Goal: Information Seeking & Learning: Learn about a topic

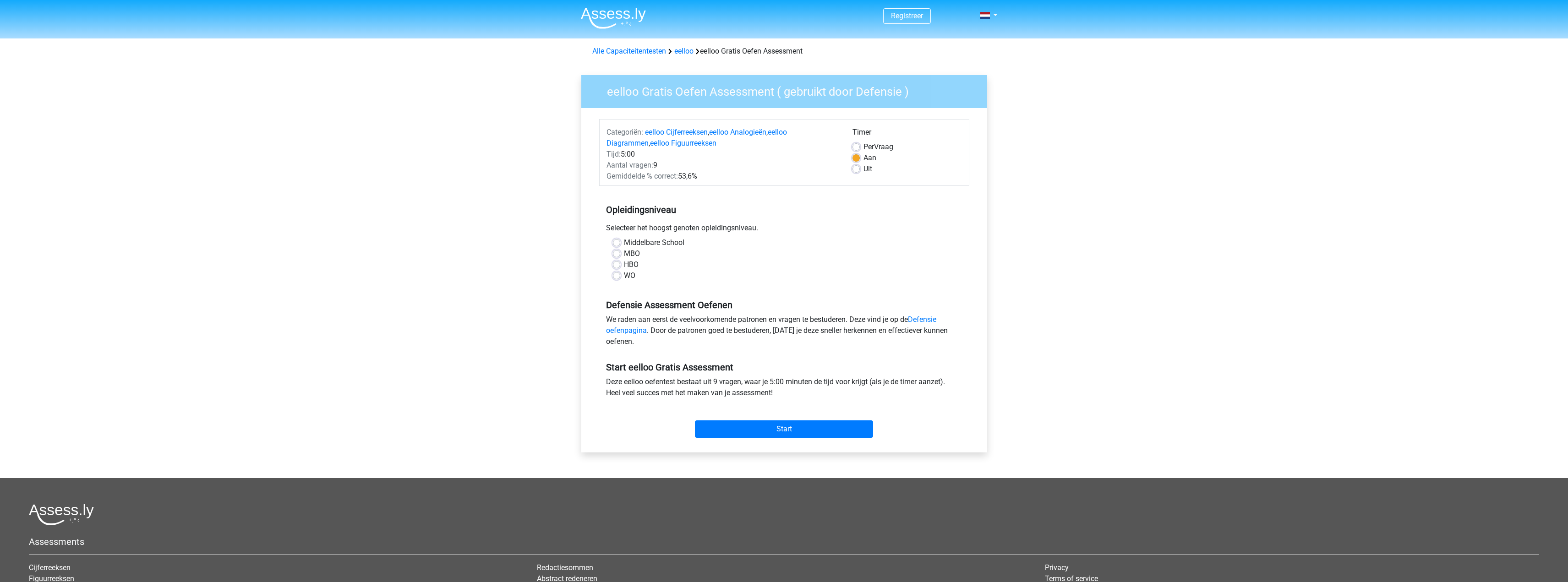
click at [632, 277] on label "WO" at bounding box center [629, 276] width 11 height 11
click at [620, 277] on input "WO" at bounding box center [616, 274] width 7 height 9
radio input "true"
click at [758, 424] on input "Start" at bounding box center [784, 429] width 178 height 18
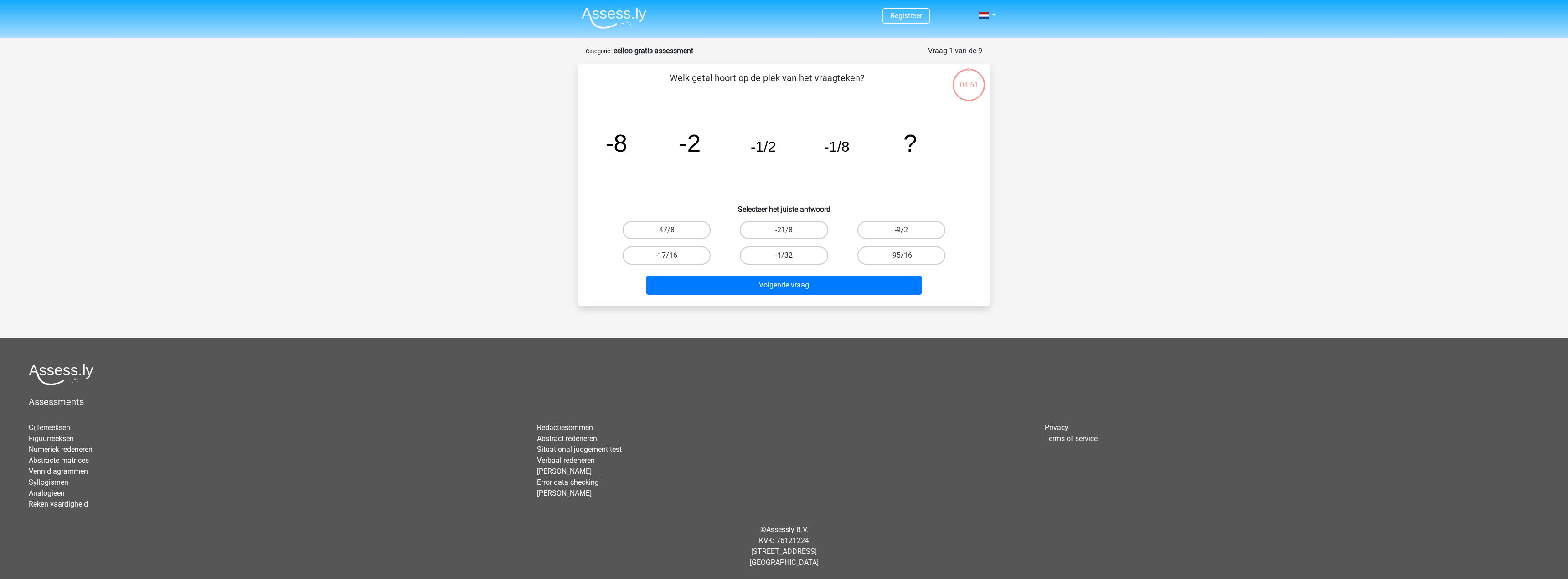
click at [805, 252] on label "-1/32" at bounding box center [784, 256] width 88 height 18
click at [790, 256] on input "-1/32" at bounding box center [787, 258] width 6 height 6
radio input "true"
click at [806, 283] on button "Volgende vraag" at bounding box center [784, 285] width 276 height 19
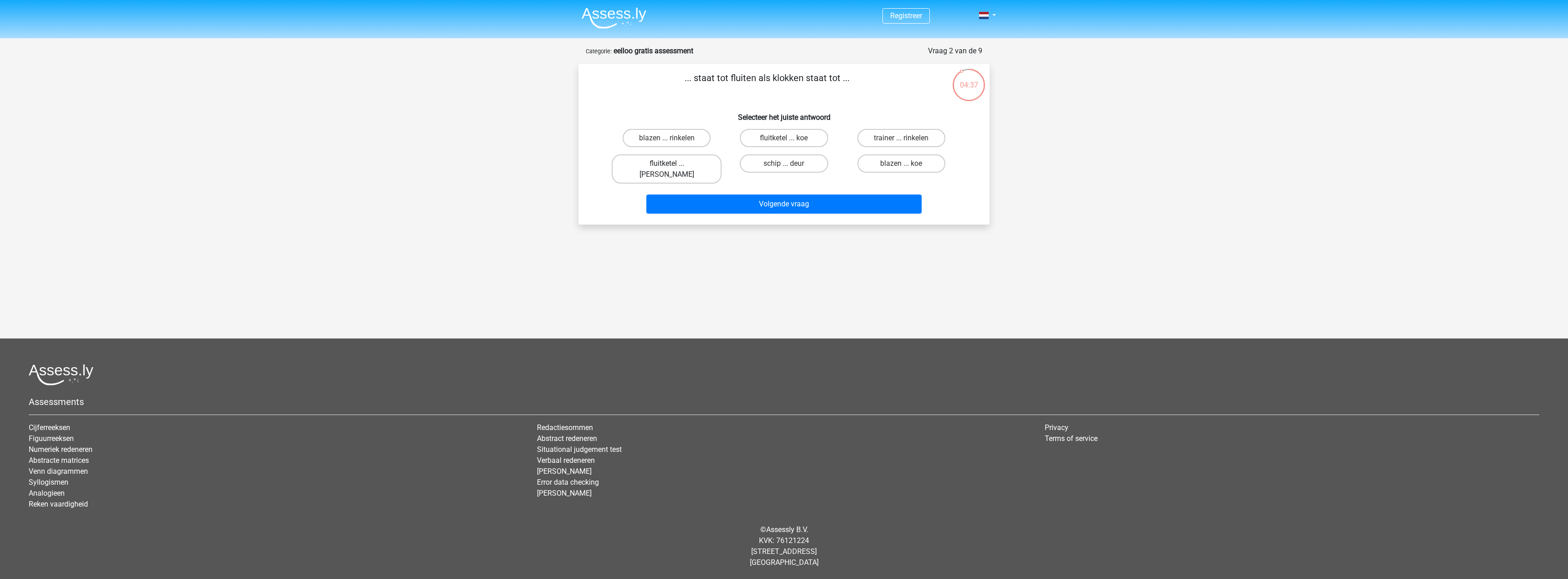
click at [681, 165] on label "fluitketel ... luiden" at bounding box center [666, 169] width 110 height 29
click at [673, 165] on input "fluitketel ... luiden" at bounding box center [670, 167] width 6 height 6
radio input "true"
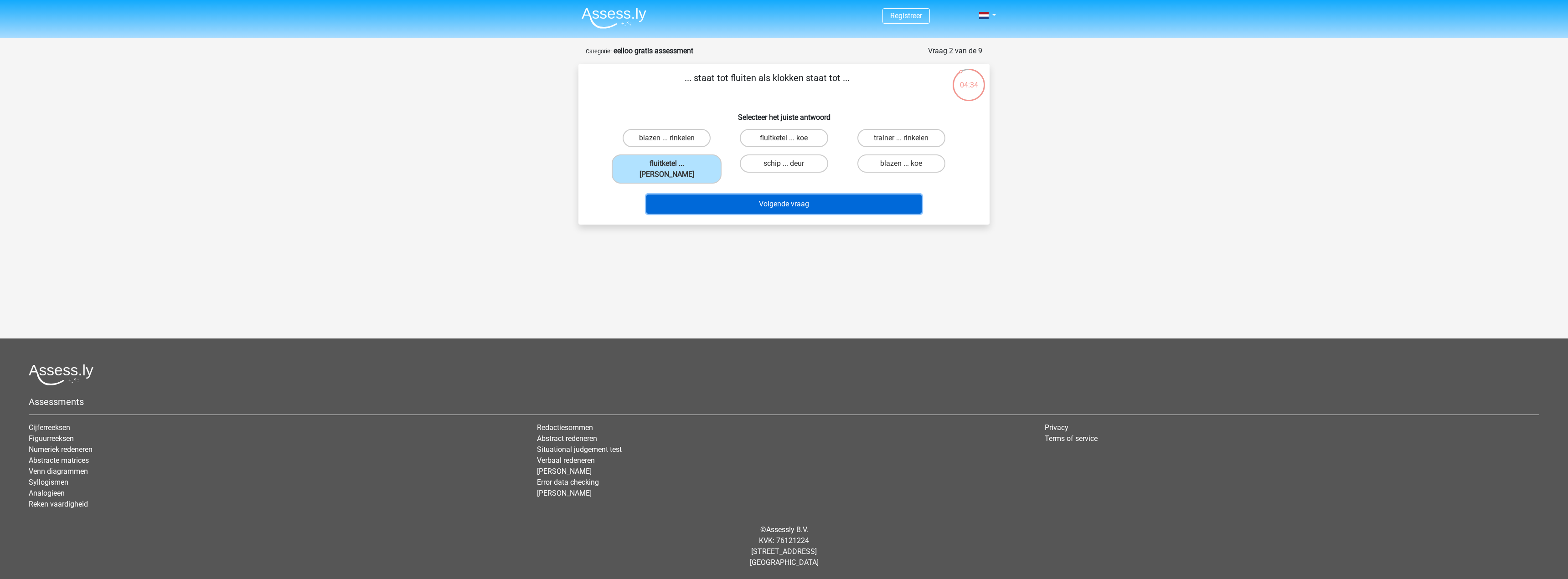
click at [759, 195] on button "Volgende vraag" at bounding box center [784, 204] width 276 height 19
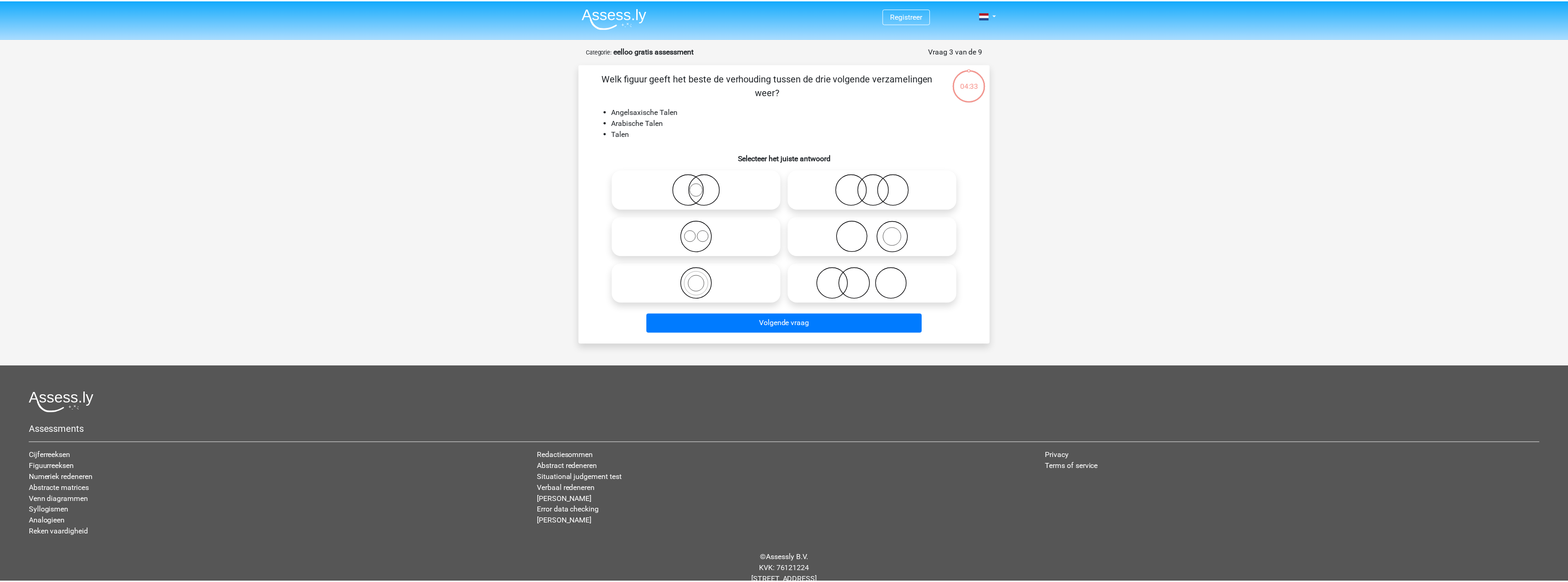
scroll to position [25, 0]
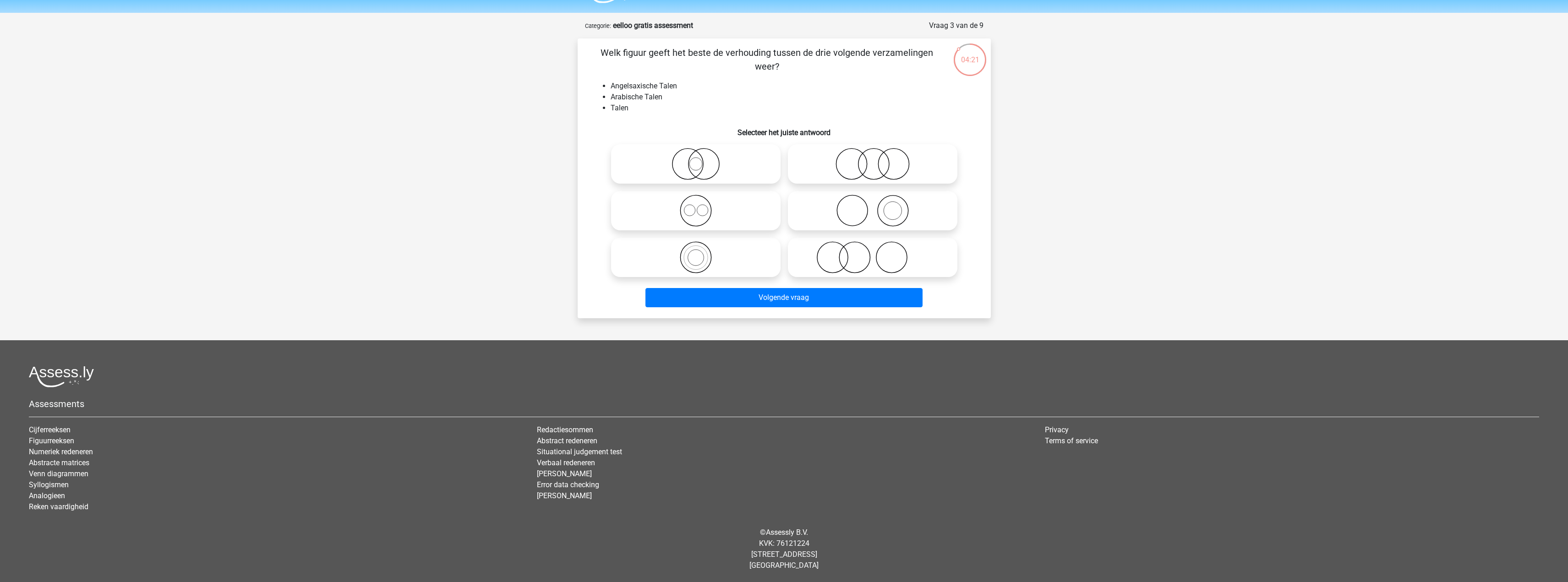
click at [705, 208] on icon at bounding box center [696, 210] width 162 height 32
click at [702, 206] on input "radio" at bounding box center [698, 203] width 6 height 6
radio input "true"
click at [885, 163] on icon at bounding box center [872, 164] width 162 height 32
click at [879, 159] on input "radio" at bounding box center [875, 156] width 6 height 6
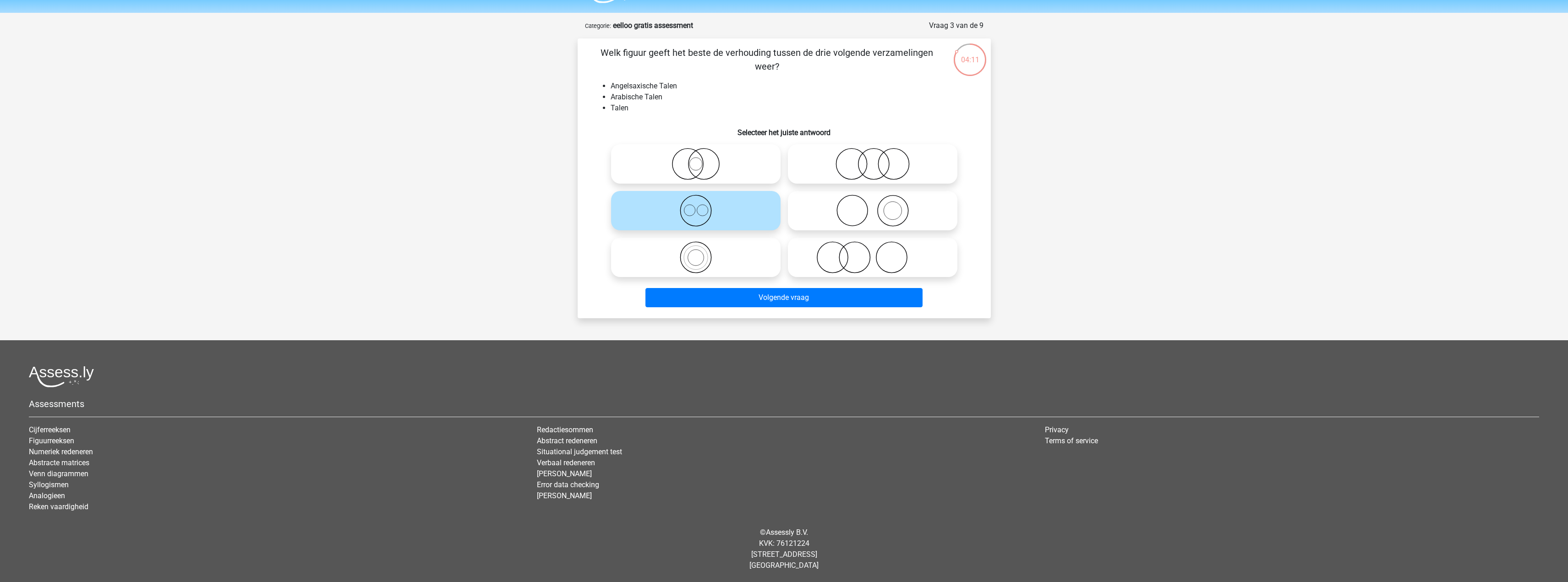
radio input "true"
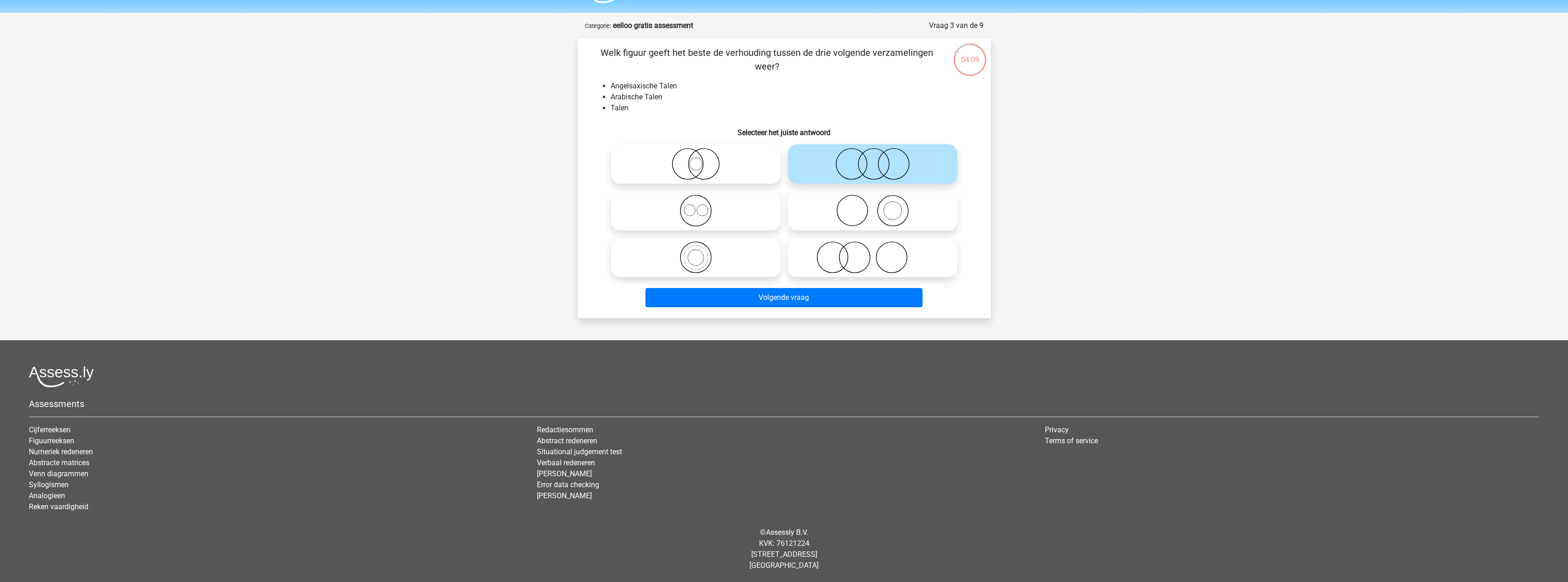
click at [725, 218] on icon at bounding box center [696, 210] width 162 height 32
click at [702, 206] on input "radio" at bounding box center [698, 203] width 6 height 6
radio input "true"
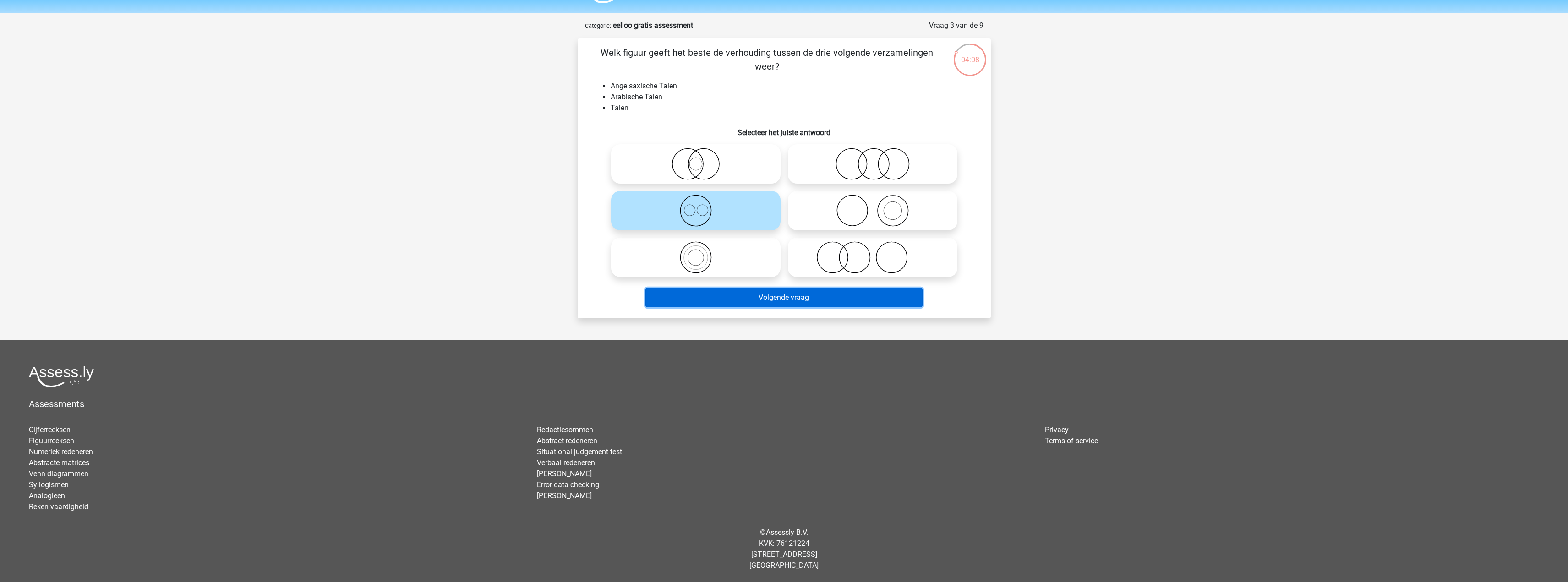
click at [786, 298] on button "Volgende vraag" at bounding box center [784, 297] width 277 height 19
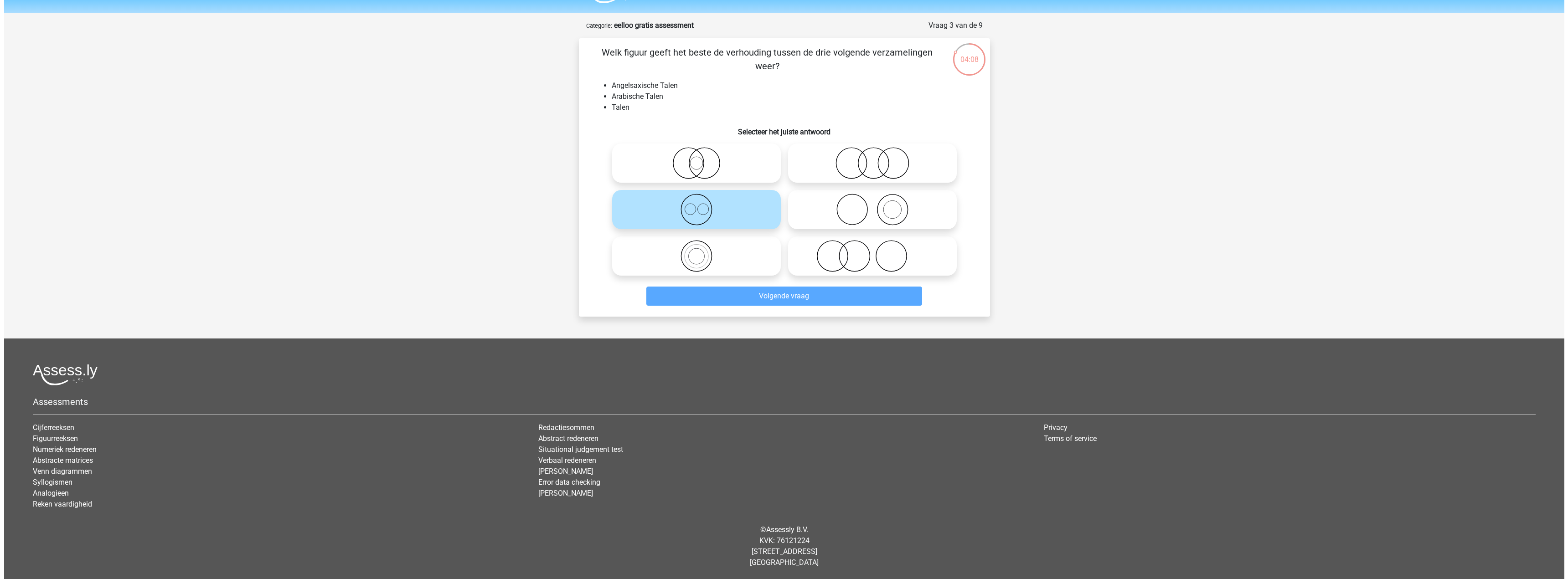
scroll to position [0, 0]
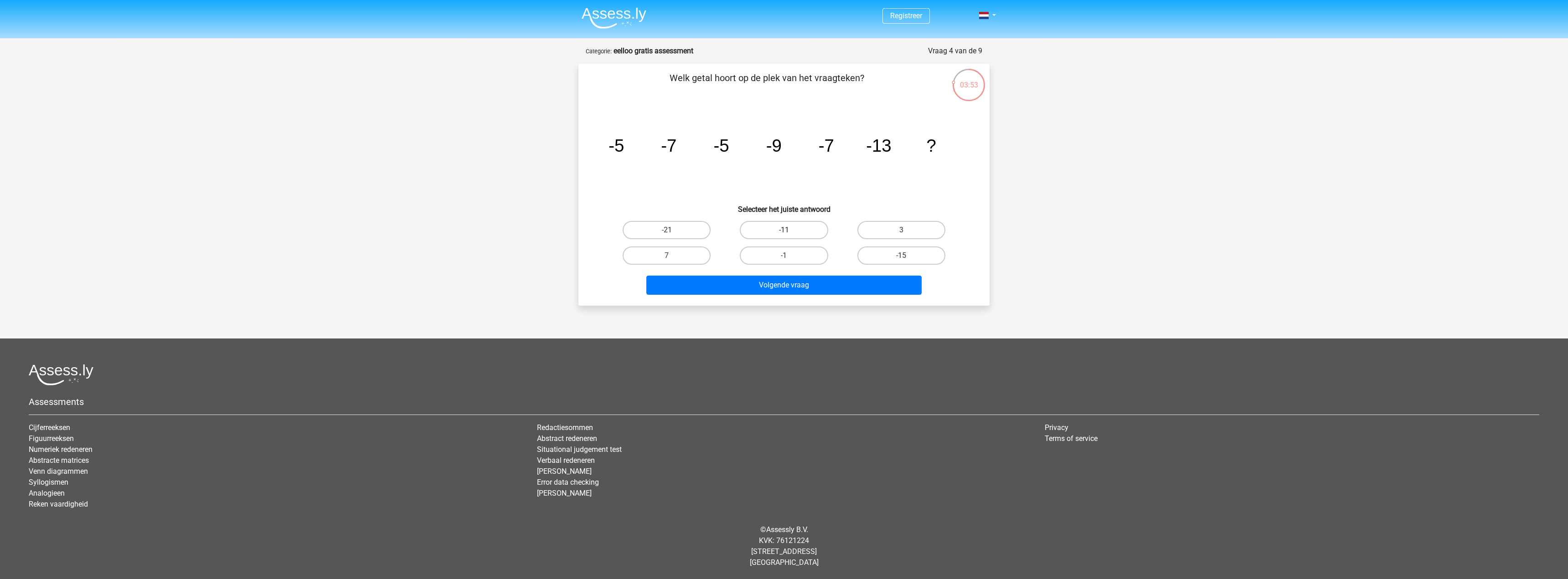
click at [802, 224] on label "-11" at bounding box center [784, 230] width 88 height 18
click at [790, 230] on input "-11" at bounding box center [787, 232] width 6 height 6
radio input "true"
click at [808, 282] on button "Volgende vraag" at bounding box center [784, 285] width 276 height 19
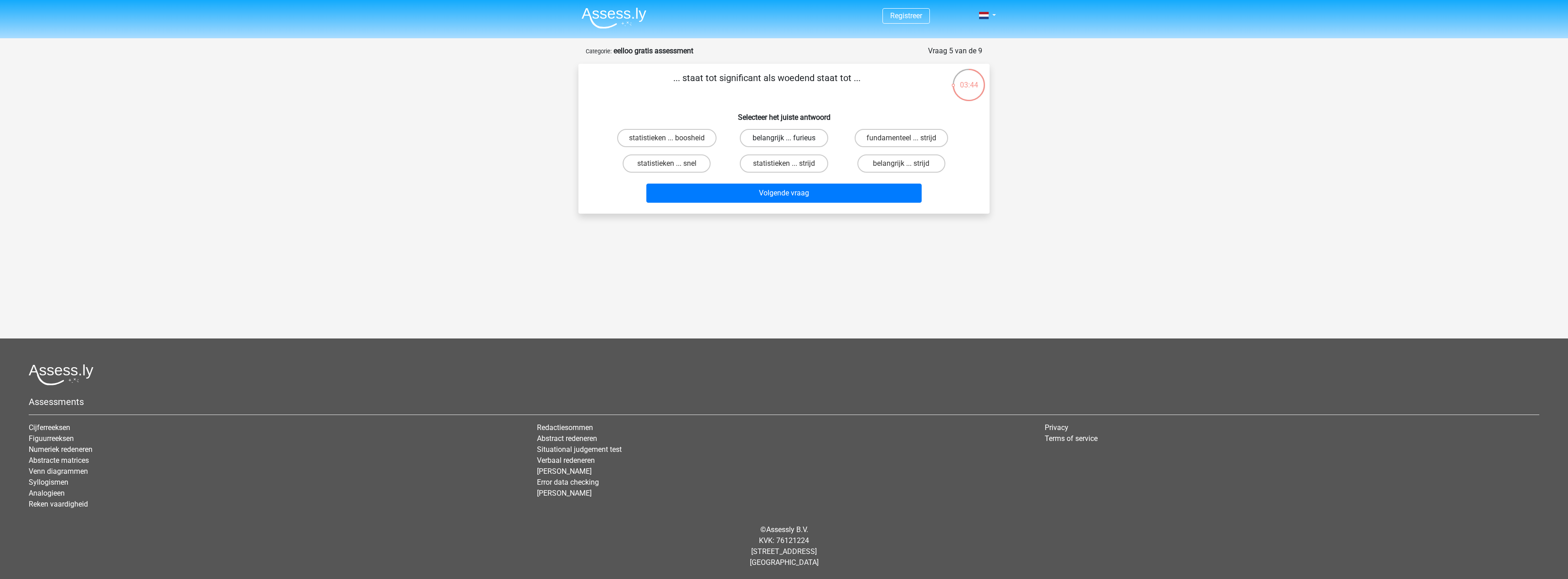
click at [792, 137] on label "belangrijk ... furieus" at bounding box center [784, 138] width 88 height 18
click at [790, 138] on input "belangrijk ... furieus" at bounding box center [787, 141] width 6 height 6
radio input "true"
click at [864, 188] on button "Volgende vraag" at bounding box center [784, 193] width 276 height 19
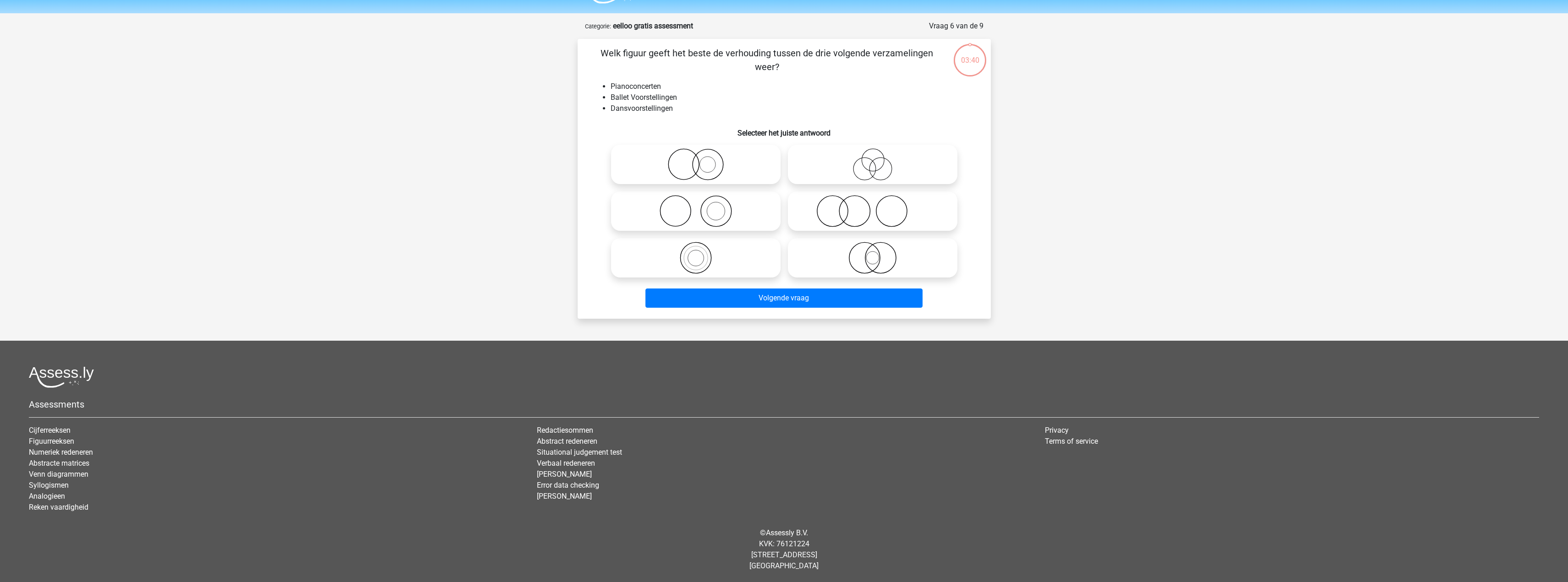
scroll to position [25, 0]
click at [843, 203] on icon at bounding box center [872, 210] width 162 height 32
click at [872, 203] on input "radio" at bounding box center [875, 203] width 6 height 6
radio input "true"
click at [695, 177] on icon at bounding box center [696, 164] width 162 height 32
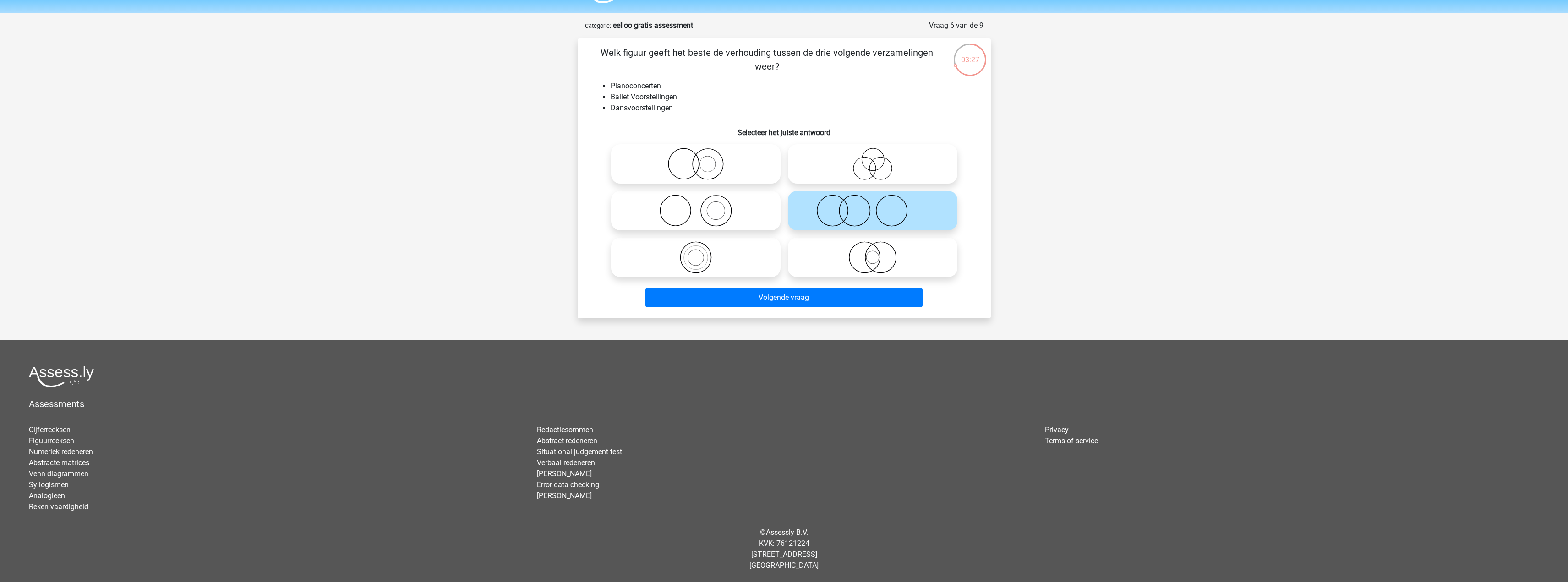
click at [696, 159] on input "radio" at bounding box center [698, 156] width 6 height 6
radio input "true"
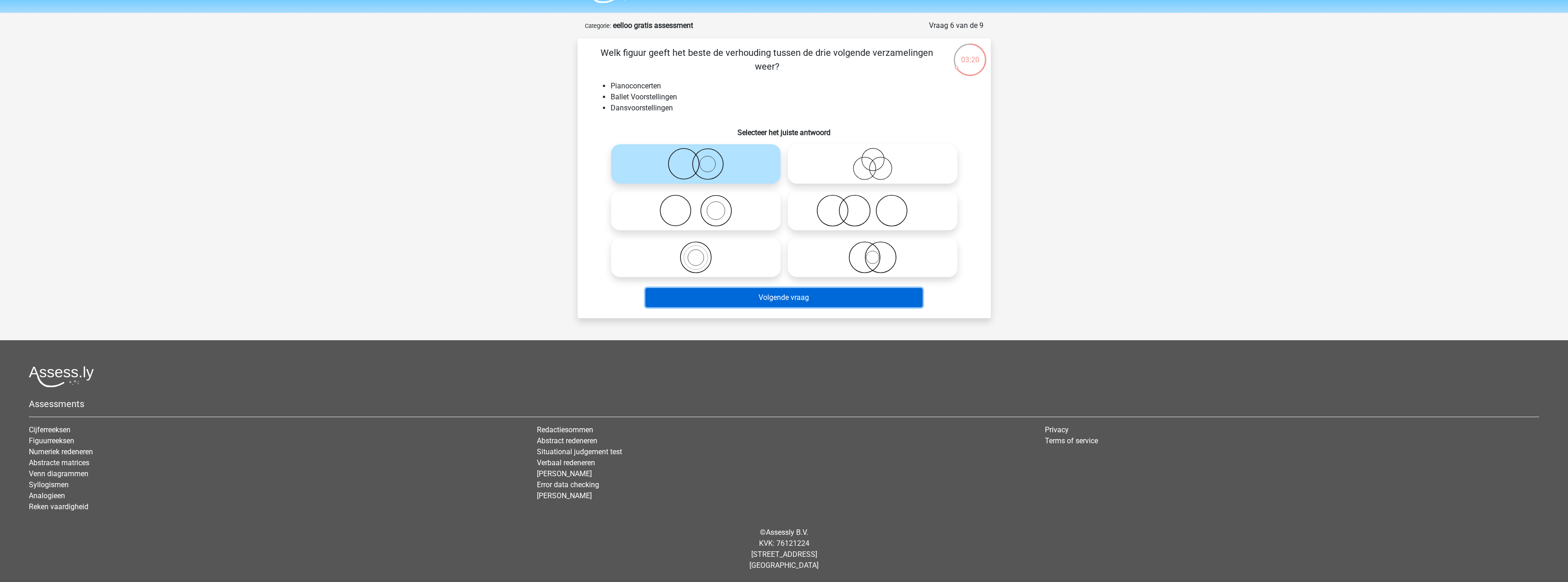
click at [751, 293] on button "Volgende vraag" at bounding box center [784, 297] width 277 height 19
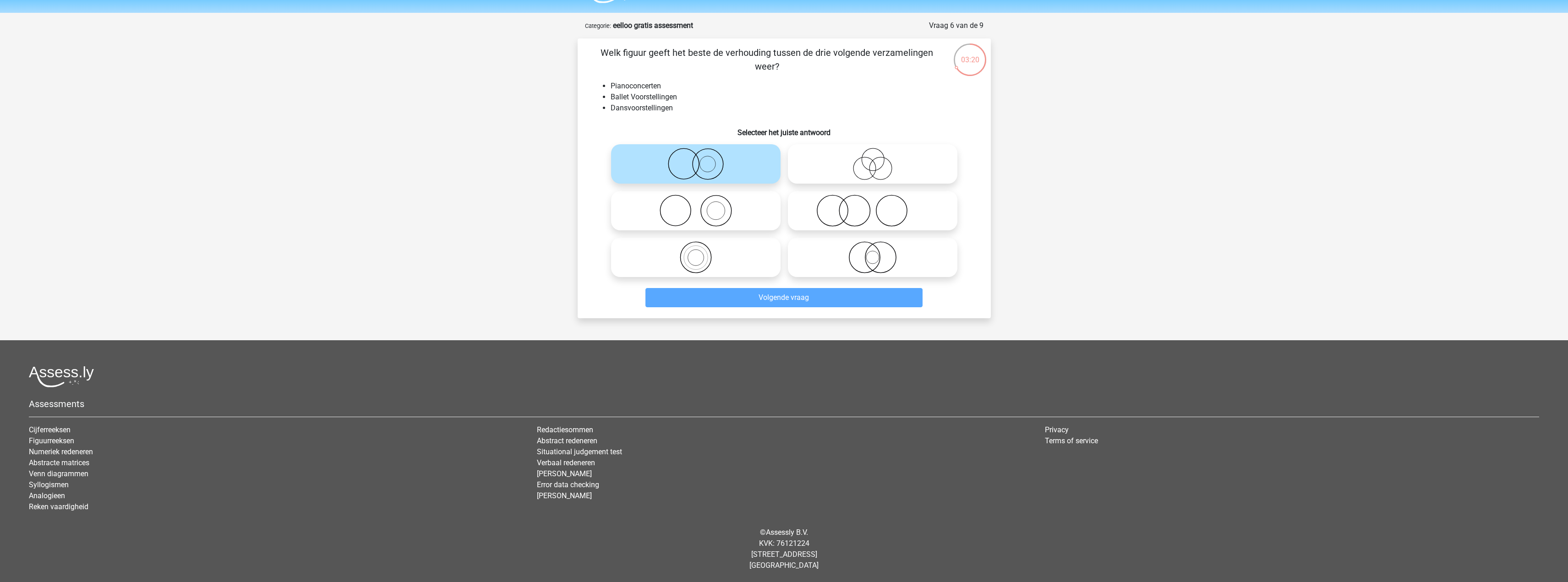
scroll to position [0, 0]
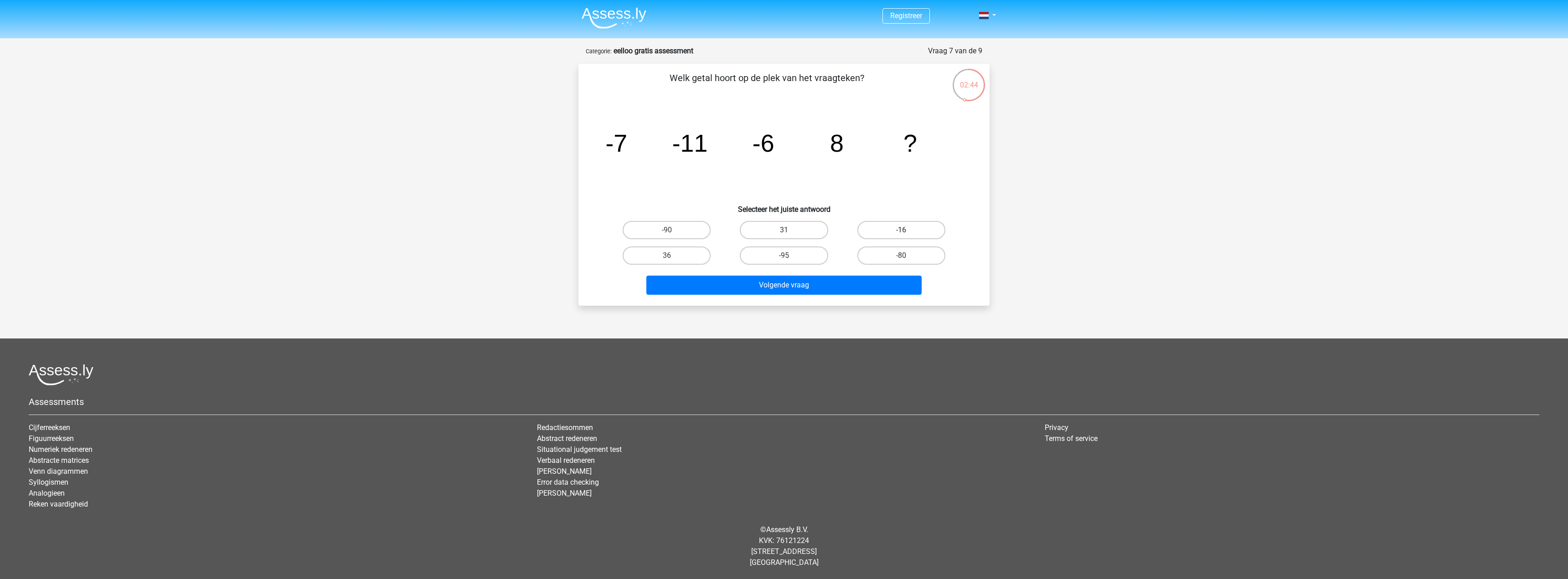
click at [890, 230] on label "-16" at bounding box center [902, 230] width 88 height 18
click at [901, 230] on input "-16" at bounding box center [904, 232] width 6 height 6
radio input "true"
click at [852, 288] on button "Volgende vraag" at bounding box center [784, 285] width 276 height 19
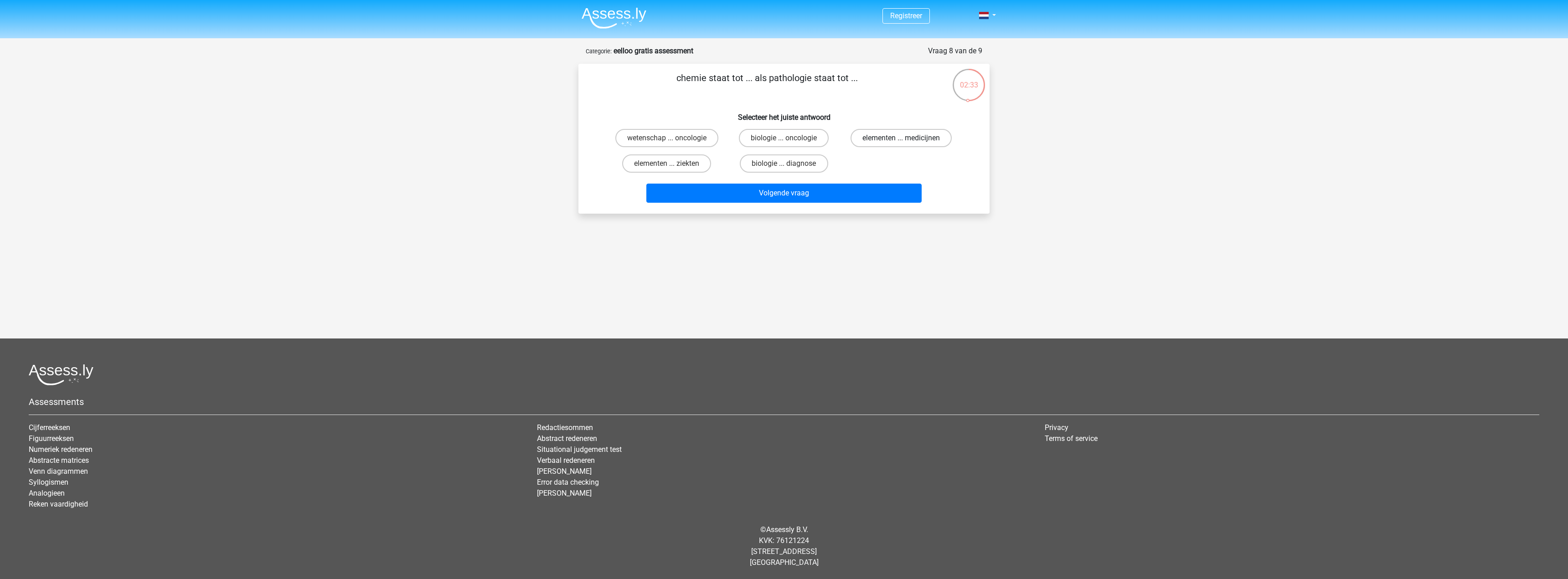
click at [884, 143] on label "elementen ... medicijnen" at bounding box center [901, 138] width 101 height 18
click at [901, 143] on input "elementen ... medicijnen" at bounding box center [904, 141] width 6 height 6
radio input "true"
click at [815, 195] on button "Volgende vraag" at bounding box center [784, 193] width 276 height 19
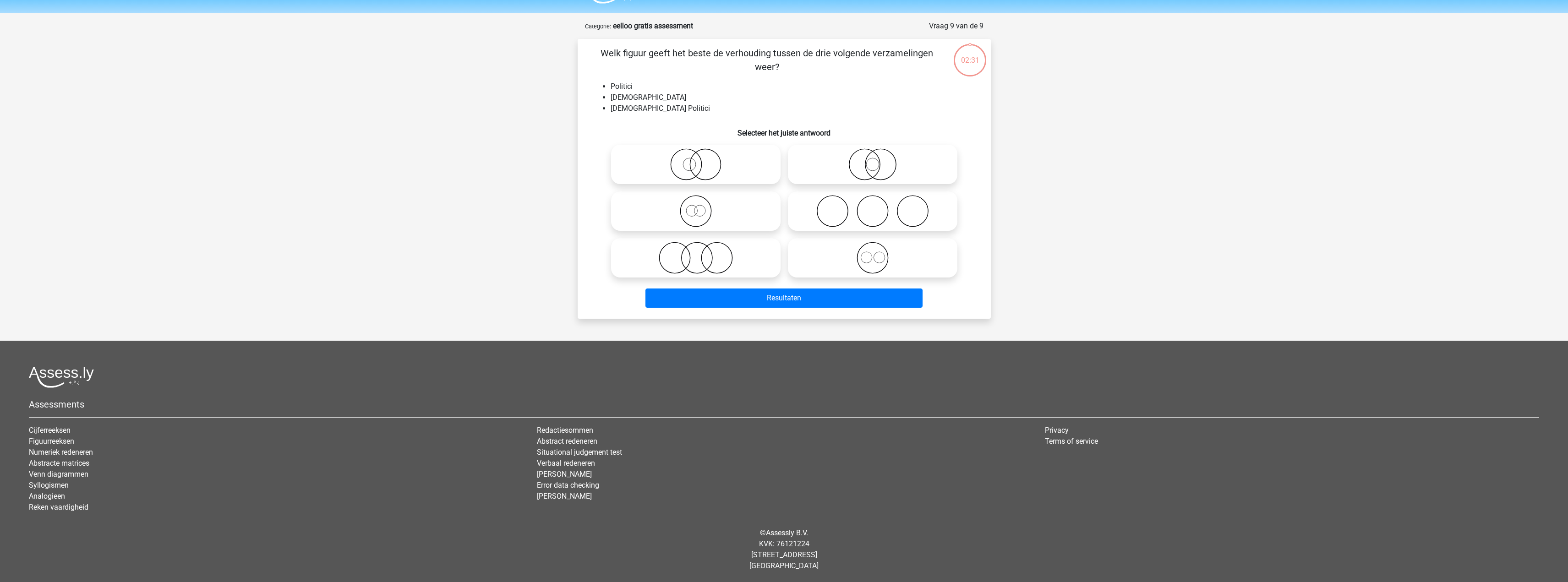
scroll to position [25, 0]
click at [715, 262] on icon at bounding box center [696, 258] width 162 height 32
click at [702, 253] on input "radio" at bounding box center [698, 250] width 6 height 6
radio input "true"
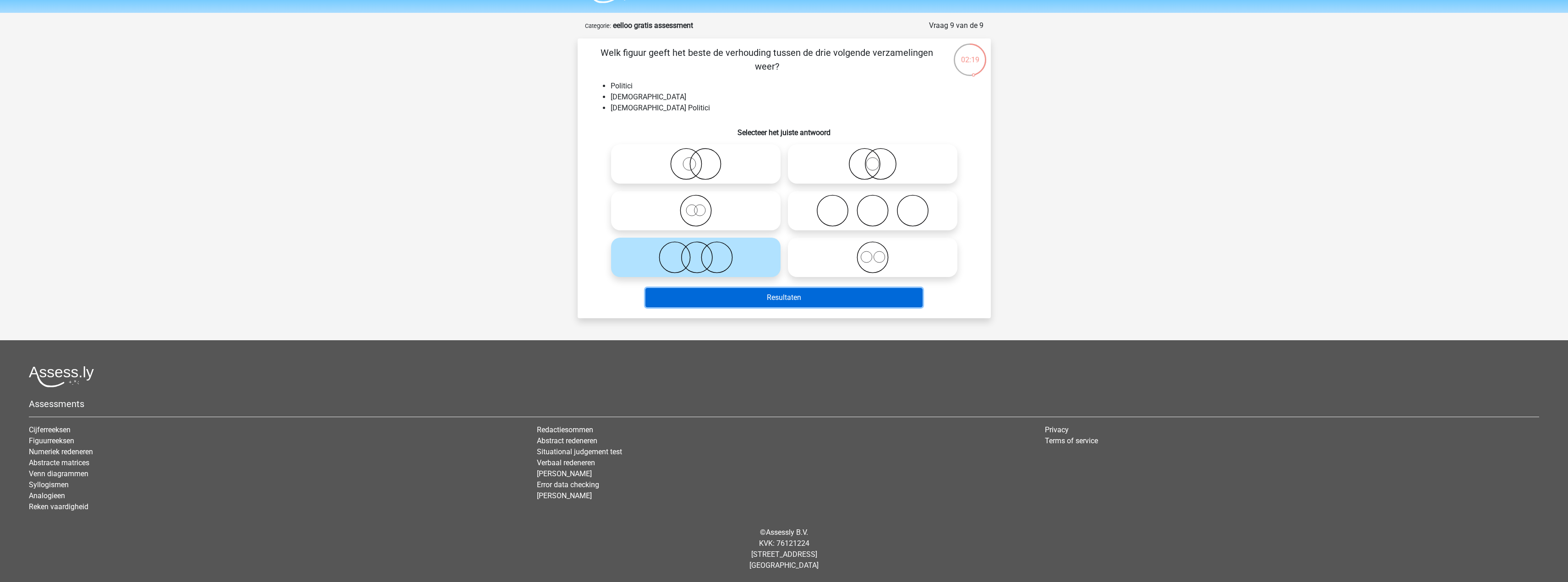
click at [783, 303] on button "Resultaten" at bounding box center [784, 297] width 277 height 19
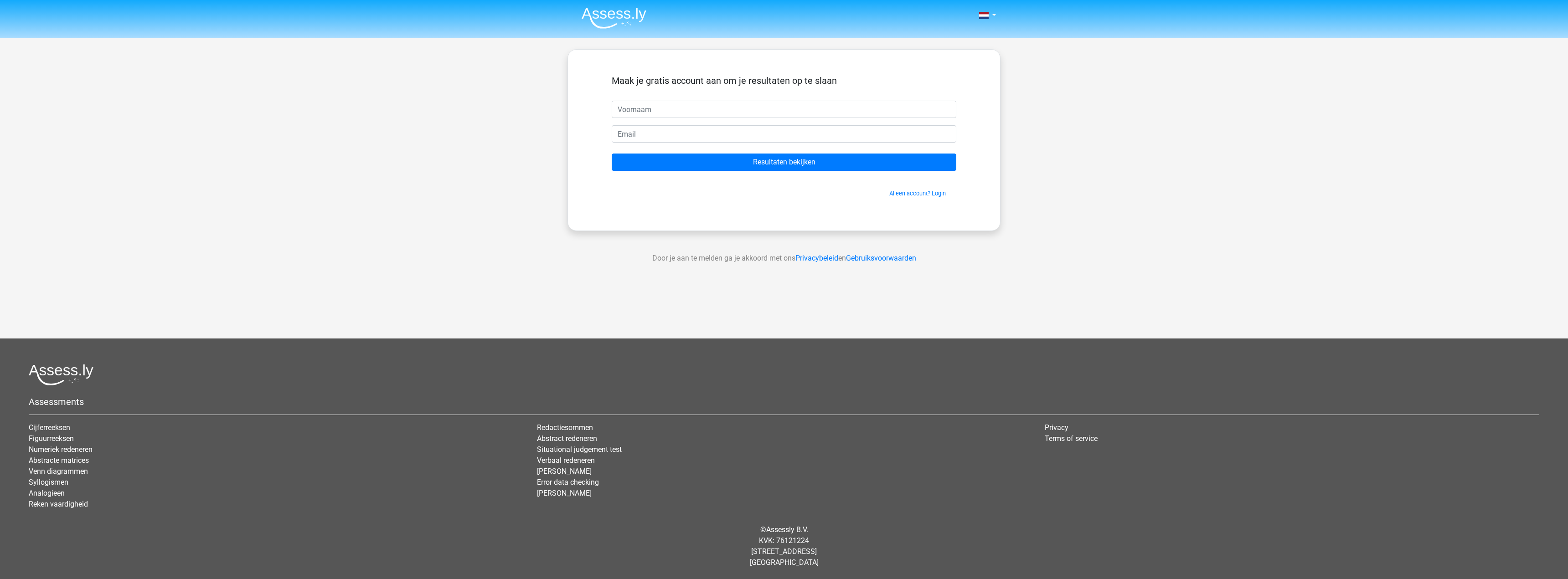
click at [668, 110] on input "text" at bounding box center [784, 109] width 345 height 18
type input "Femke"
click at [670, 138] on input "email" at bounding box center [784, 134] width 345 height 18
type input "[EMAIL_ADDRESS][DOMAIN_NAME]"
click at [687, 158] on input "Resultaten bekijken" at bounding box center [784, 162] width 345 height 18
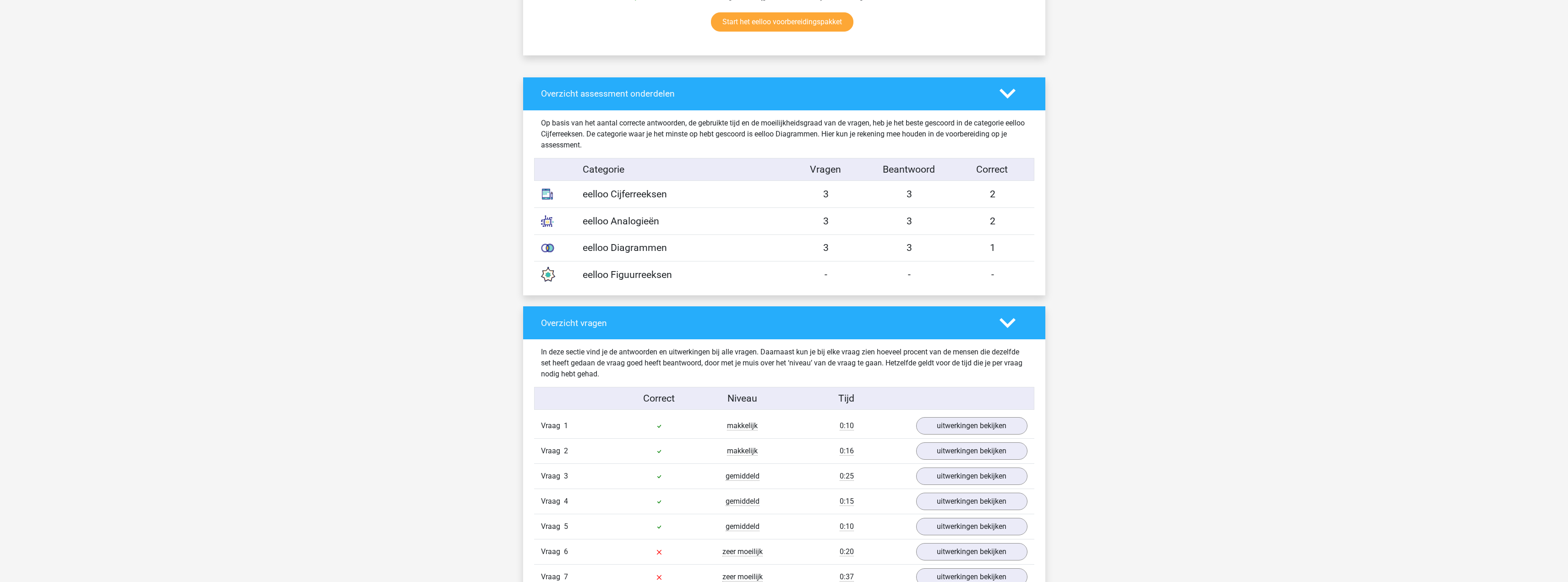
scroll to position [870, 0]
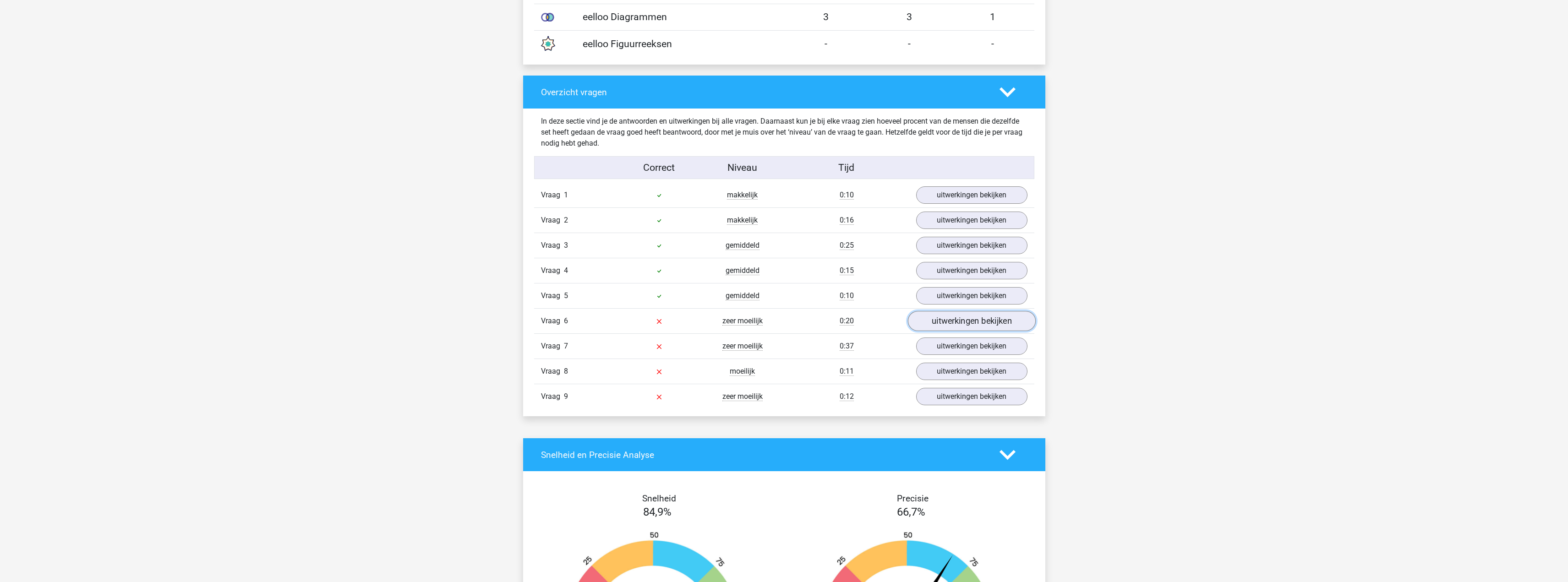
click at [958, 322] on link "uitwerkingen bekijken" at bounding box center [971, 321] width 127 height 20
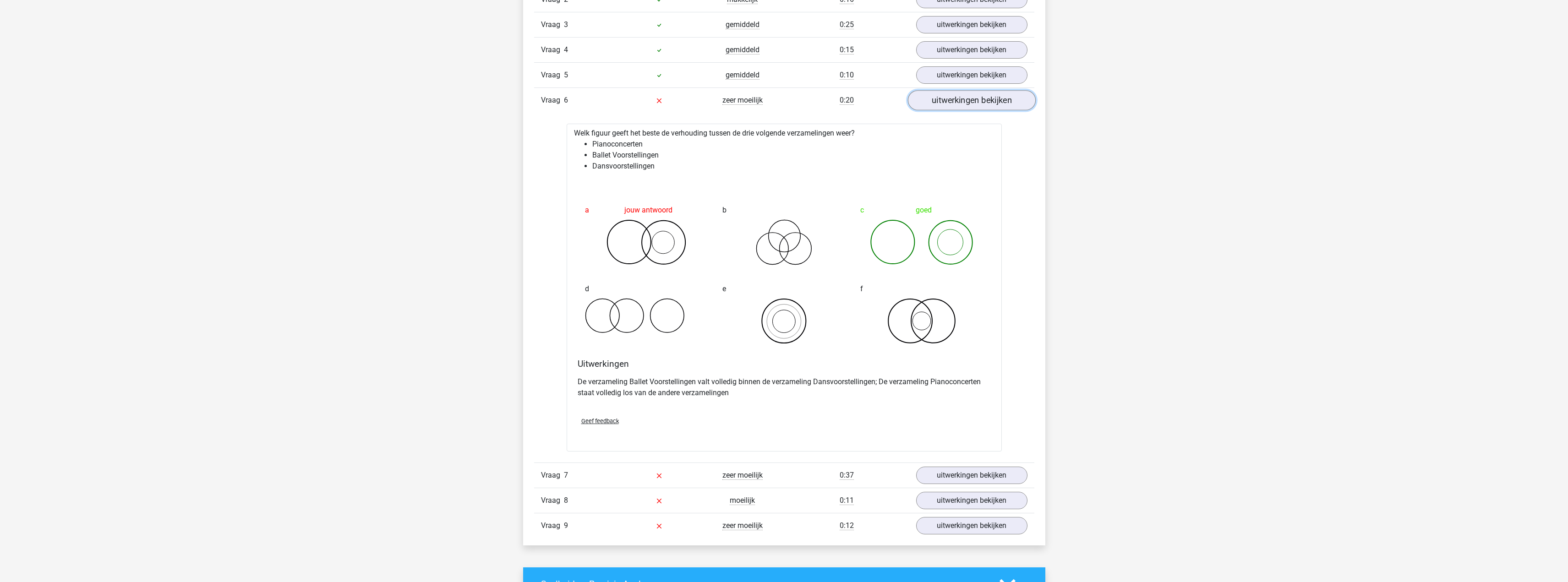
scroll to position [1099, 0]
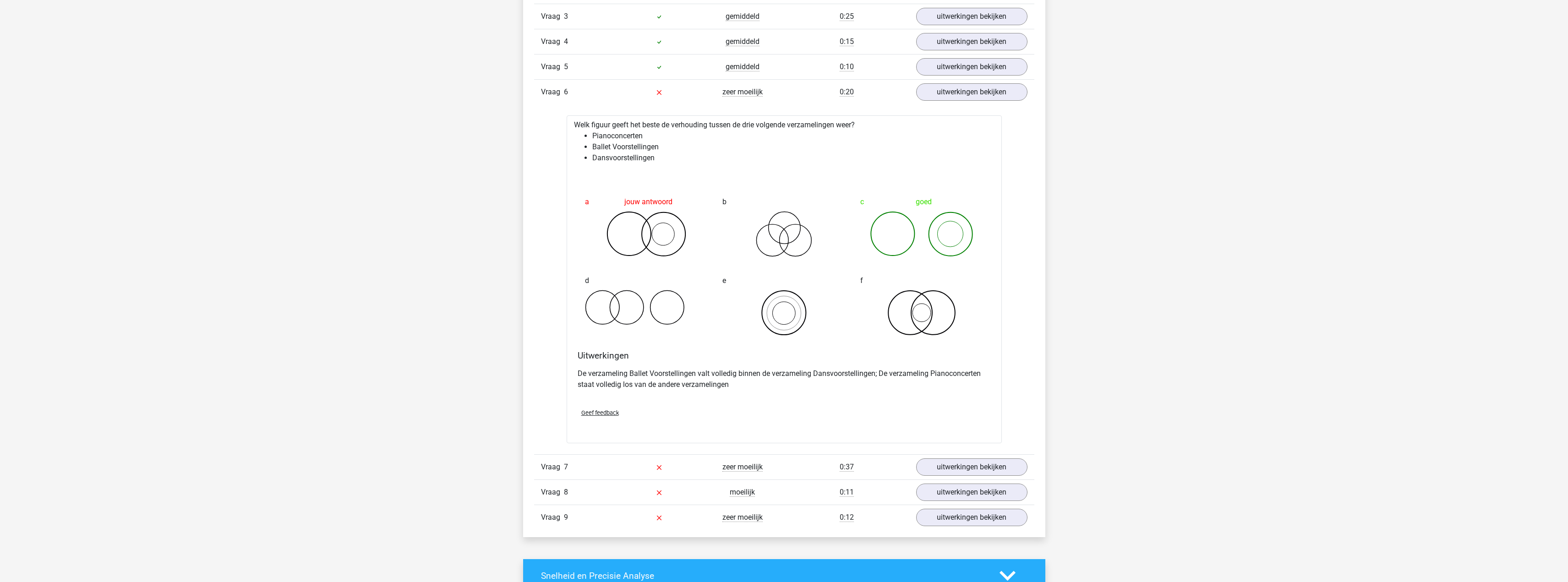
click at [855, 98] on div "0:20" at bounding box center [847, 92] width 125 height 11
click at [669, 98] on div at bounding box center [659, 92] width 83 height 11
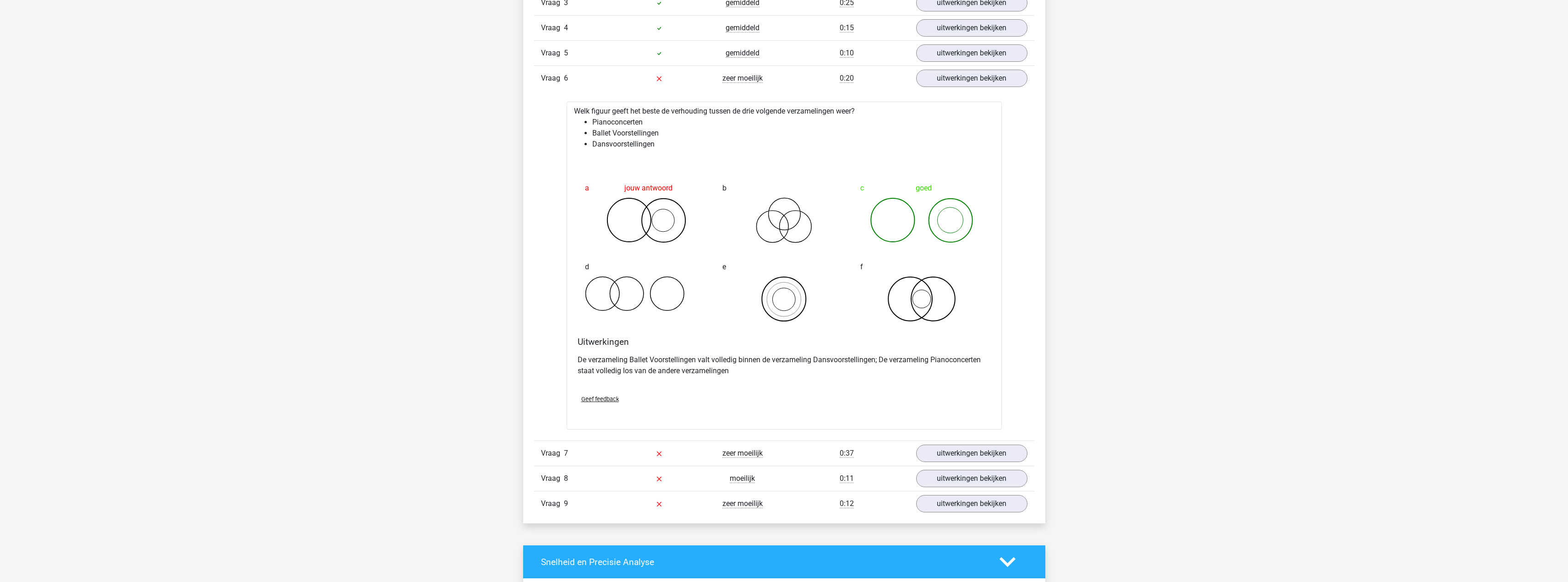
scroll to position [1236, 0]
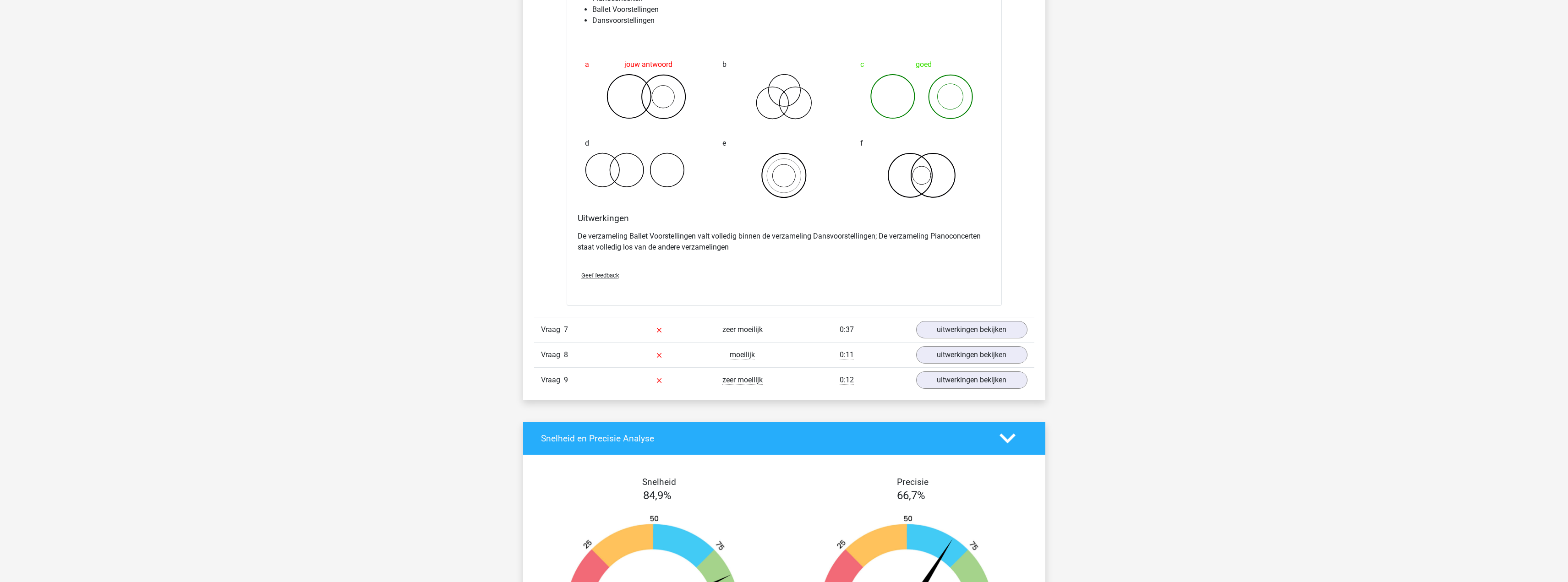
click at [955, 310] on div "Vraag 1 makkelijk 0:10 uitwerkingen bekijken Welk getal hoort op de plek van he…" at bounding box center [784, 104] width 487 height 576
click at [946, 325] on link "uitwerkingen bekijken" at bounding box center [971, 330] width 127 height 20
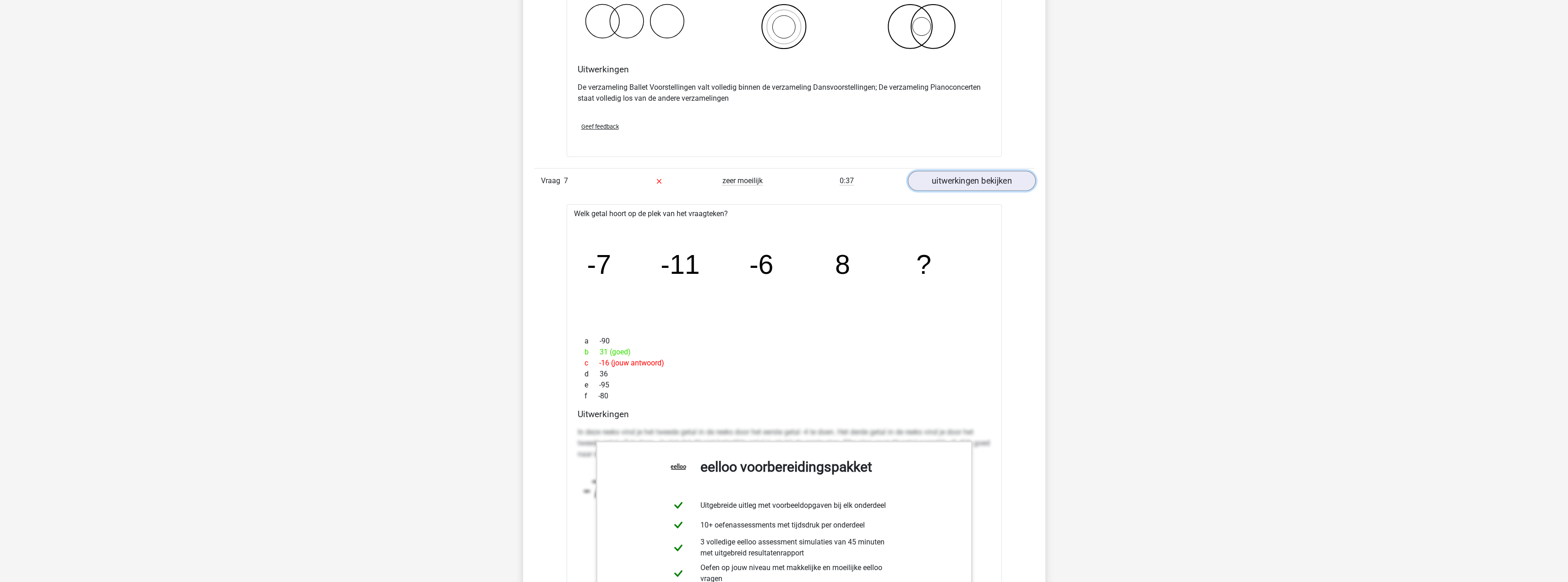
scroll to position [1373, 0]
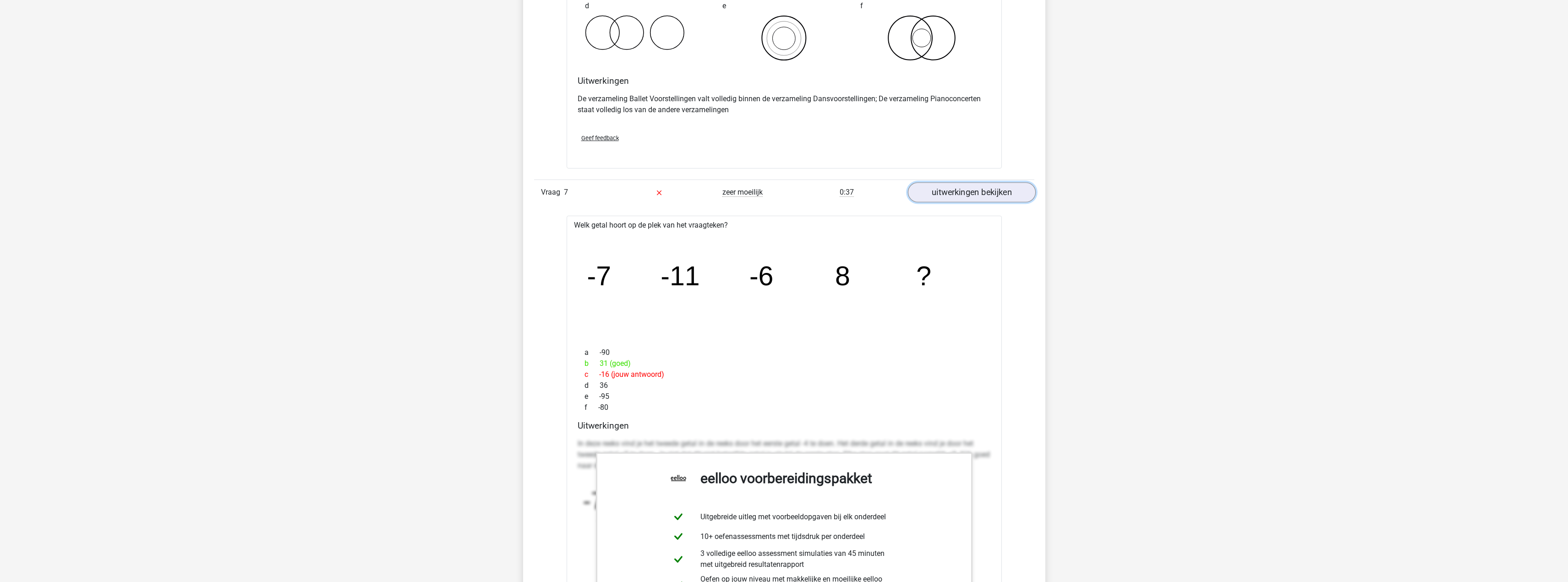
click at [966, 195] on link "uitwerkingen bekijken" at bounding box center [971, 193] width 127 height 20
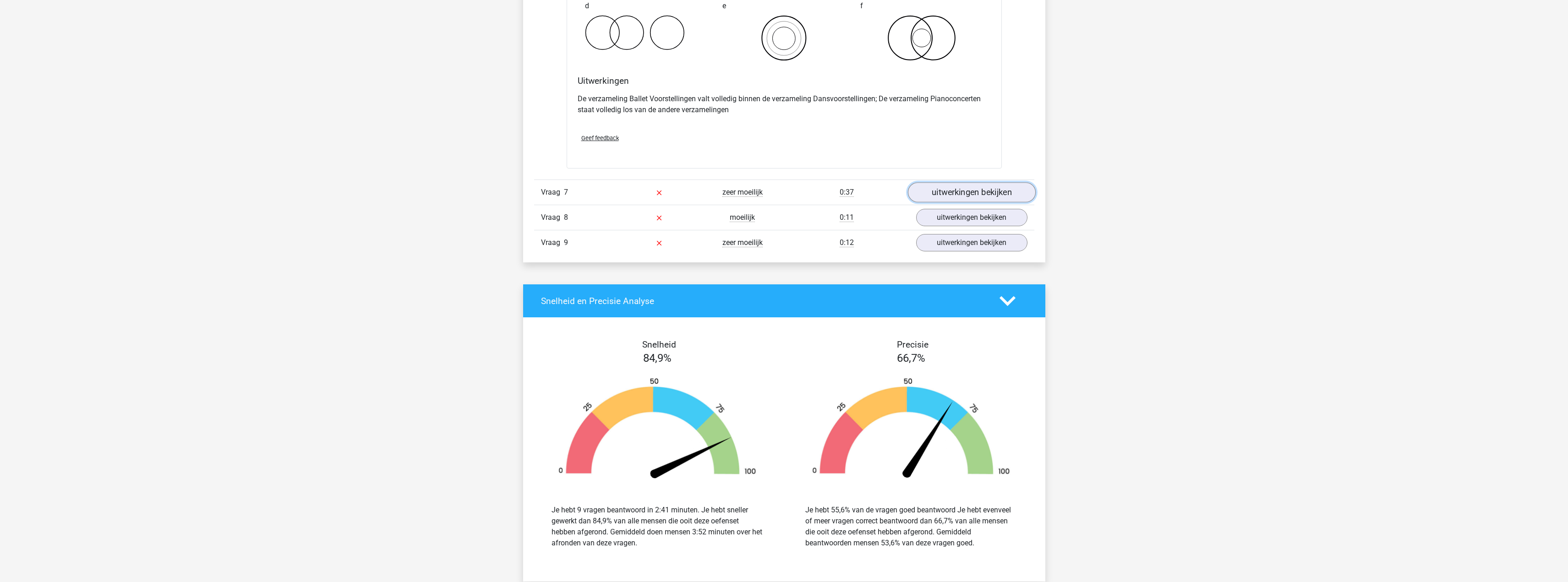
scroll to position [1144, 0]
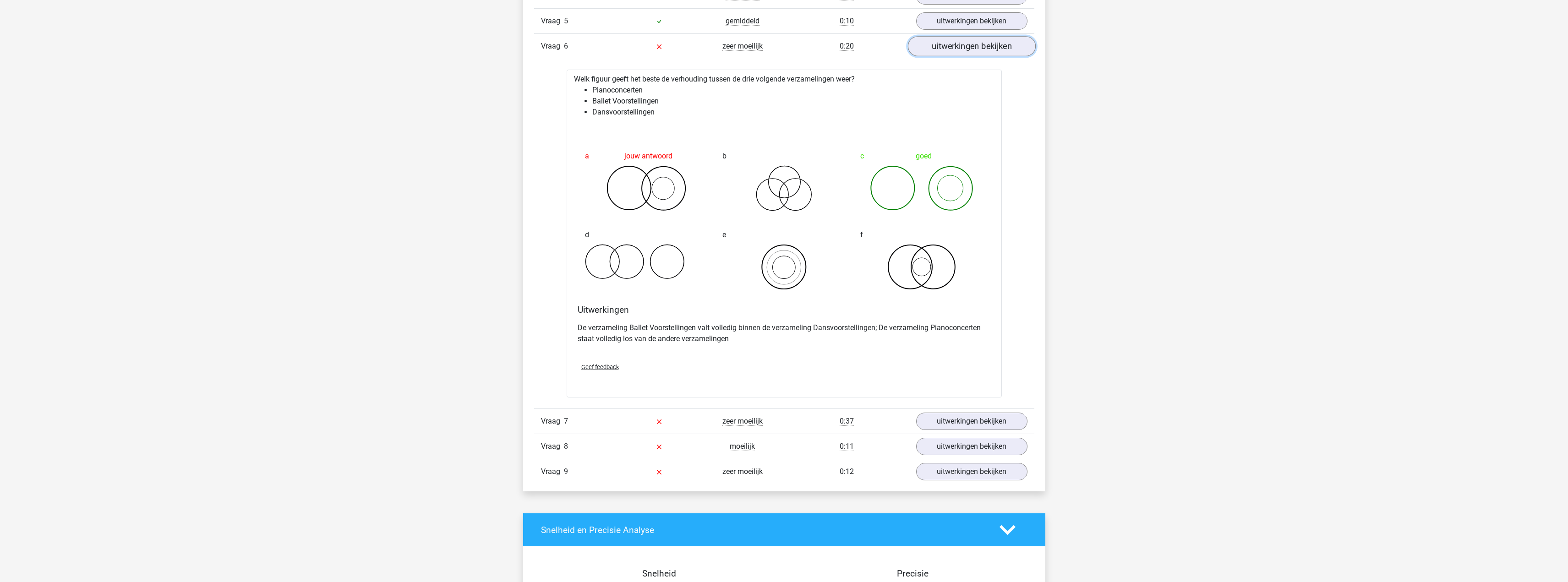
click at [994, 49] on link "uitwerkingen bekijken" at bounding box center [971, 46] width 127 height 20
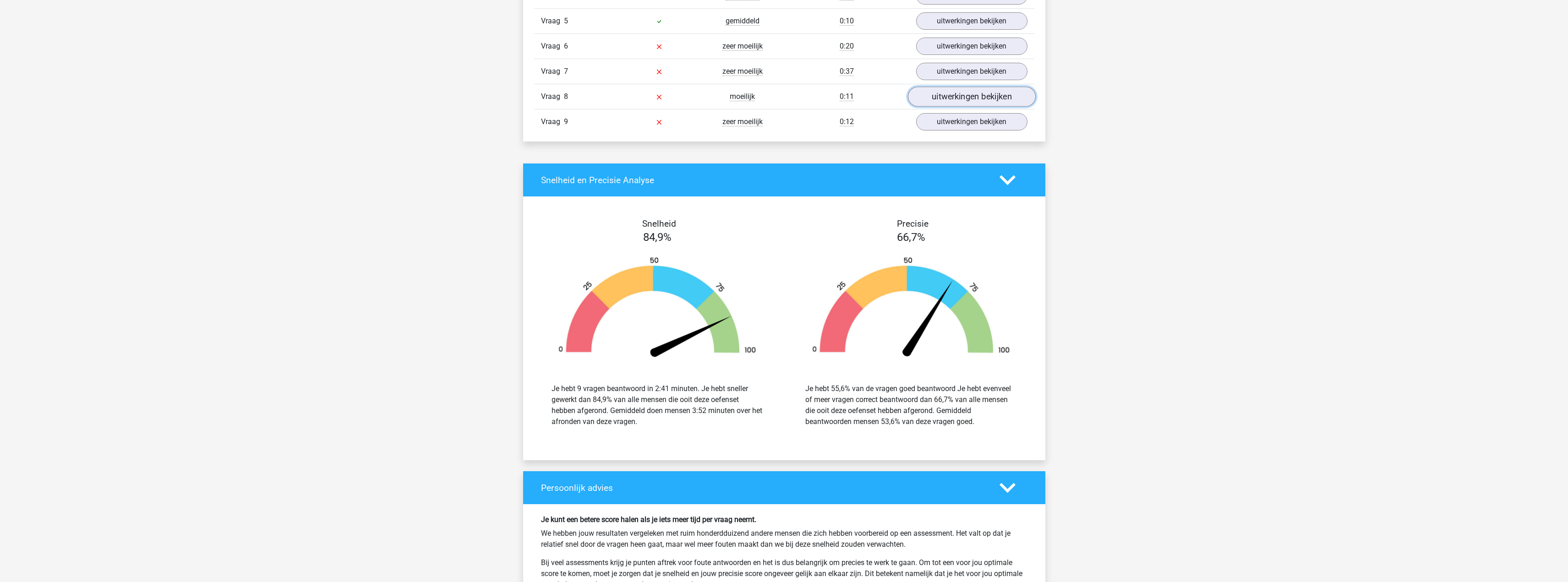
click at [985, 101] on link "uitwerkingen bekijken" at bounding box center [971, 96] width 127 height 20
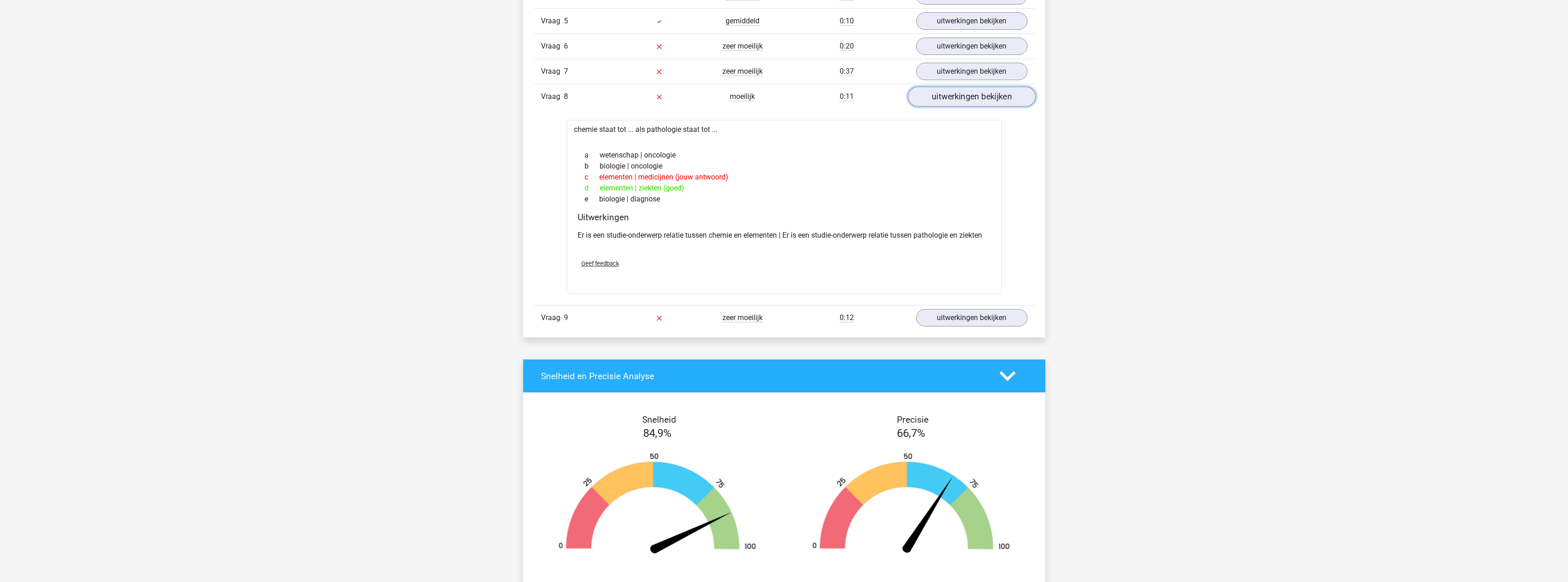
click at [985, 101] on link "uitwerkingen bekijken" at bounding box center [971, 96] width 127 height 20
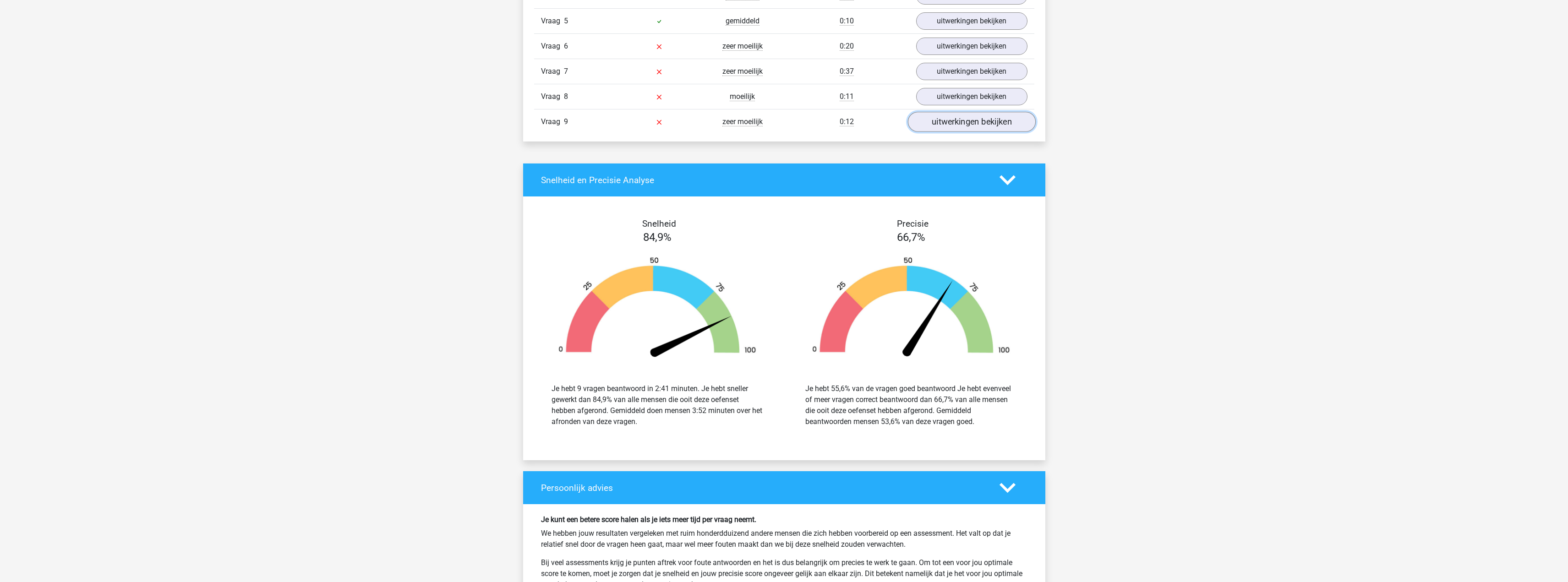
click at [965, 129] on link "uitwerkingen bekijken" at bounding box center [971, 122] width 127 height 20
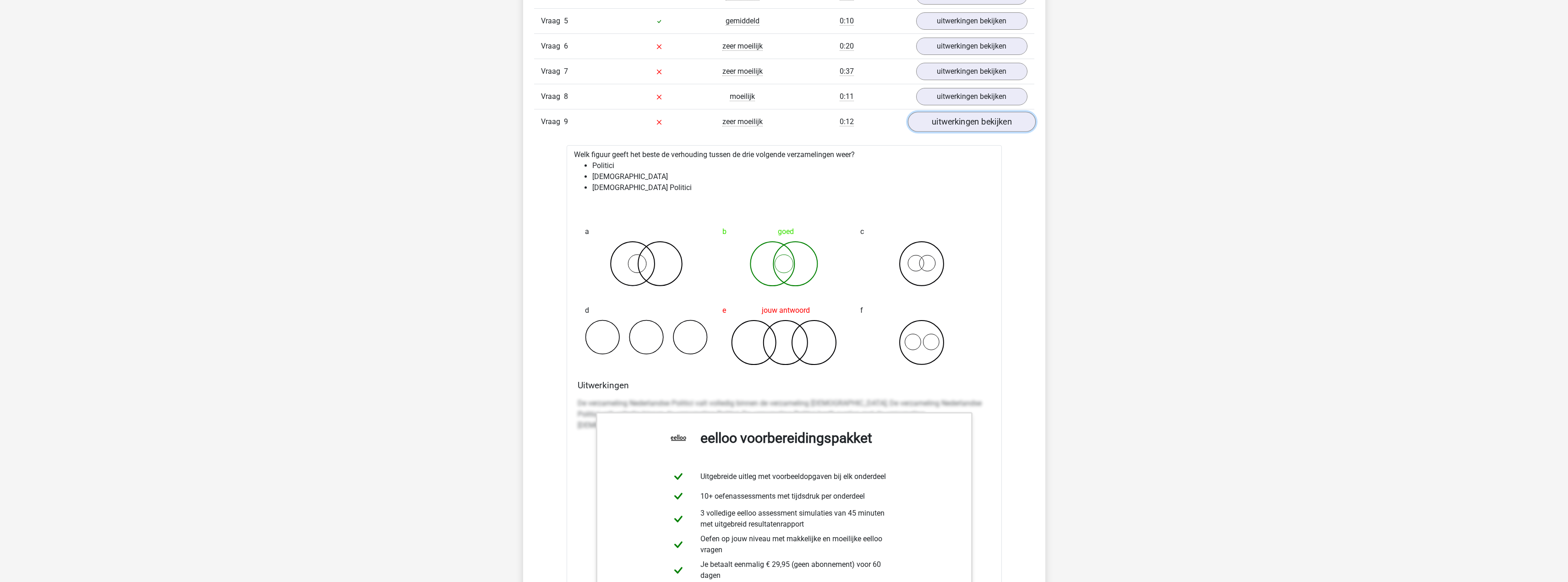
click at [964, 128] on link "uitwerkingen bekijken" at bounding box center [971, 122] width 127 height 20
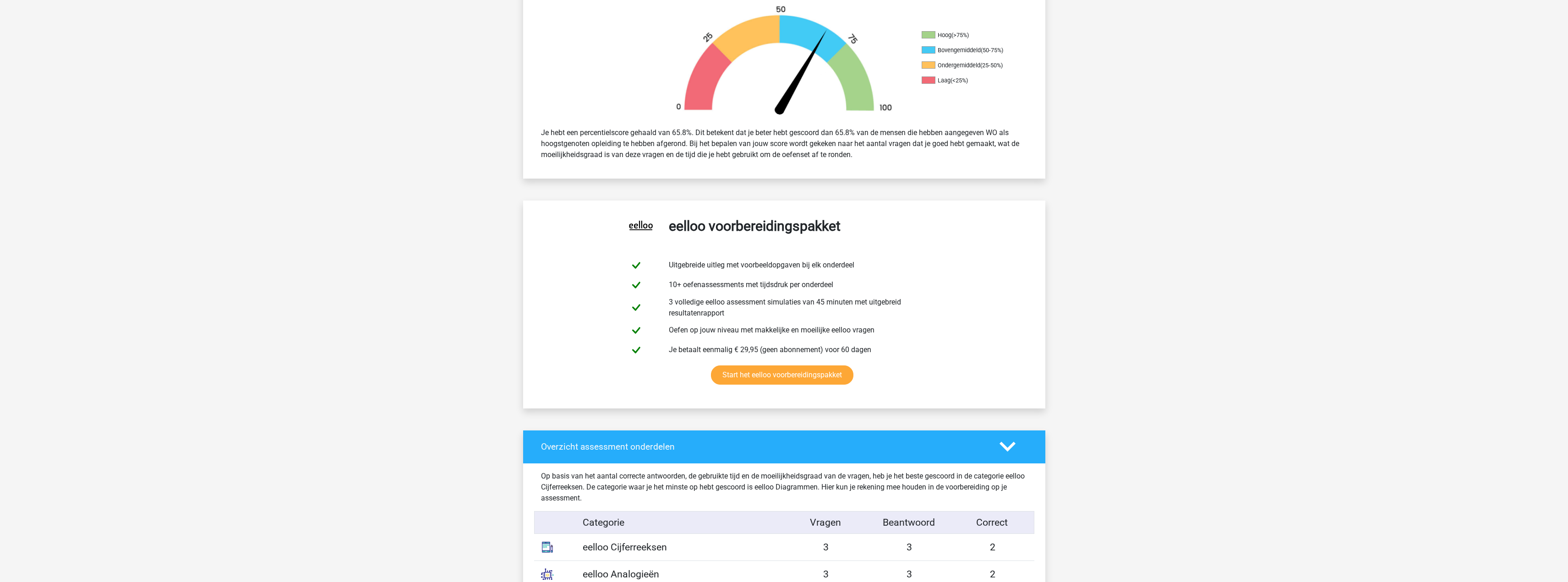
scroll to position [0, 0]
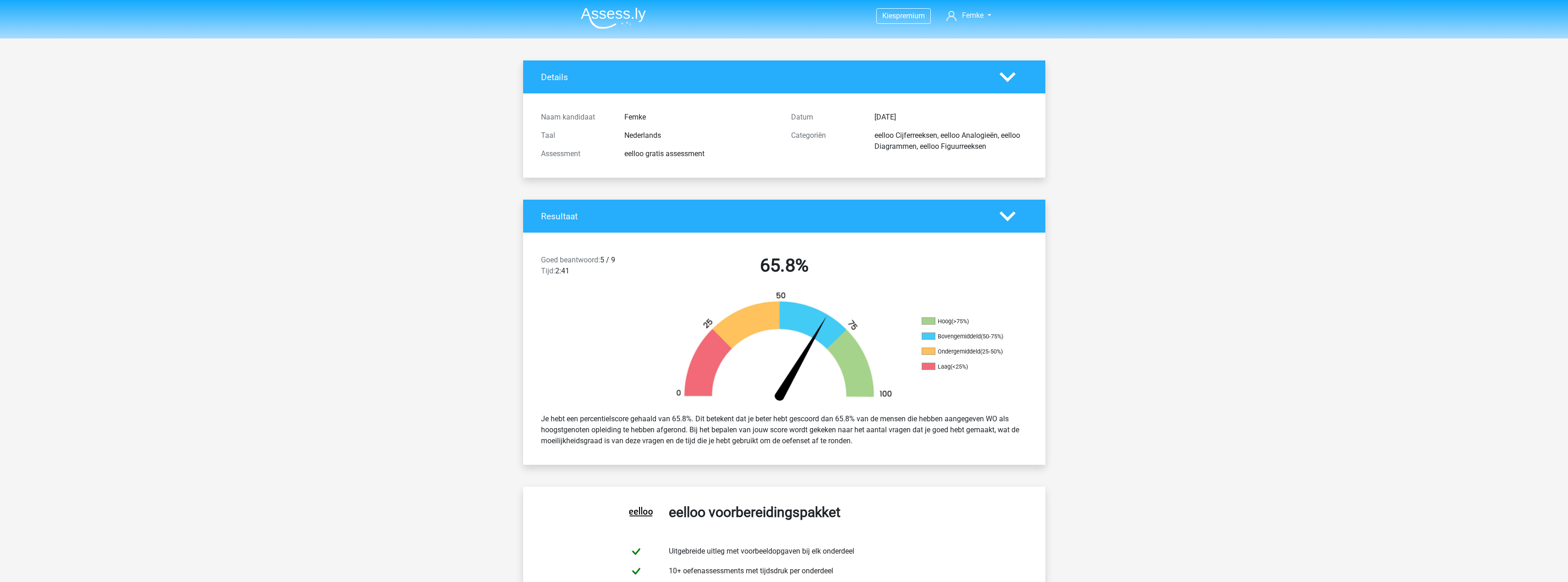
click at [1007, 82] on icon at bounding box center [1007, 77] width 16 height 16
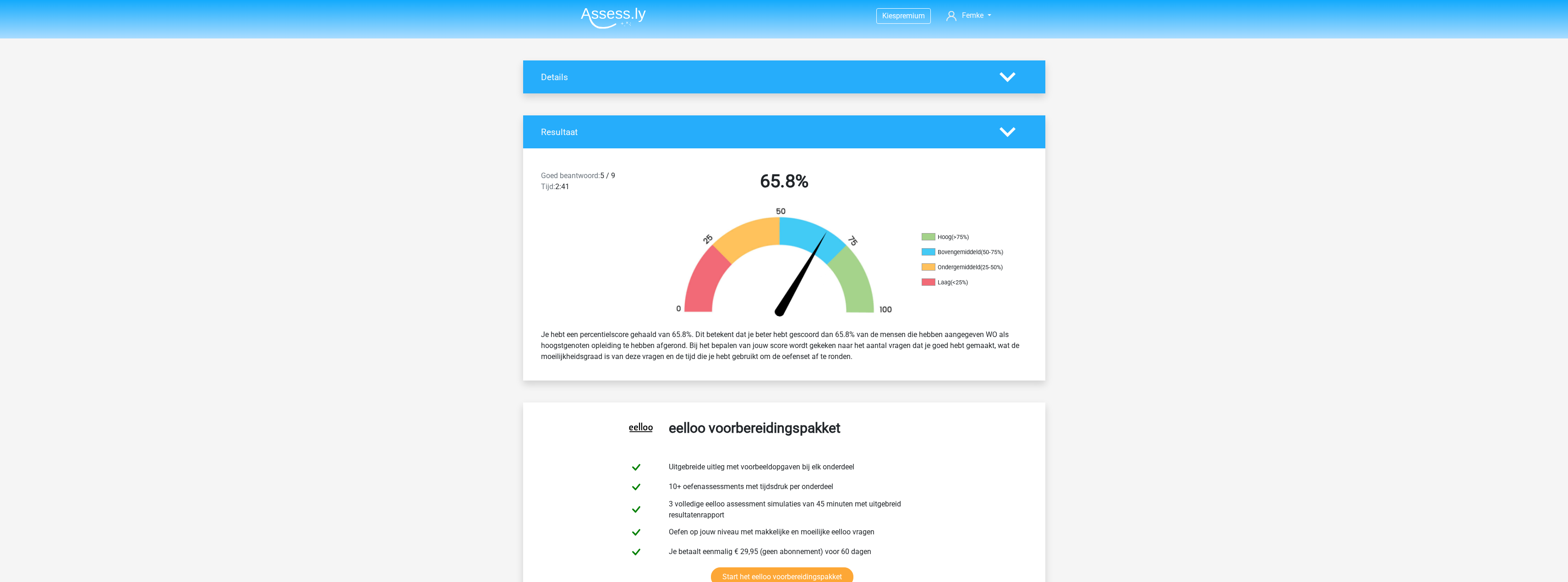
click at [1007, 82] on icon at bounding box center [1007, 77] width 16 height 16
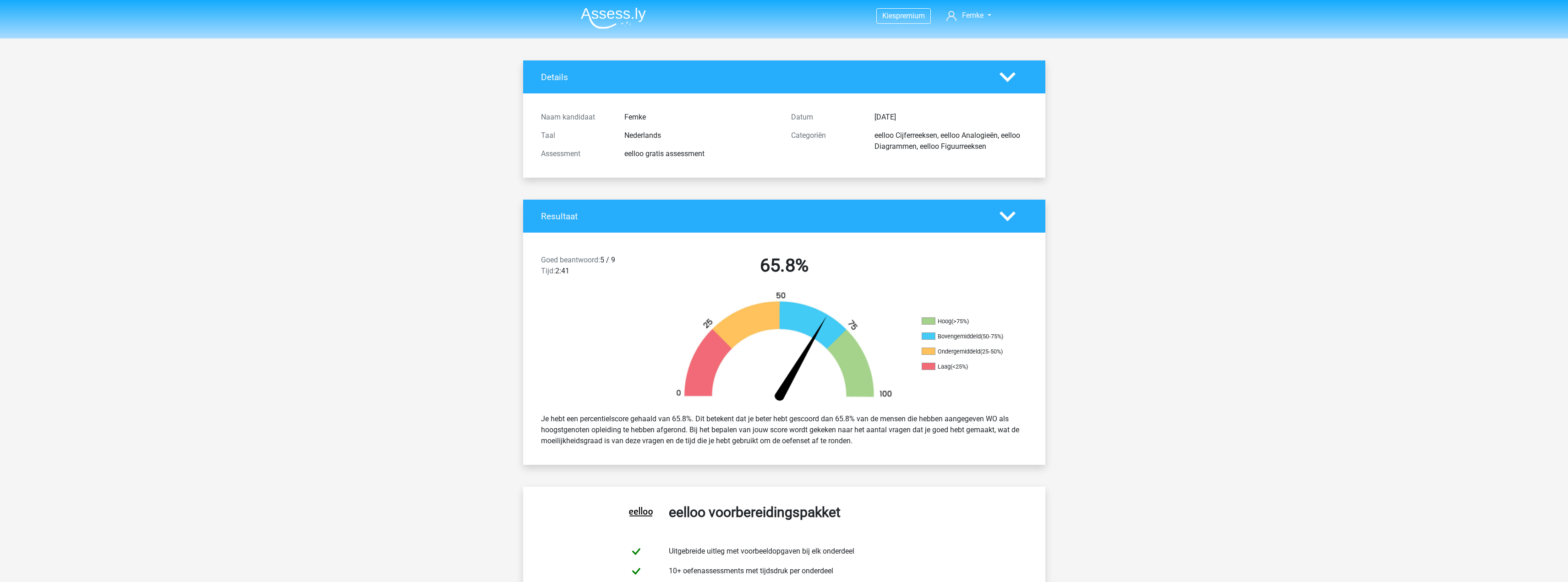
click at [1007, 82] on icon at bounding box center [1007, 77] width 16 height 16
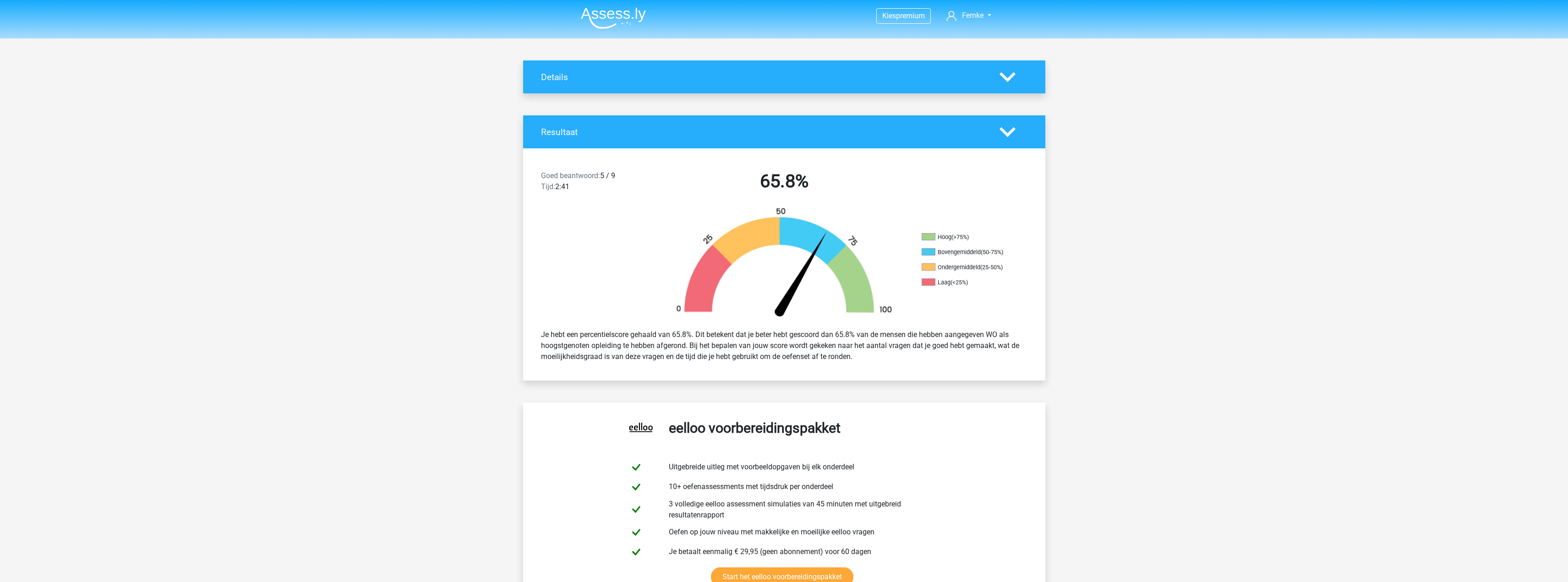
click at [606, 15] on img at bounding box center [613, 18] width 65 height 22
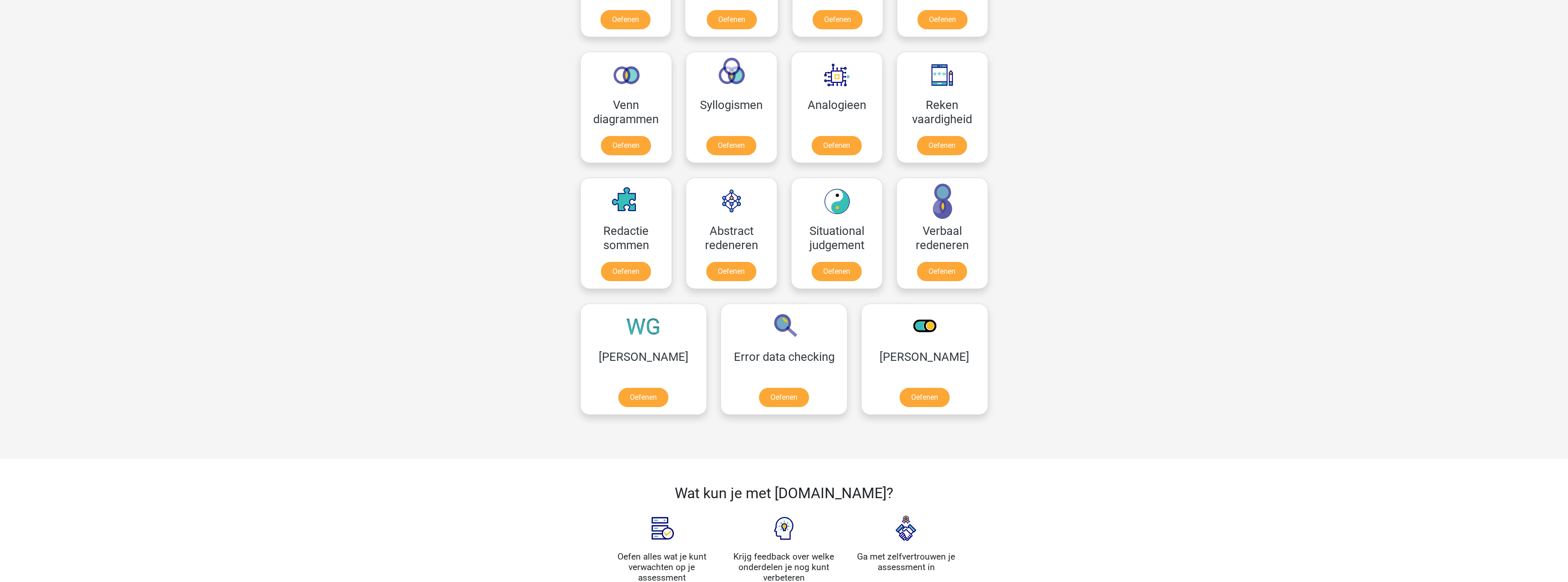
scroll to position [366, 0]
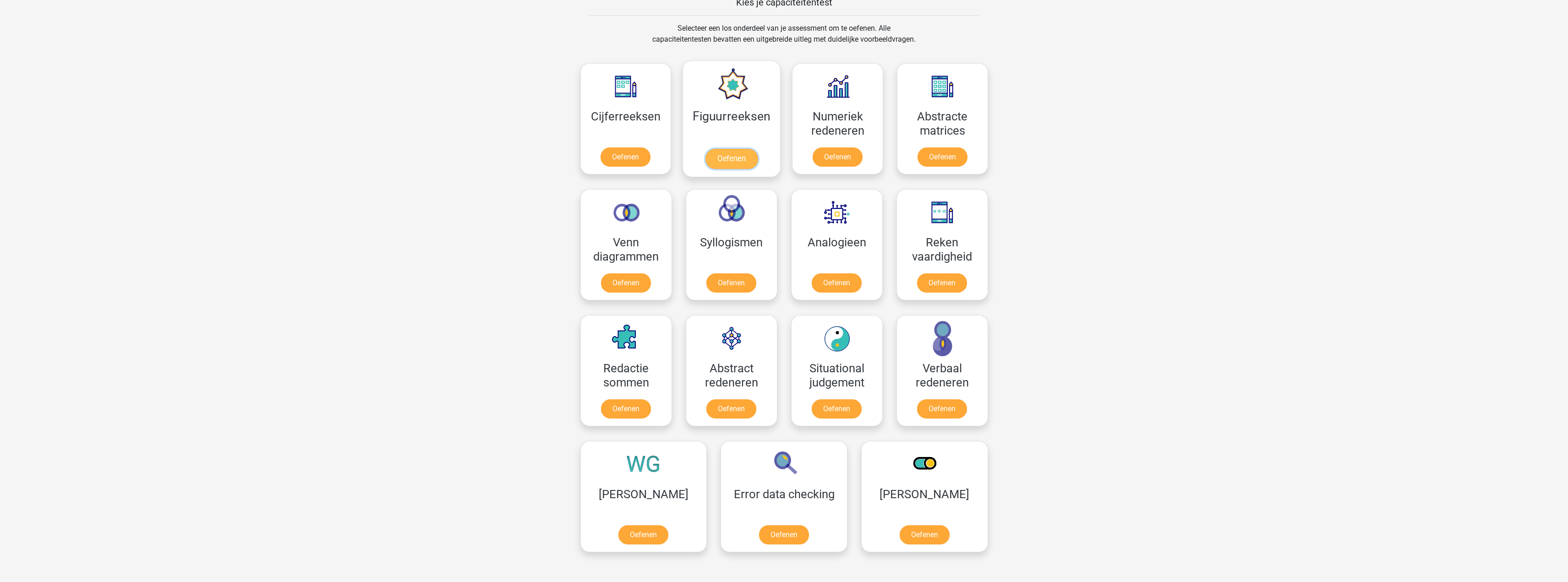
click at [734, 158] on link "Oefenen" at bounding box center [732, 158] width 52 height 20
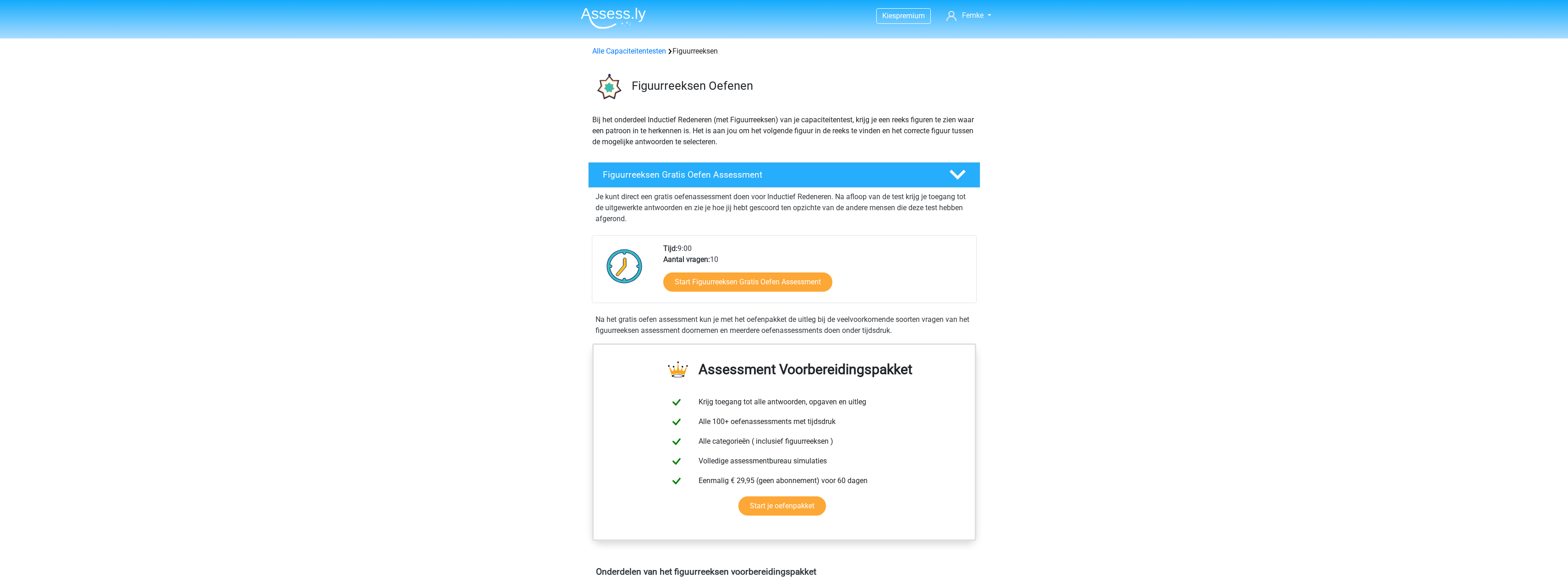
scroll to position [137, 0]
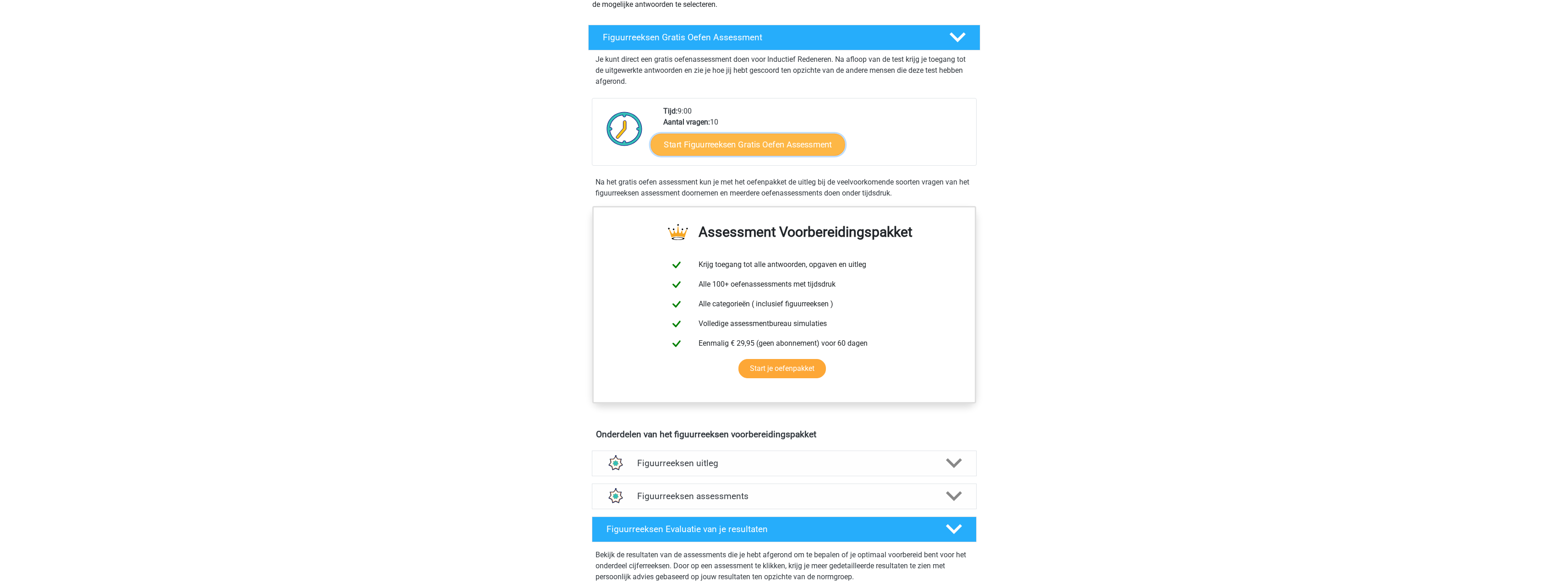
click at [746, 146] on link "Start Figuurreeksen Gratis Oefen Assessment" at bounding box center [748, 144] width 194 height 22
click at [750, 151] on link "Start Figuurreeksen Gratis Oefen Assessment" at bounding box center [748, 144] width 194 height 22
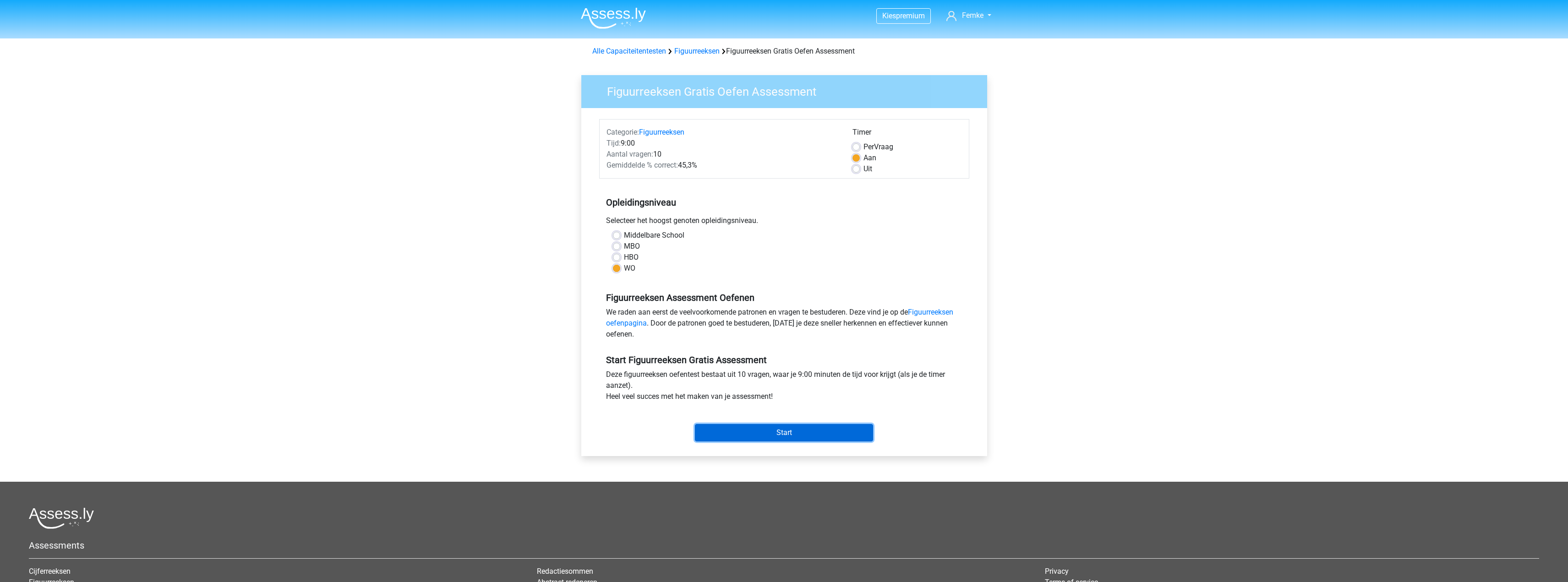
click at [789, 436] on input "Start" at bounding box center [784, 432] width 178 height 18
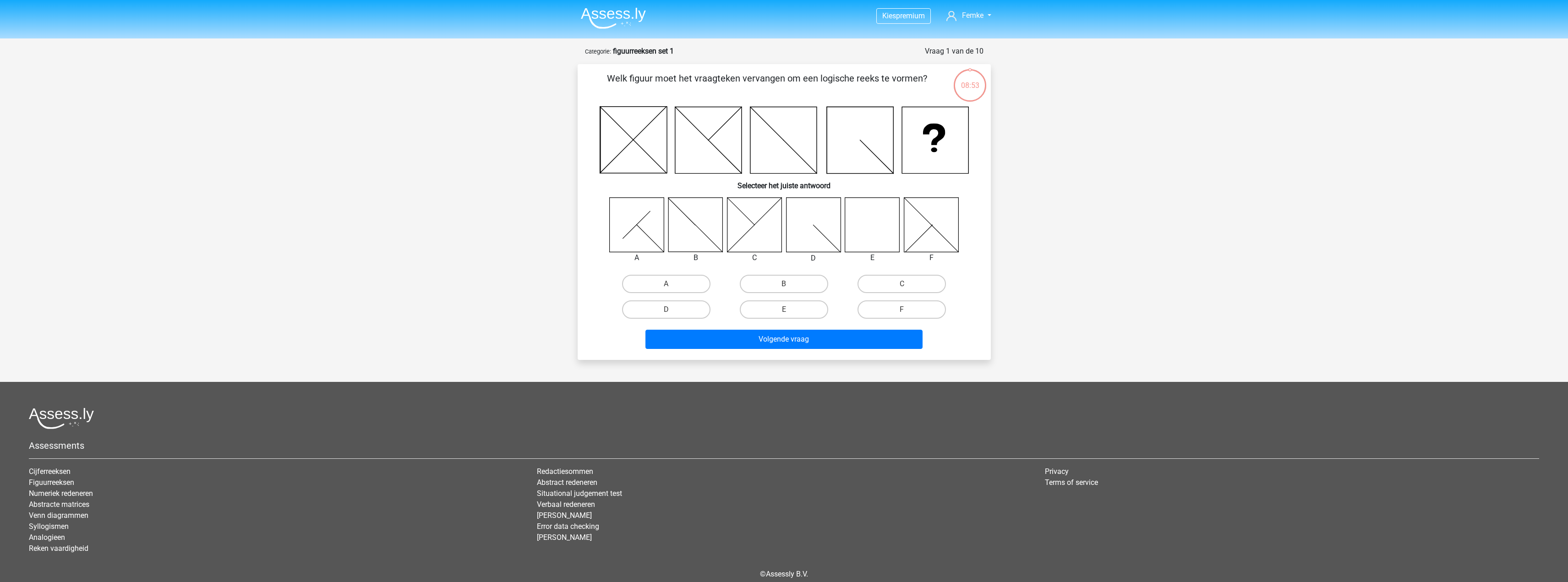
click at [882, 233] on icon at bounding box center [872, 224] width 54 height 54
click at [765, 310] on label "E" at bounding box center [784, 310] width 89 height 18
click at [784, 310] on input "E" at bounding box center [786, 312] width 6 height 6
radio input "true"
click at [820, 344] on button "Volgende vraag" at bounding box center [784, 339] width 277 height 19
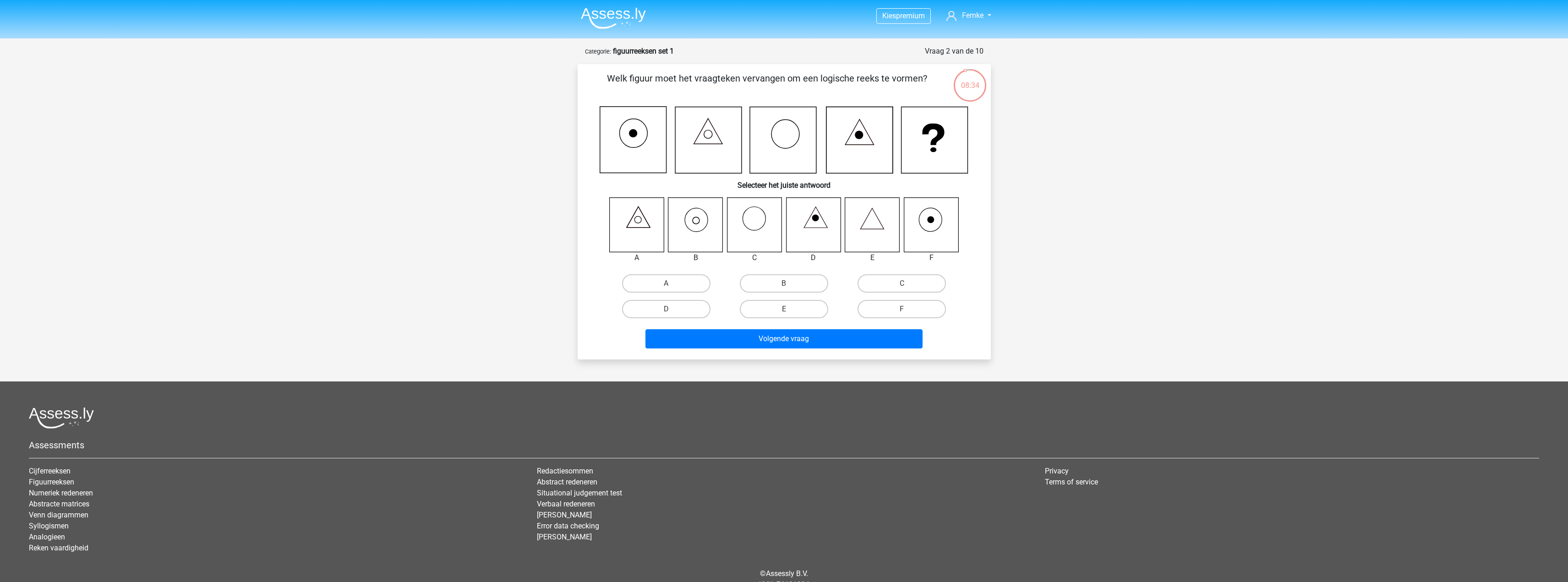
click at [717, 212] on icon at bounding box center [695, 224] width 54 height 54
click at [713, 222] on icon at bounding box center [695, 224] width 54 height 54
click at [777, 278] on label "B" at bounding box center [784, 284] width 89 height 18
click at [784, 284] on input "B" at bounding box center [786, 286] width 6 height 6
radio input "true"
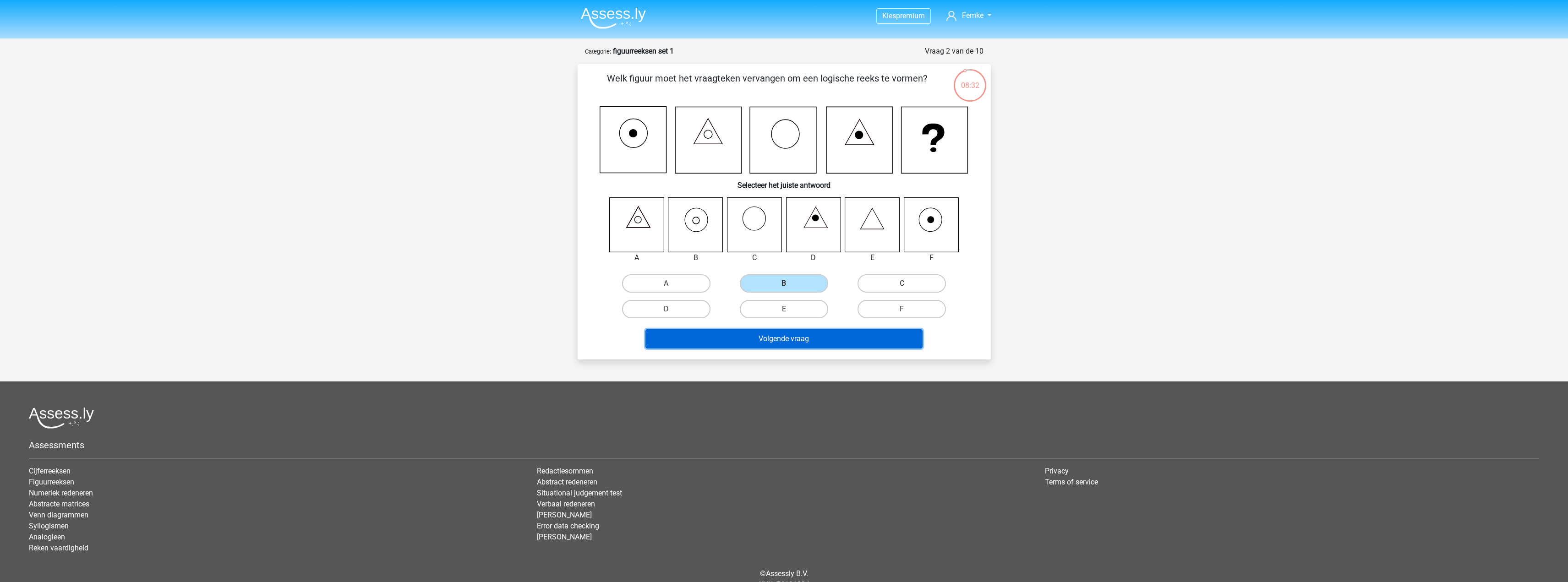
click at [846, 341] on button "Volgende vraag" at bounding box center [784, 339] width 277 height 19
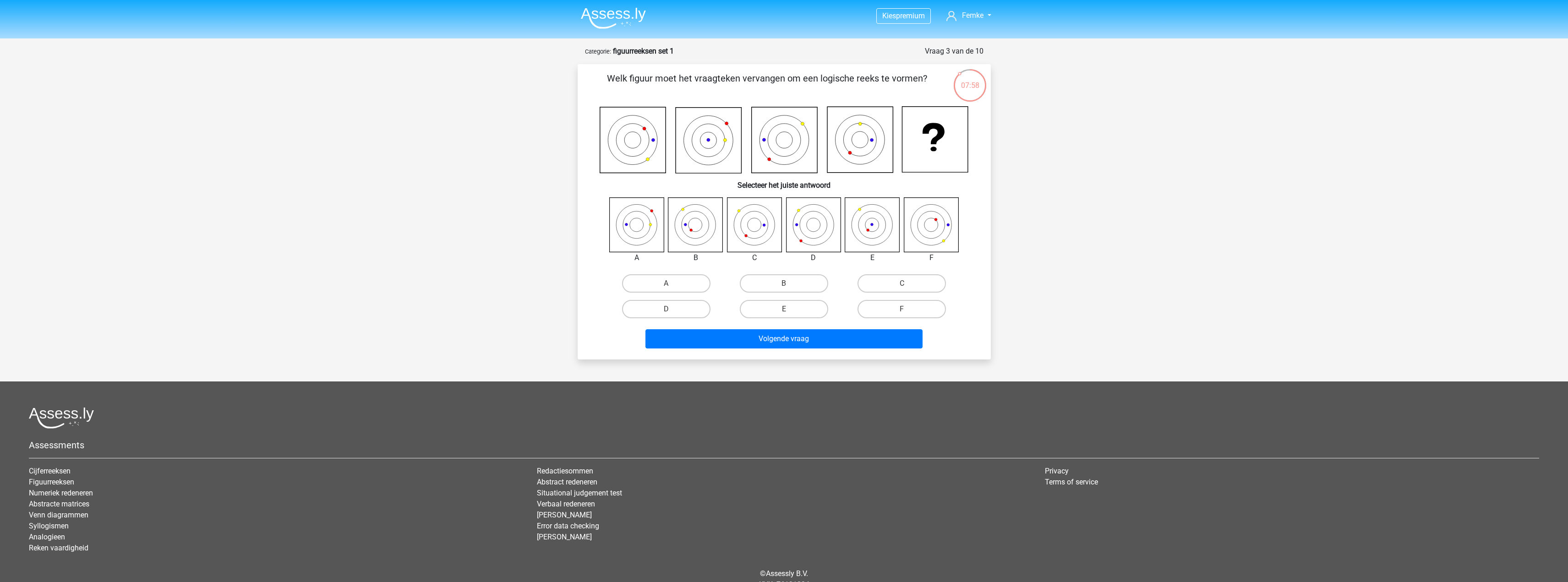
click at [932, 239] on icon at bounding box center [930, 224] width 54 height 54
click at [898, 306] on label "F" at bounding box center [902, 309] width 89 height 18
click at [902, 309] on input "F" at bounding box center [905, 312] width 6 height 6
radio input "true"
click at [867, 339] on button "Volgende vraag" at bounding box center [784, 339] width 277 height 19
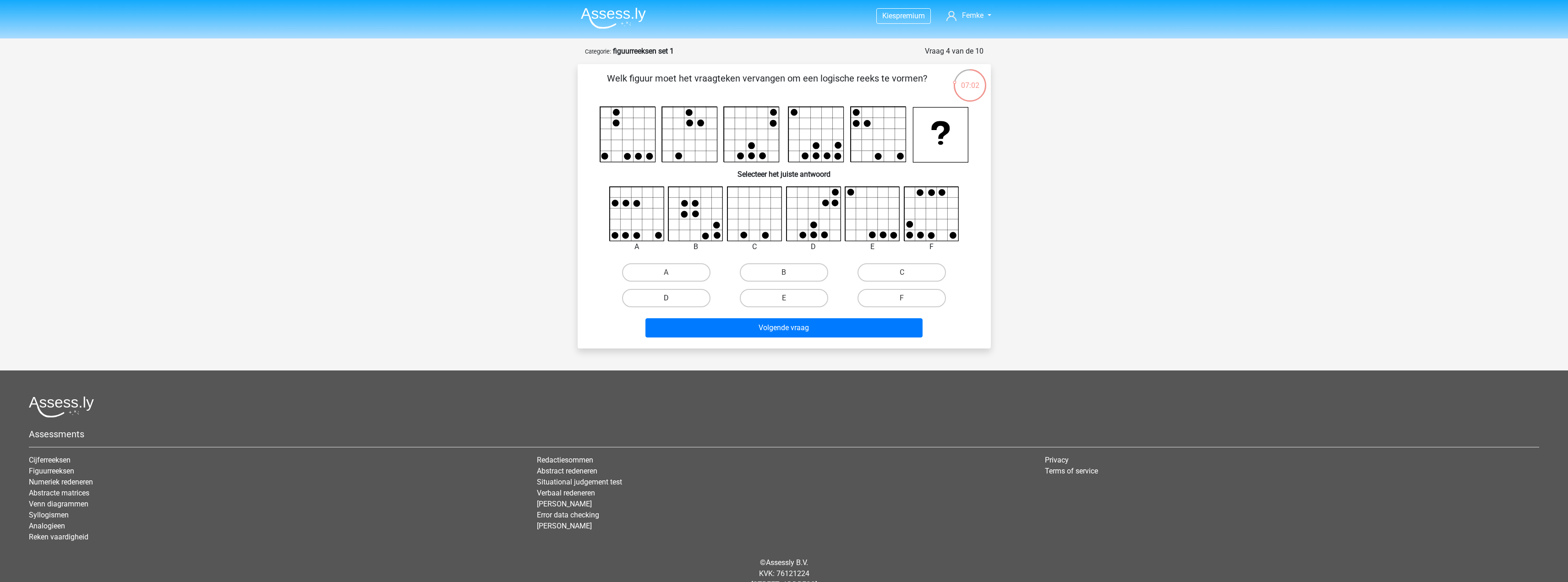
click at [677, 299] on label "D" at bounding box center [666, 298] width 89 height 18
click at [672, 299] on input "D" at bounding box center [669, 301] width 6 height 6
radio input "true"
click at [751, 324] on button "Volgende vraag" at bounding box center [784, 327] width 277 height 19
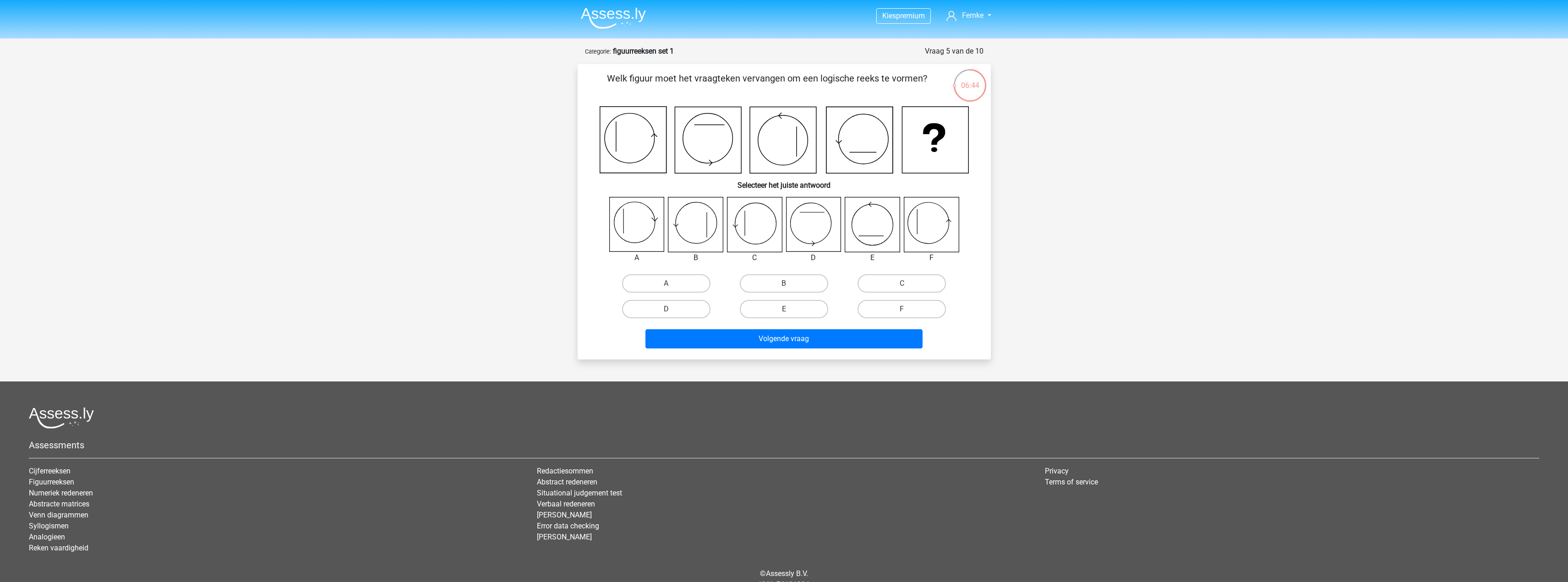
click at [954, 208] on icon at bounding box center [930, 224] width 54 height 54
click at [917, 305] on label "F" at bounding box center [902, 309] width 89 height 18
click at [908, 309] on input "F" at bounding box center [905, 312] width 6 height 6
radio input "true"
click at [883, 334] on button "Volgende vraag" at bounding box center [784, 339] width 277 height 19
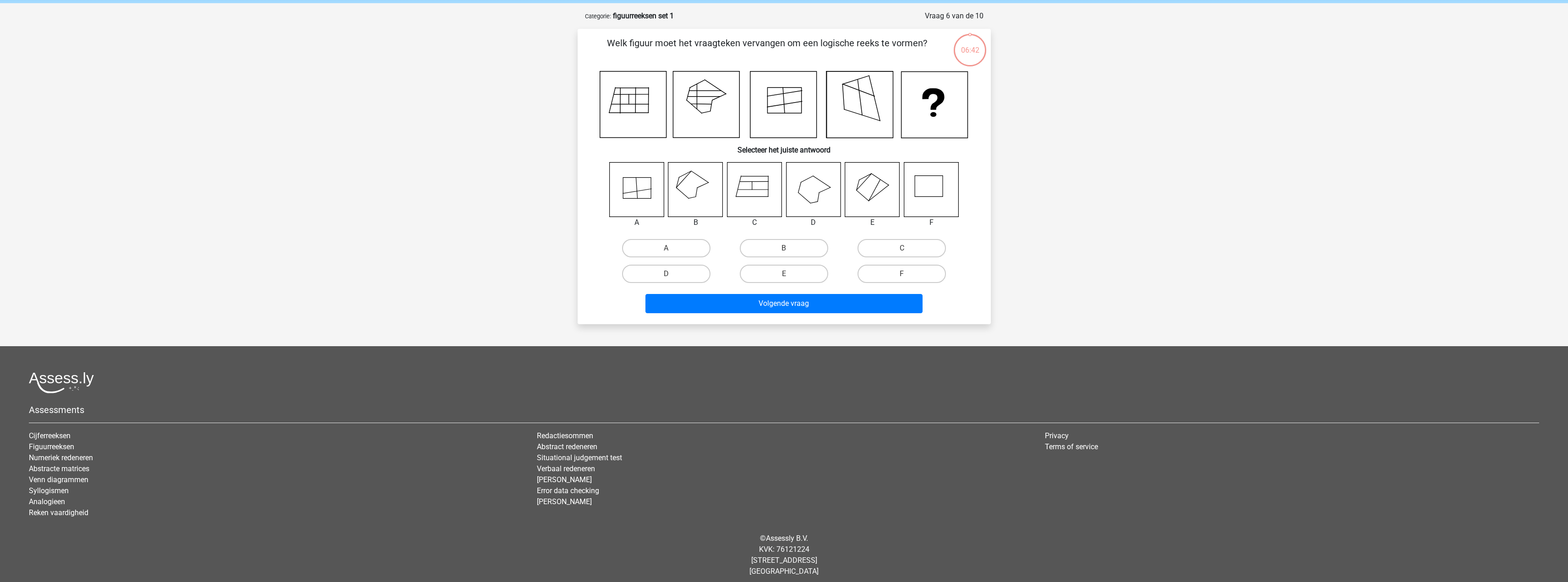
scroll to position [42, 0]
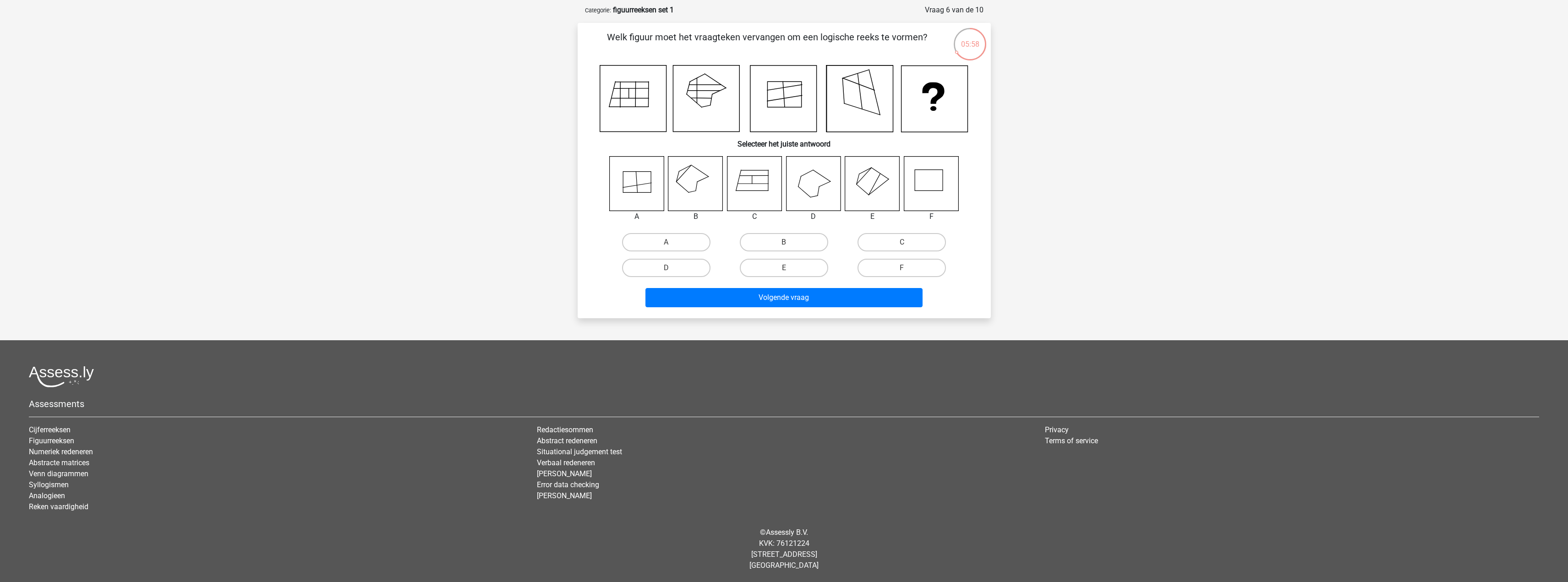
click at [906, 246] on input "C" at bounding box center [905, 245] width 6 height 6
radio input "true"
click at [858, 289] on button "Volgende vraag" at bounding box center [784, 297] width 277 height 19
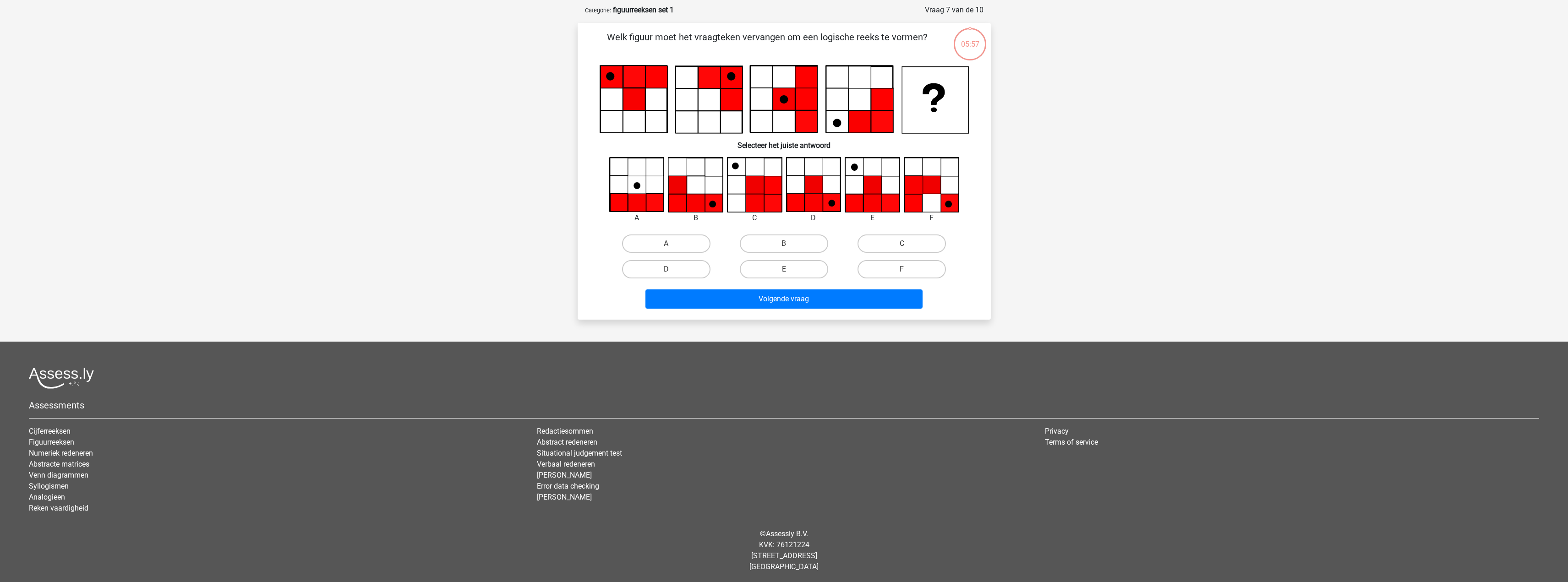
scroll to position [42, 0]
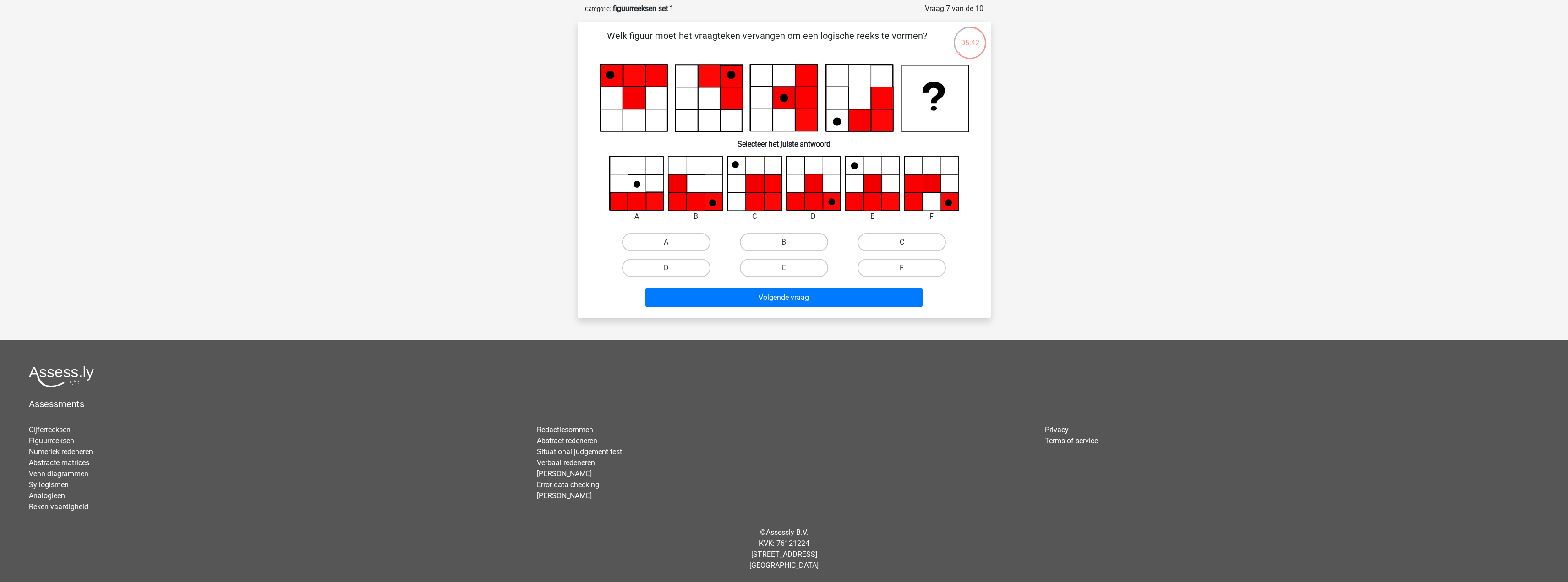
click at [858, 163] on icon at bounding box center [872, 183] width 54 height 54
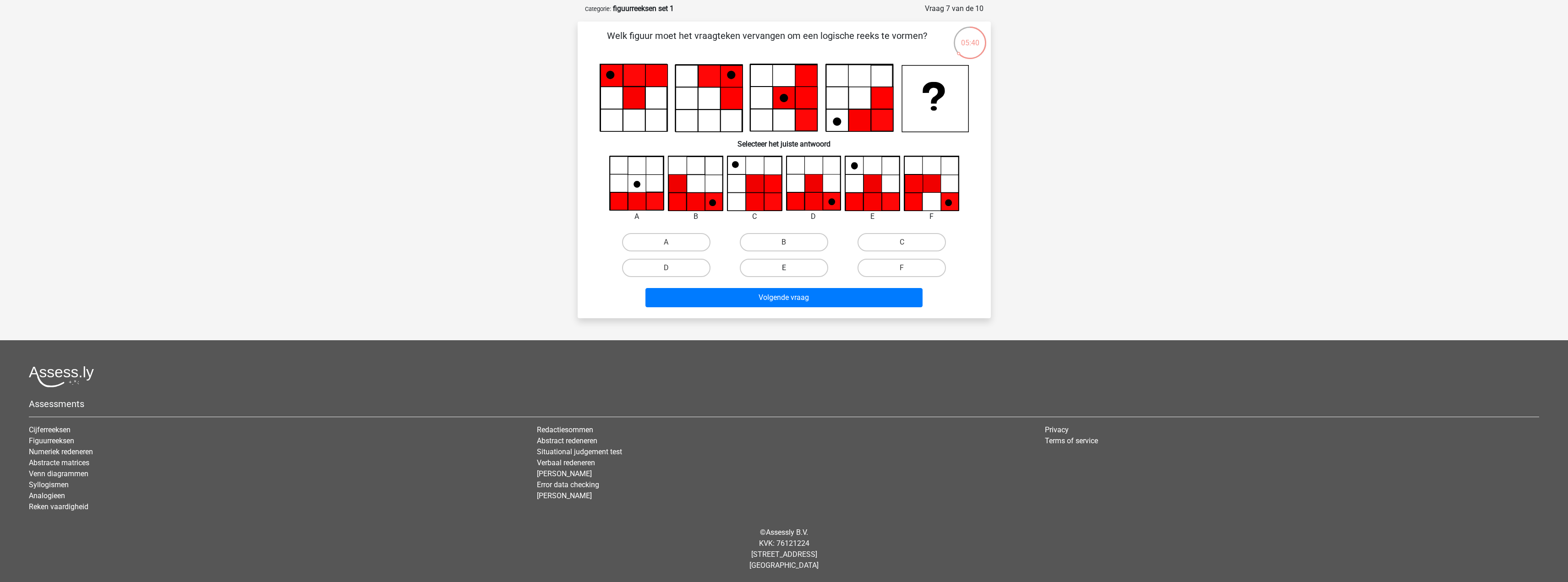
click at [791, 270] on label "E" at bounding box center [784, 268] width 89 height 18
click at [789, 270] on input "E" at bounding box center [786, 271] width 6 height 6
radio input "true"
click at [798, 303] on button "Volgende vraag" at bounding box center [784, 297] width 277 height 19
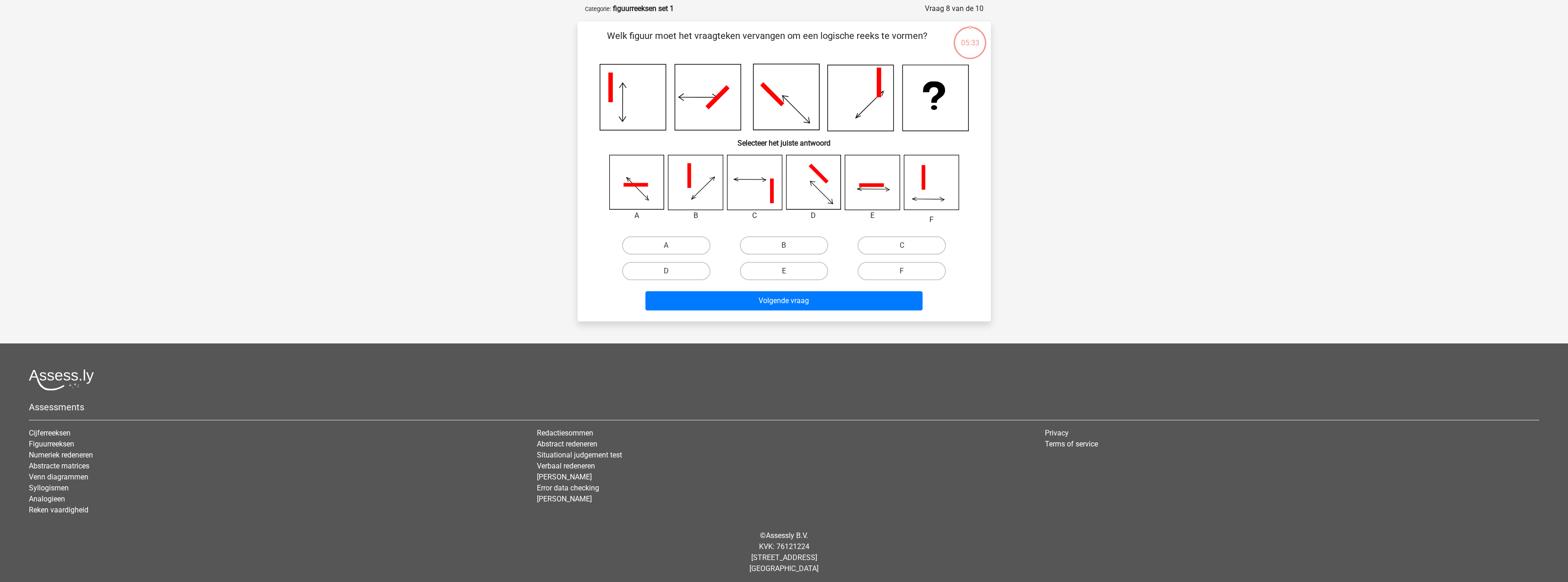
scroll to position [46, 0]
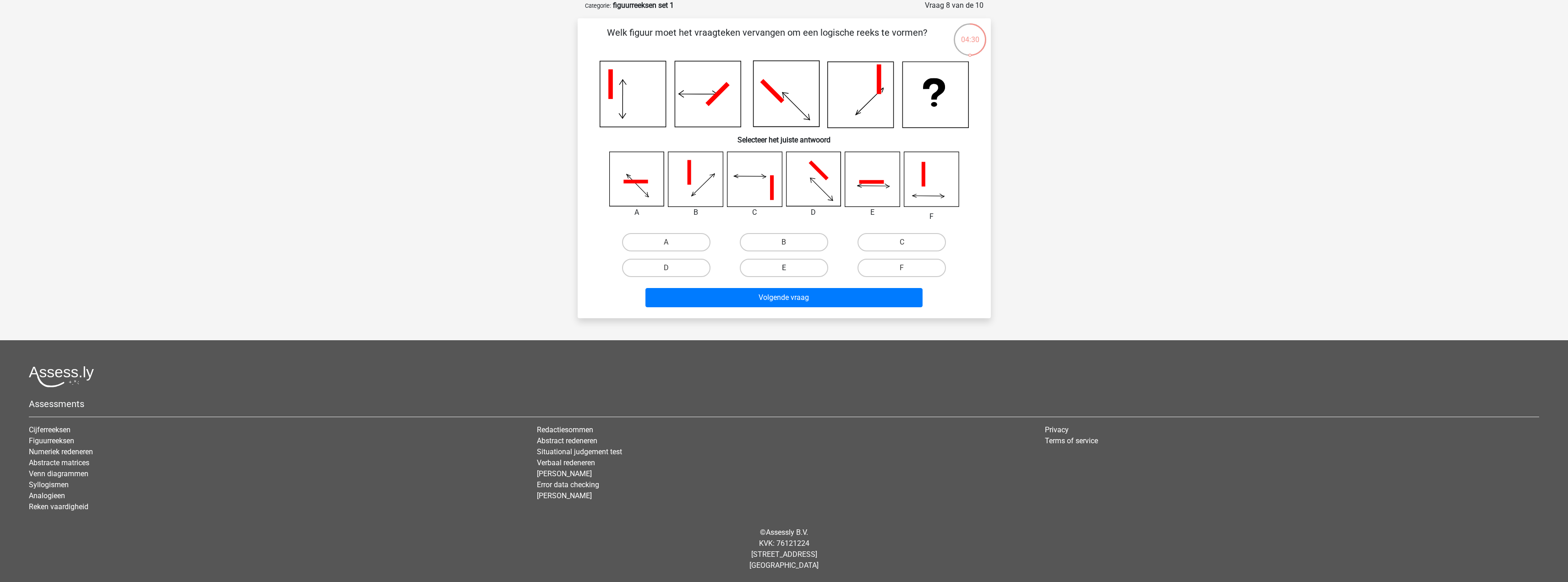
click at [809, 267] on label "E" at bounding box center [784, 268] width 89 height 18
click at [789, 268] on input "E" at bounding box center [786, 271] width 6 height 6
radio input "true"
click at [812, 293] on button "Volgende vraag" at bounding box center [784, 297] width 277 height 19
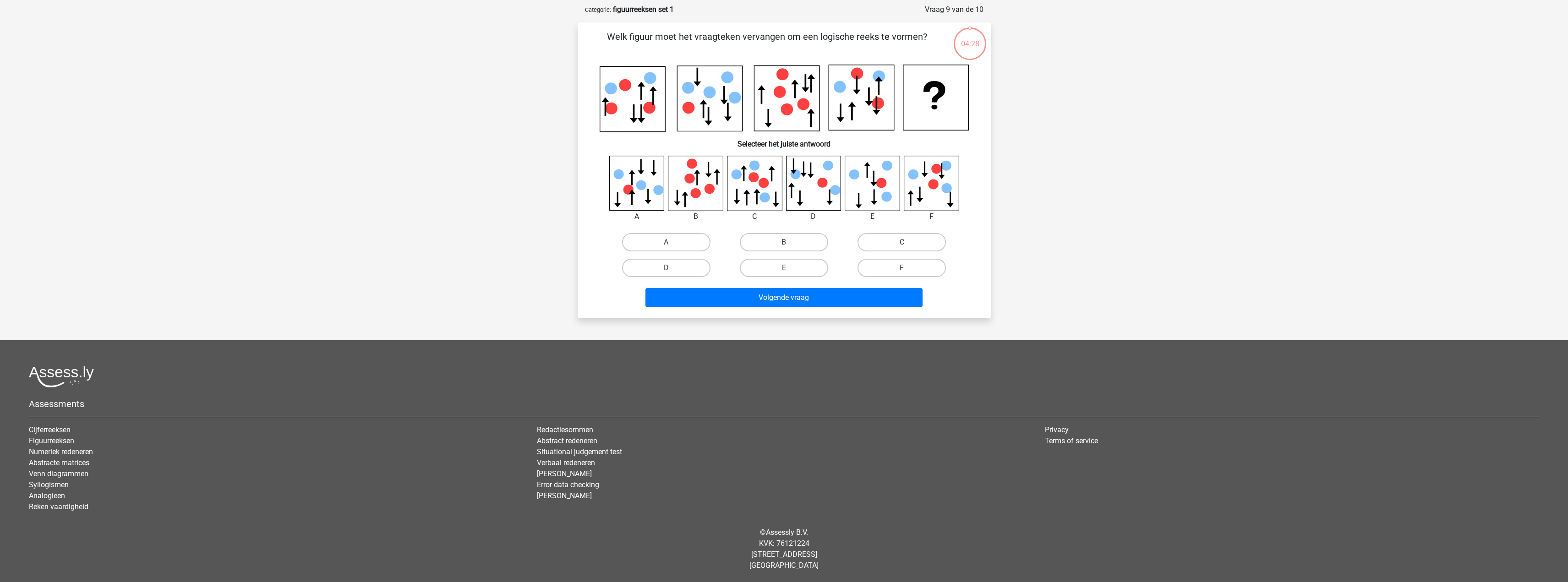
scroll to position [42, 0]
click at [720, 196] on div at bounding box center [755, 183] width 69 height 56
click at [812, 262] on label "E" at bounding box center [784, 268] width 89 height 18
click at [789, 268] on input "E" at bounding box center [786, 271] width 6 height 6
radio input "true"
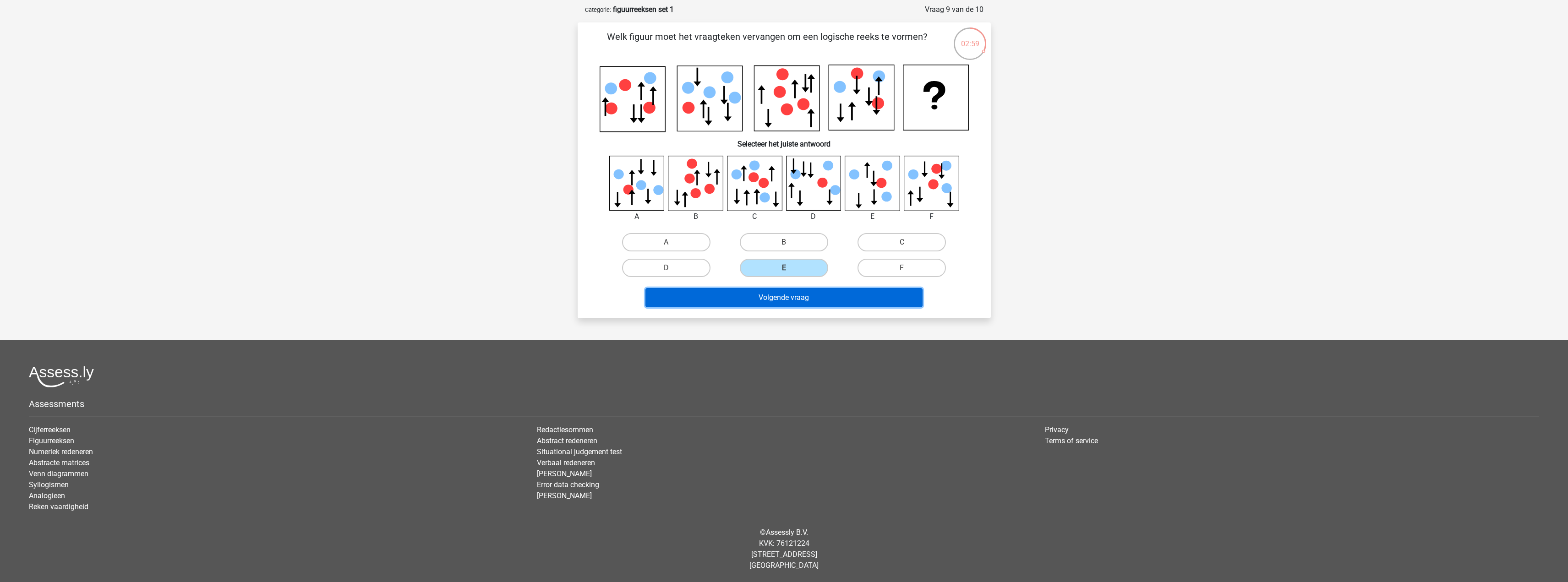
click at [795, 290] on button "Volgende vraag" at bounding box center [784, 297] width 277 height 19
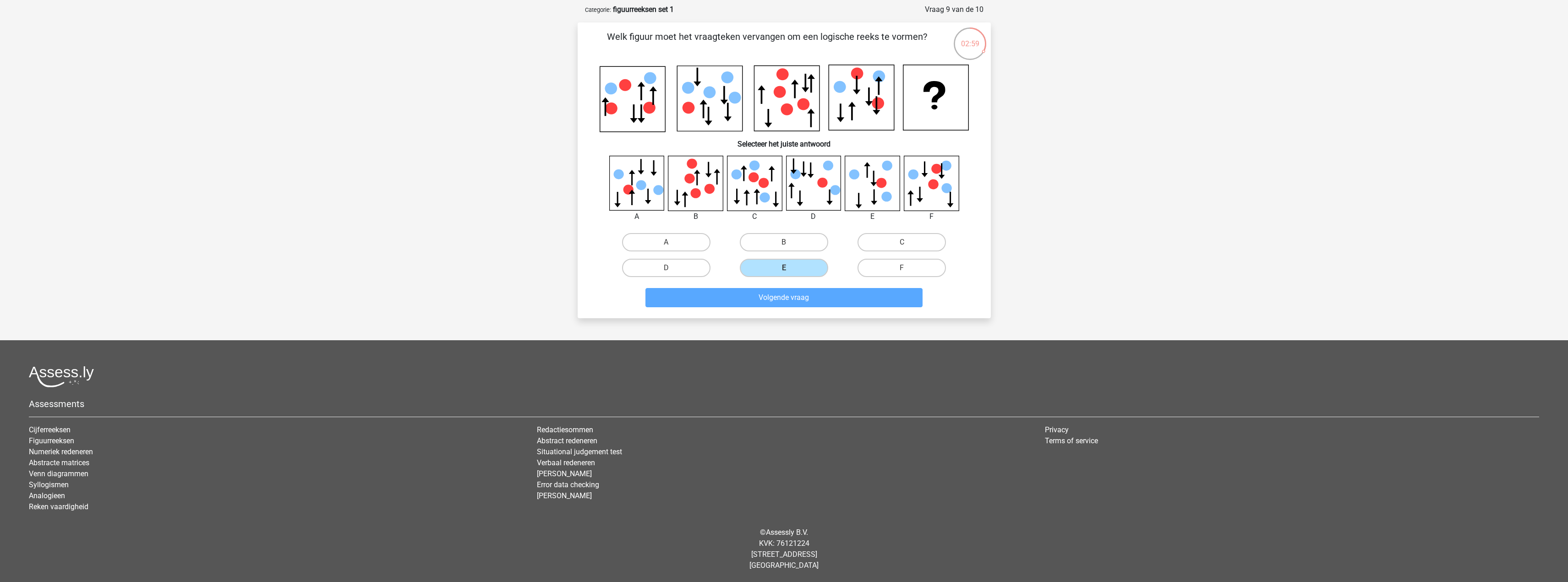
scroll to position [30, 0]
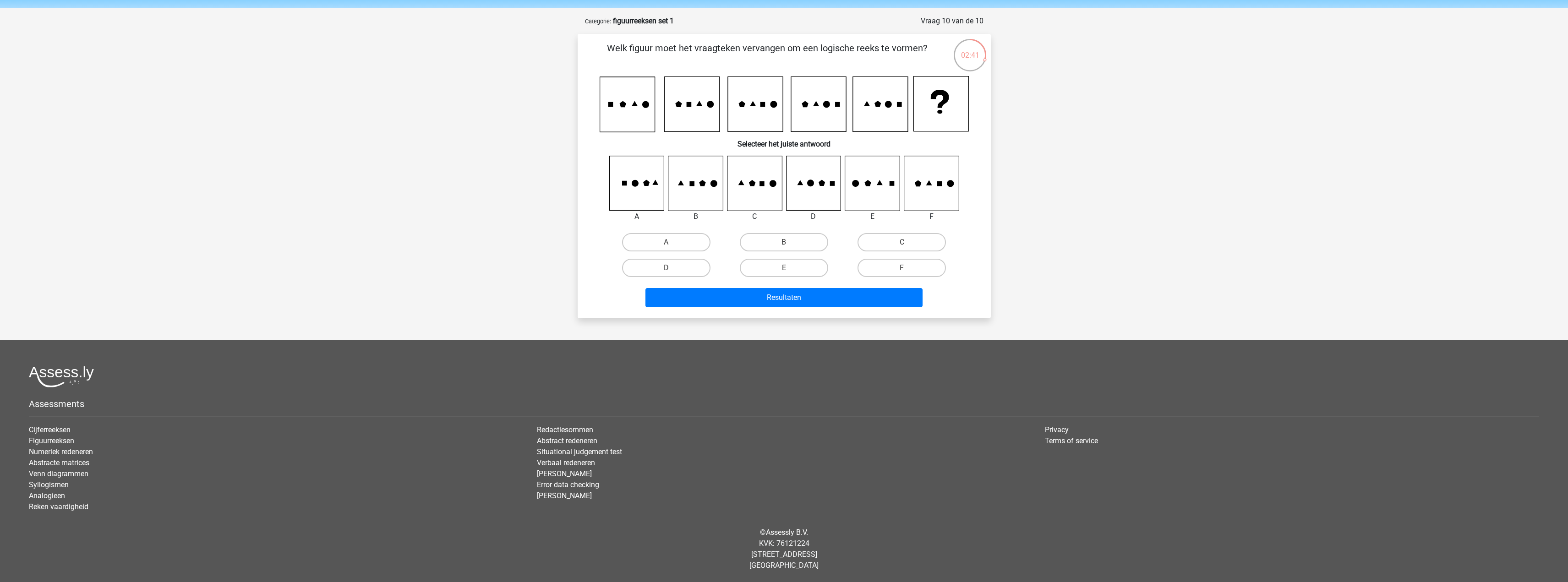
click at [841, 196] on div at bounding box center [872, 183] width 69 height 56
click at [695, 265] on label "D" at bounding box center [666, 268] width 89 height 18
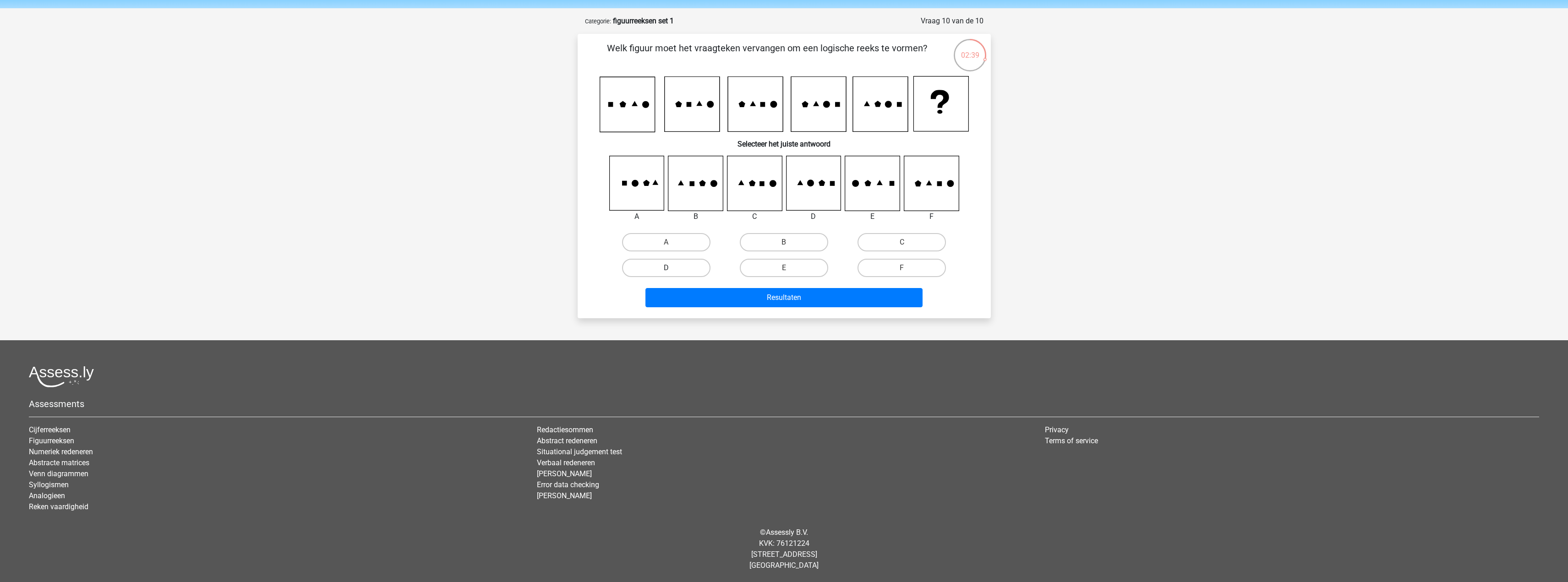
click at [672, 268] on input "D" at bounding box center [669, 271] width 6 height 6
radio input "true"
click at [708, 296] on button "Resultaten" at bounding box center [784, 297] width 277 height 19
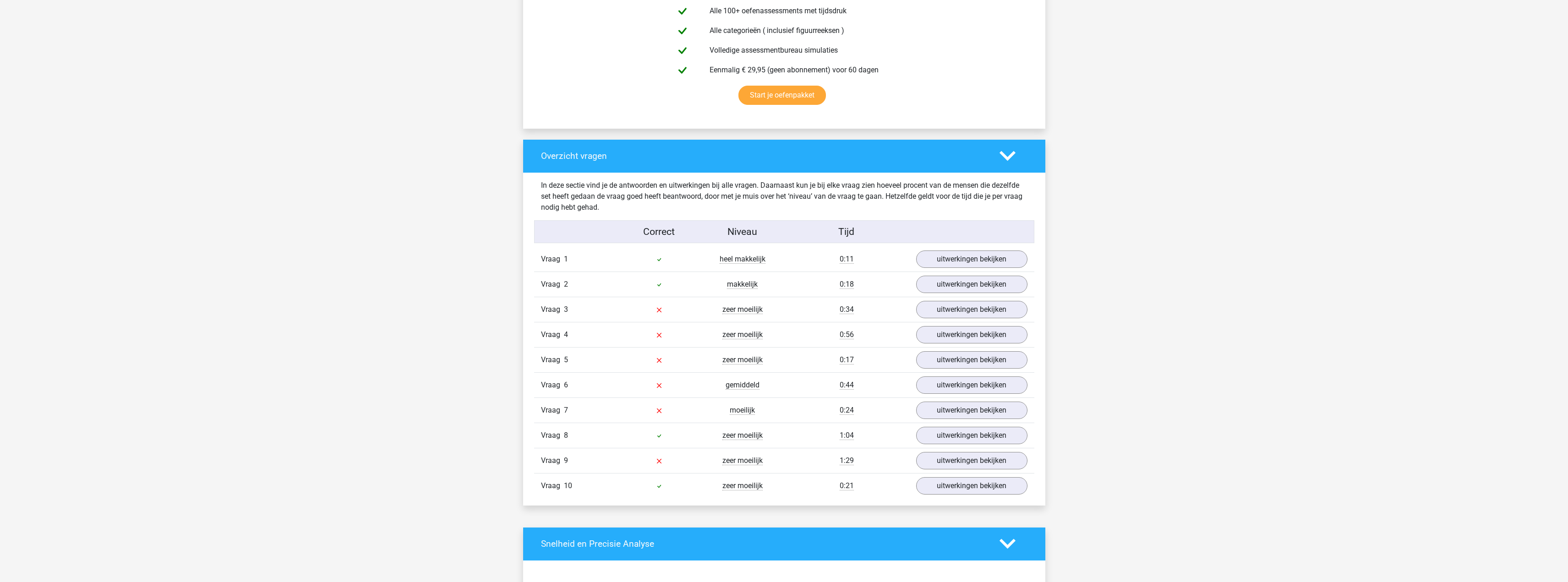
scroll to position [595, 0]
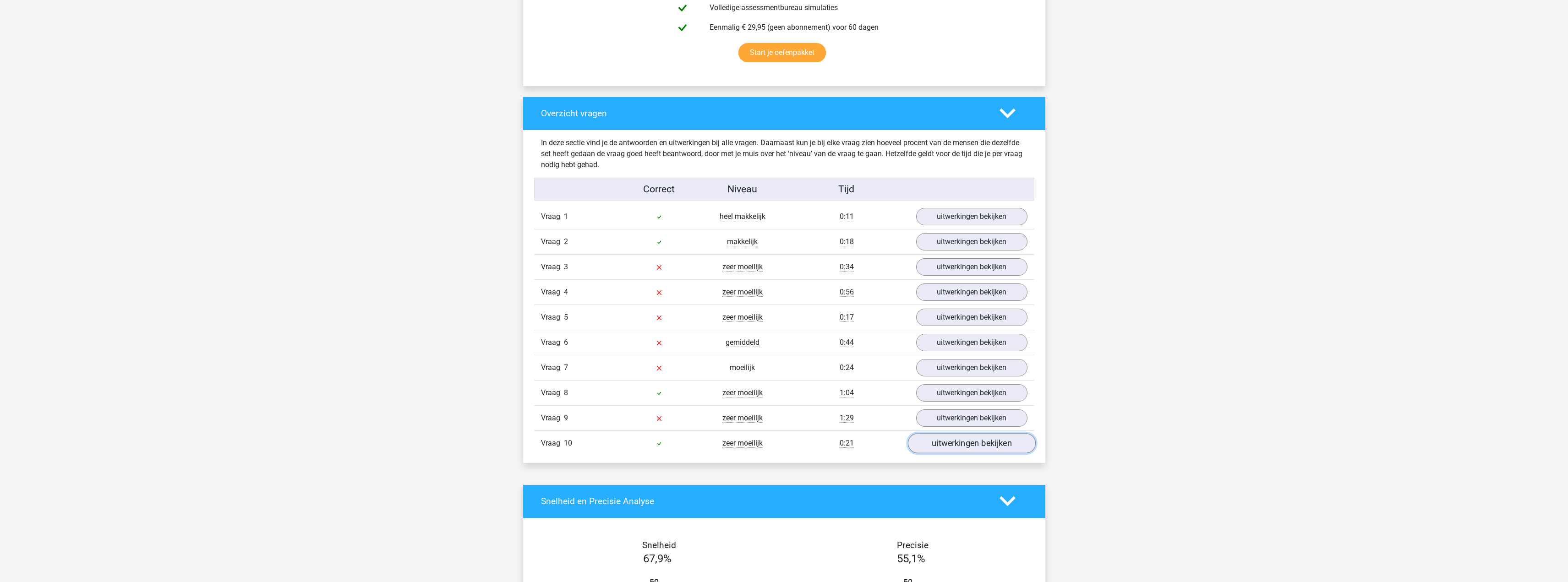
click at [955, 450] on link "uitwerkingen bekijken" at bounding box center [971, 443] width 127 height 20
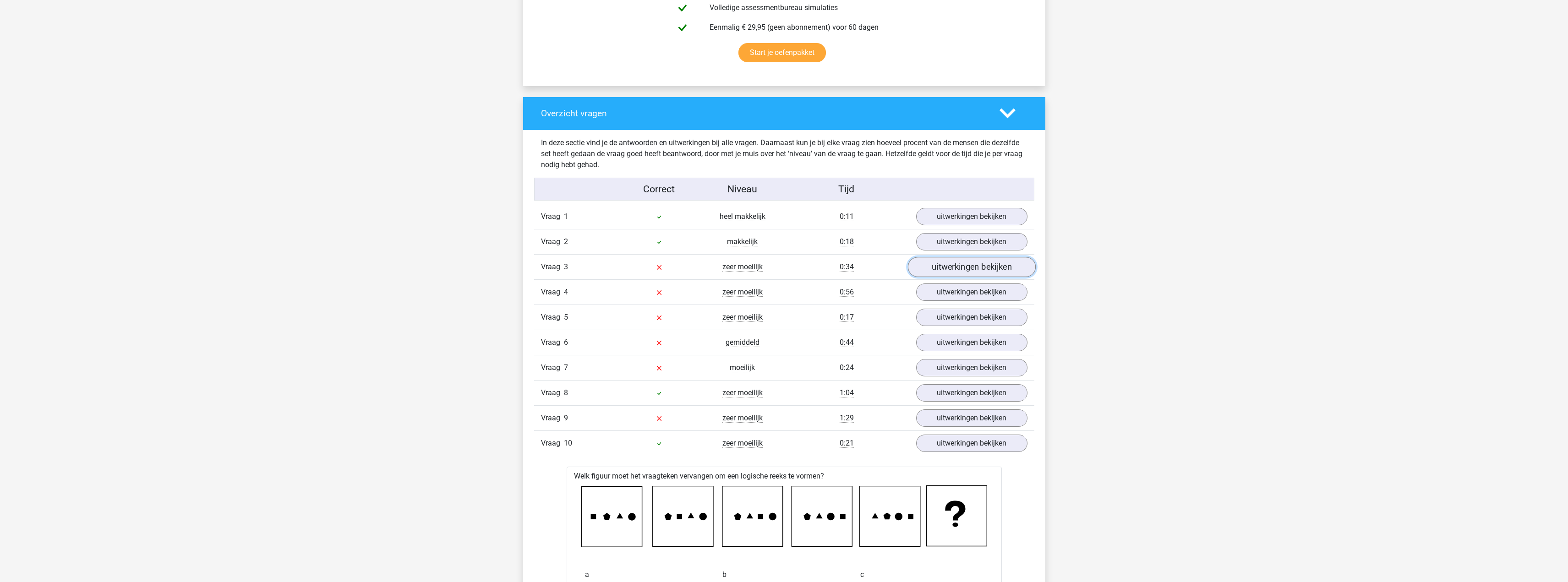
click at [965, 265] on link "uitwerkingen bekijken" at bounding box center [971, 267] width 127 height 20
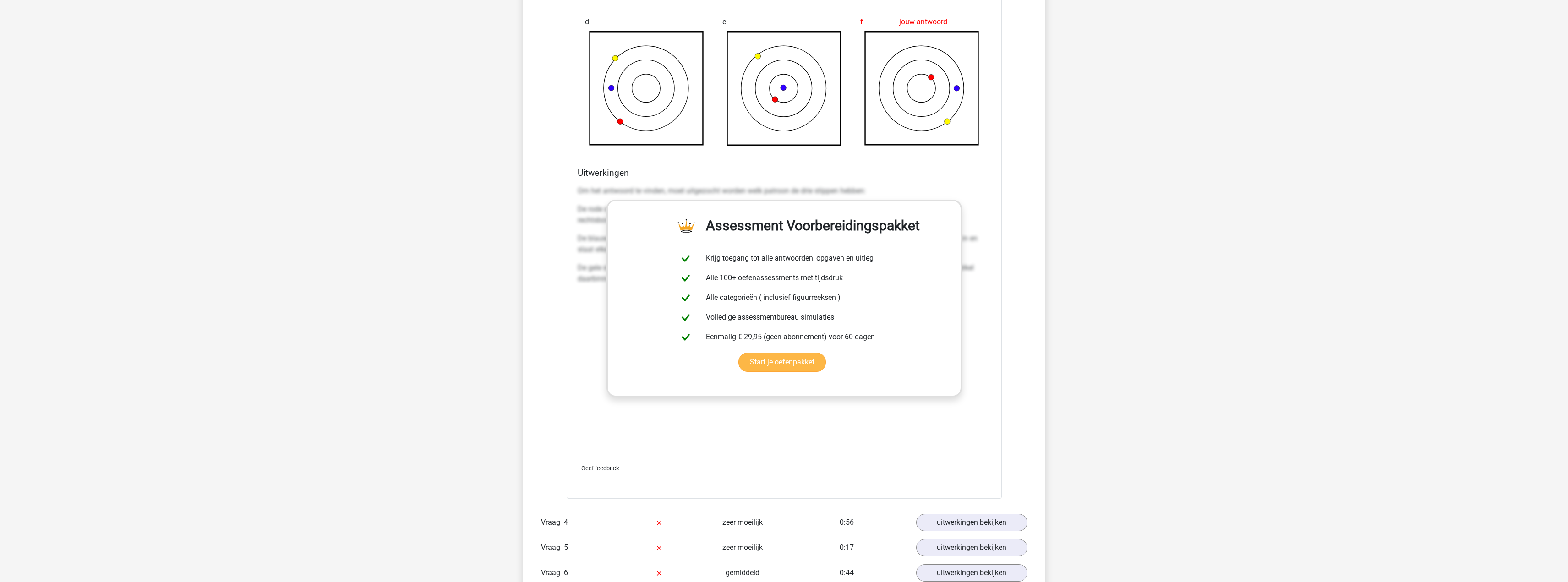
scroll to position [1236, 0]
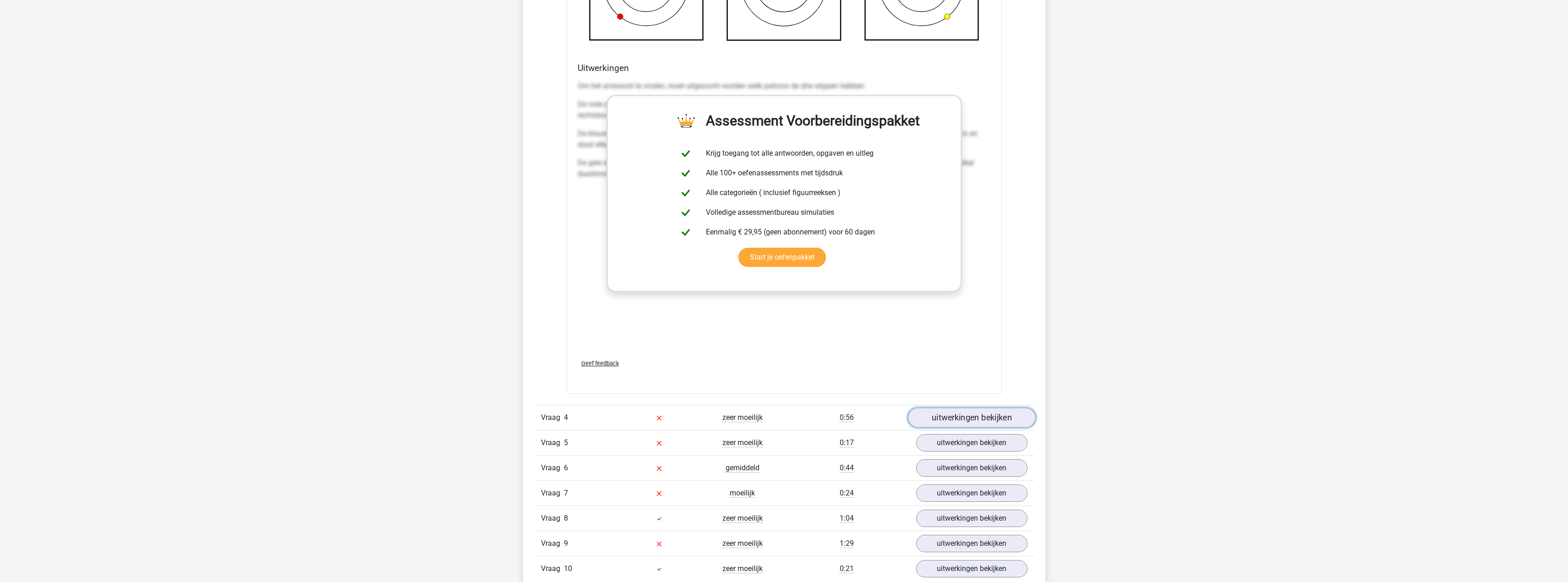
click at [957, 424] on link "uitwerkingen bekijken" at bounding box center [971, 417] width 127 height 20
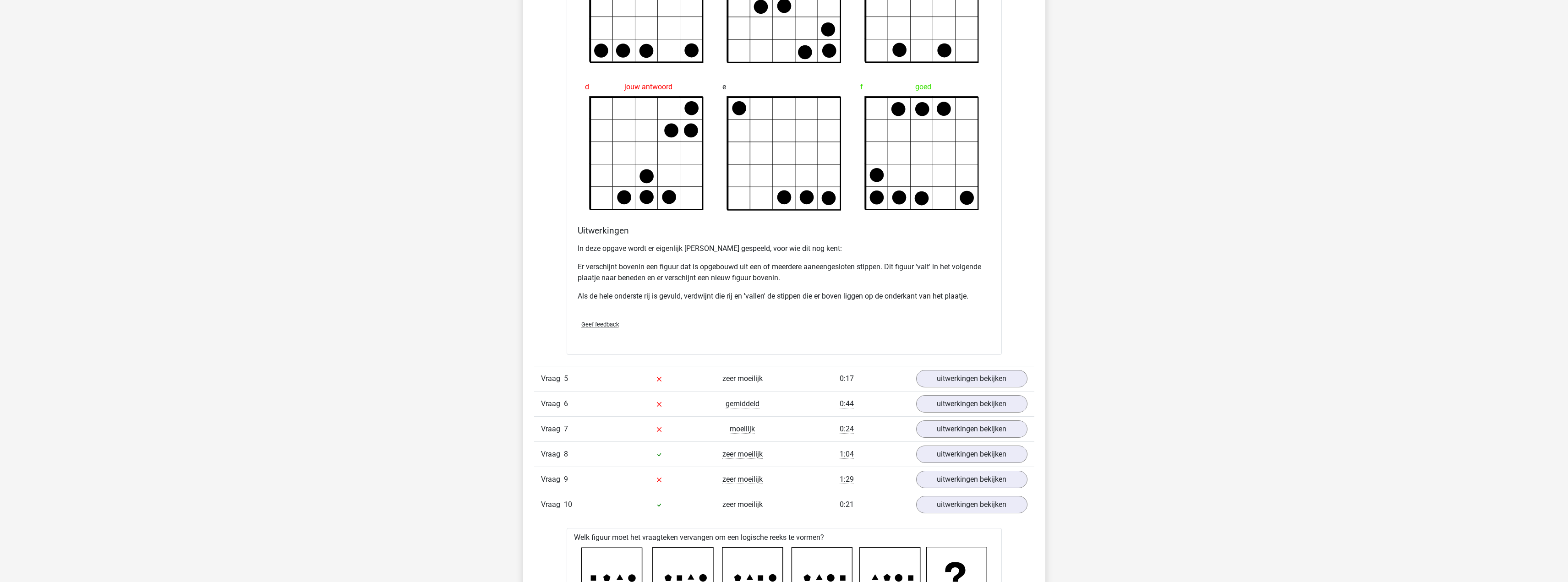
scroll to position [1877, 0]
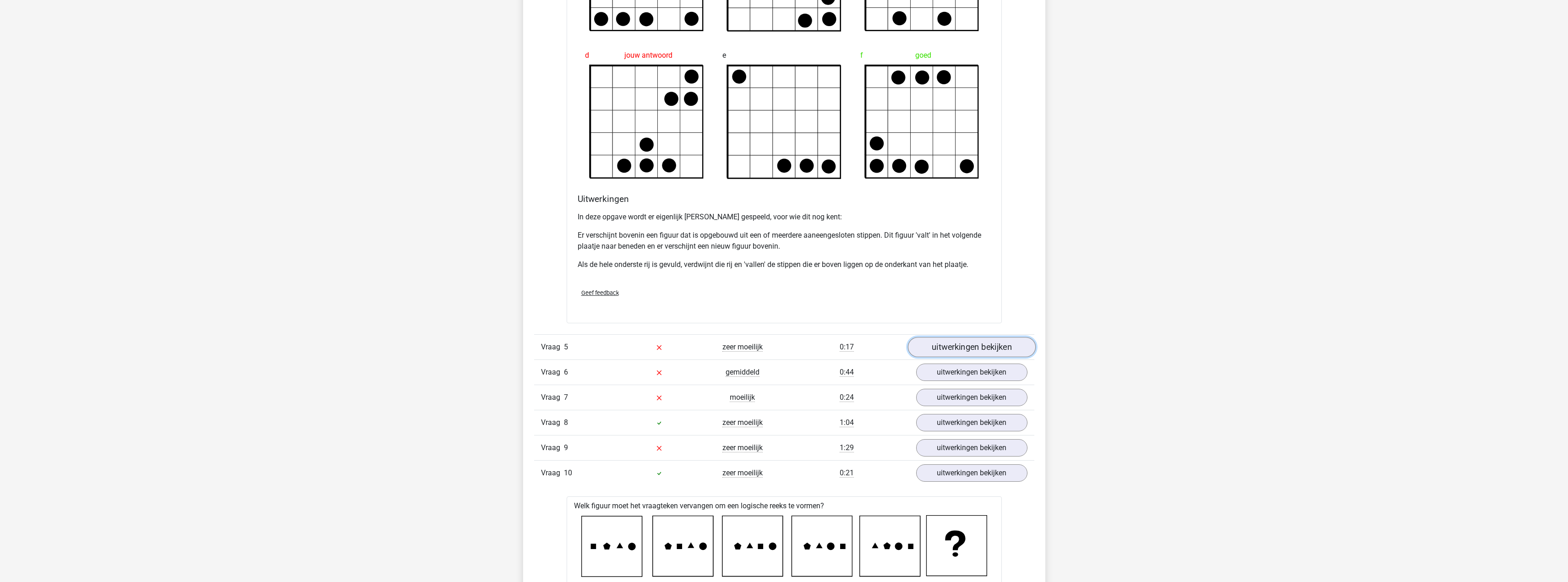
click at [959, 348] on link "uitwerkingen bekijken" at bounding box center [971, 347] width 127 height 20
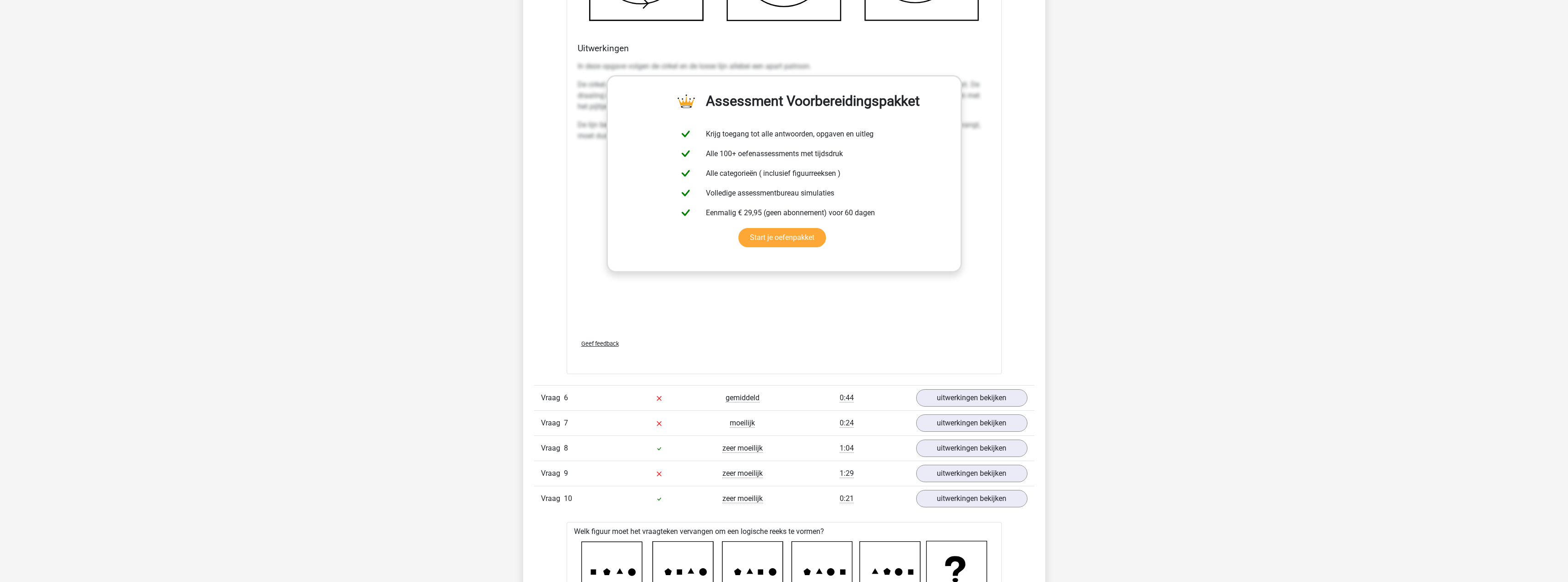
scroll to position [2701, 0]
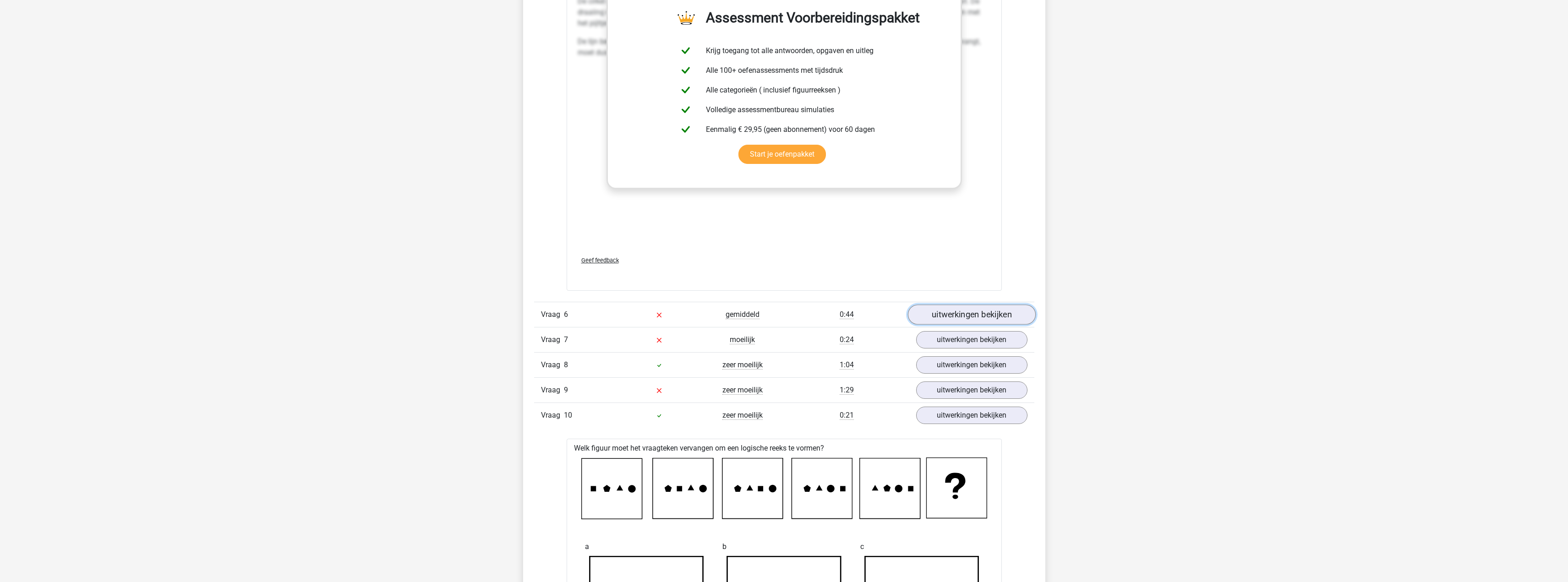
click at [953, 310] on link "uitwerkingen bekijken" at bounding box center [971, 315] width 127 height 20
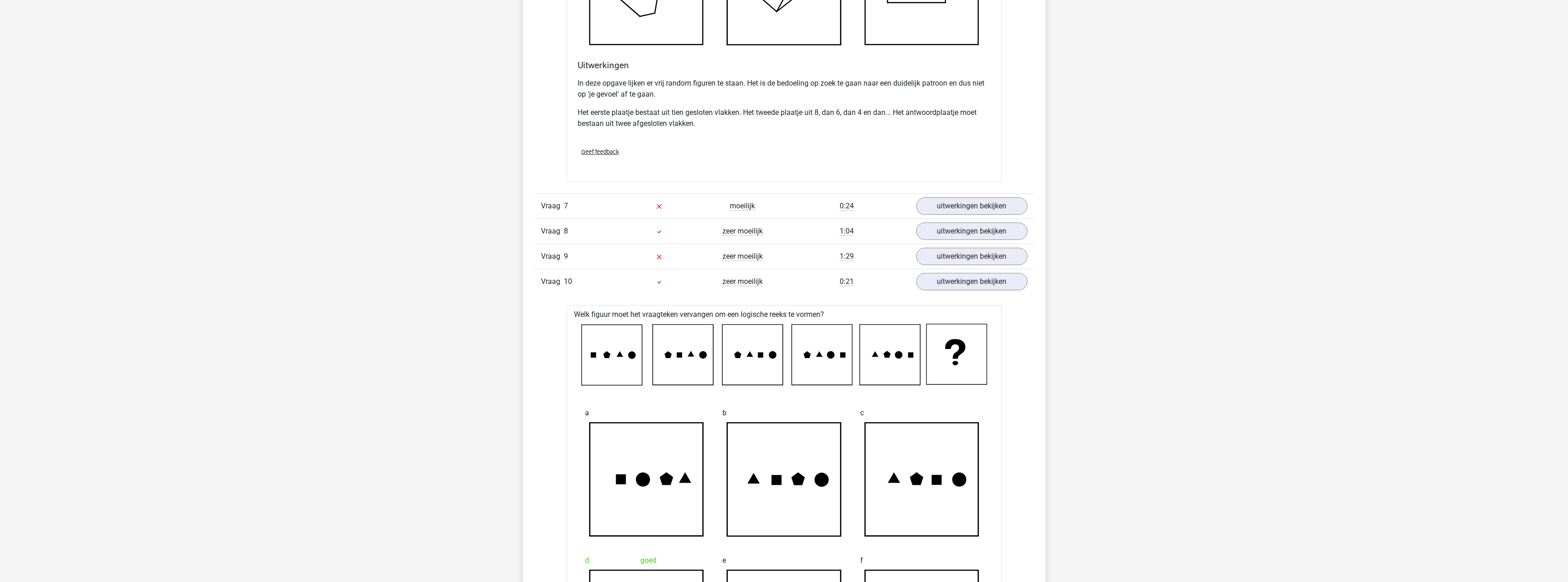
scroll to position [3387, 0]
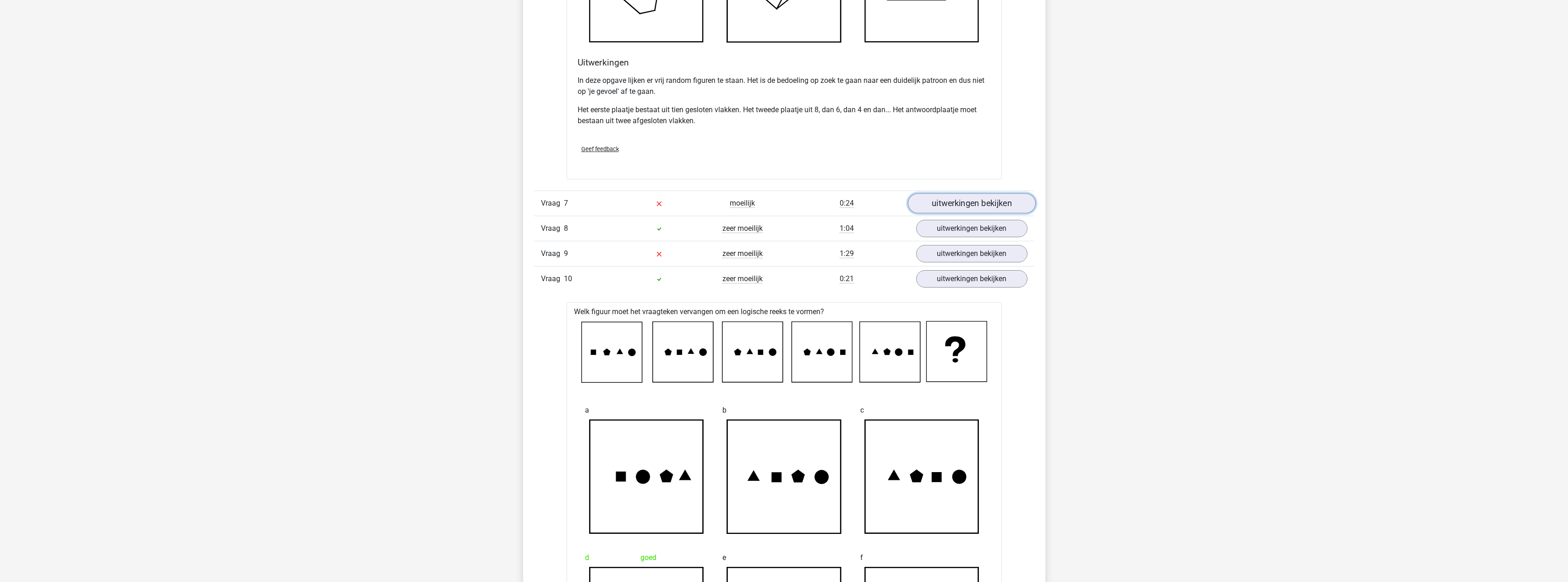
click at [988, 209] on link "uitwerkingen bekijken" at bounding box center [971, 203] width 127 height 20
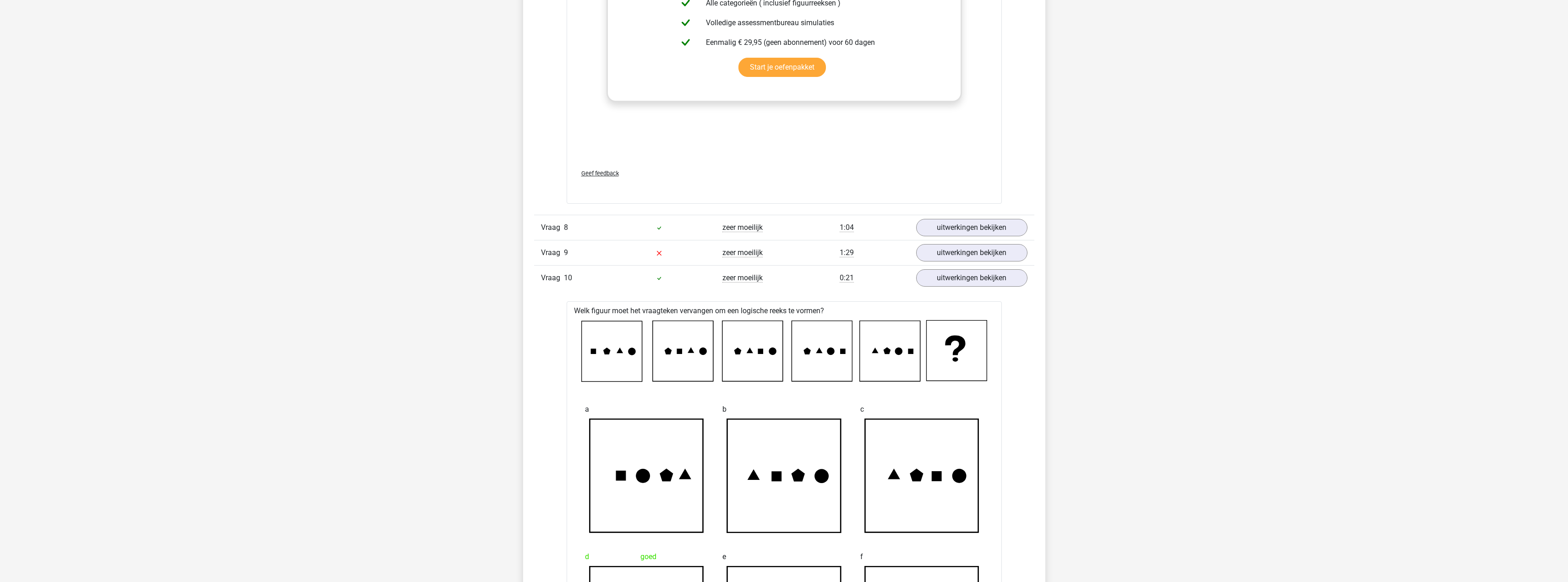
scroll to position [4165, 0]
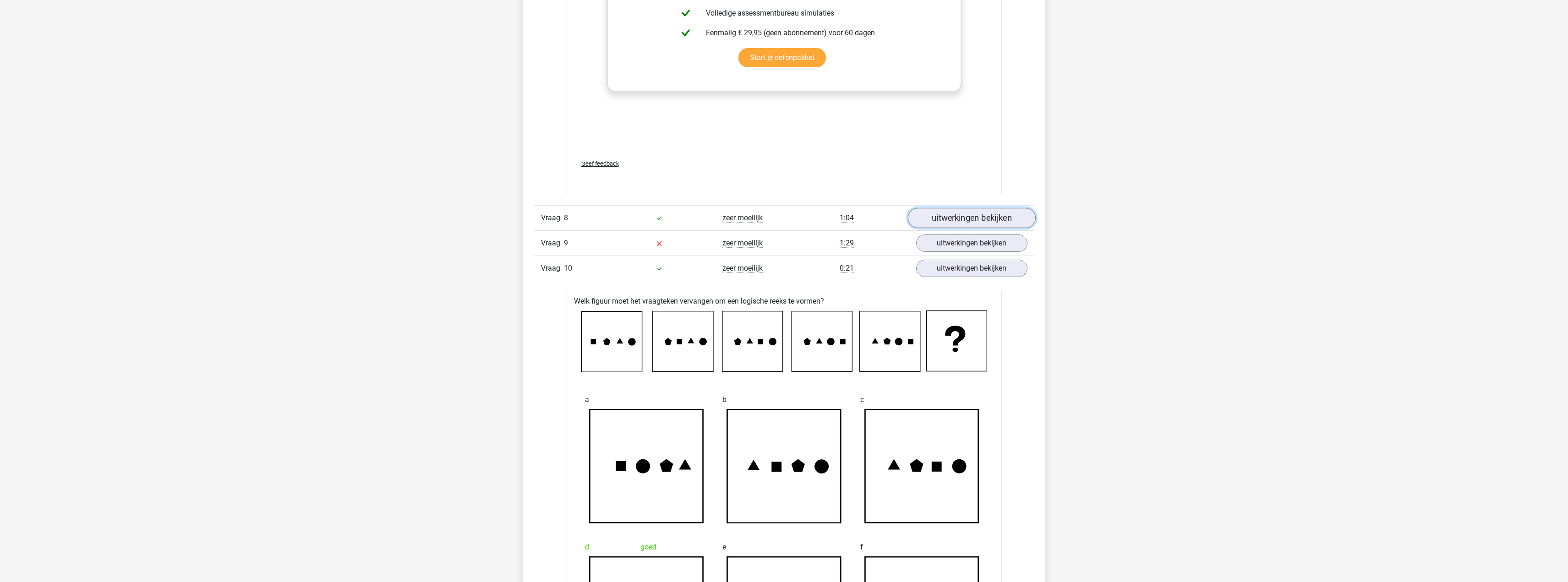
click at [990, 217] on link "uitwerkingen bekijken" at bounding box center [971, 217] width 127 height 20
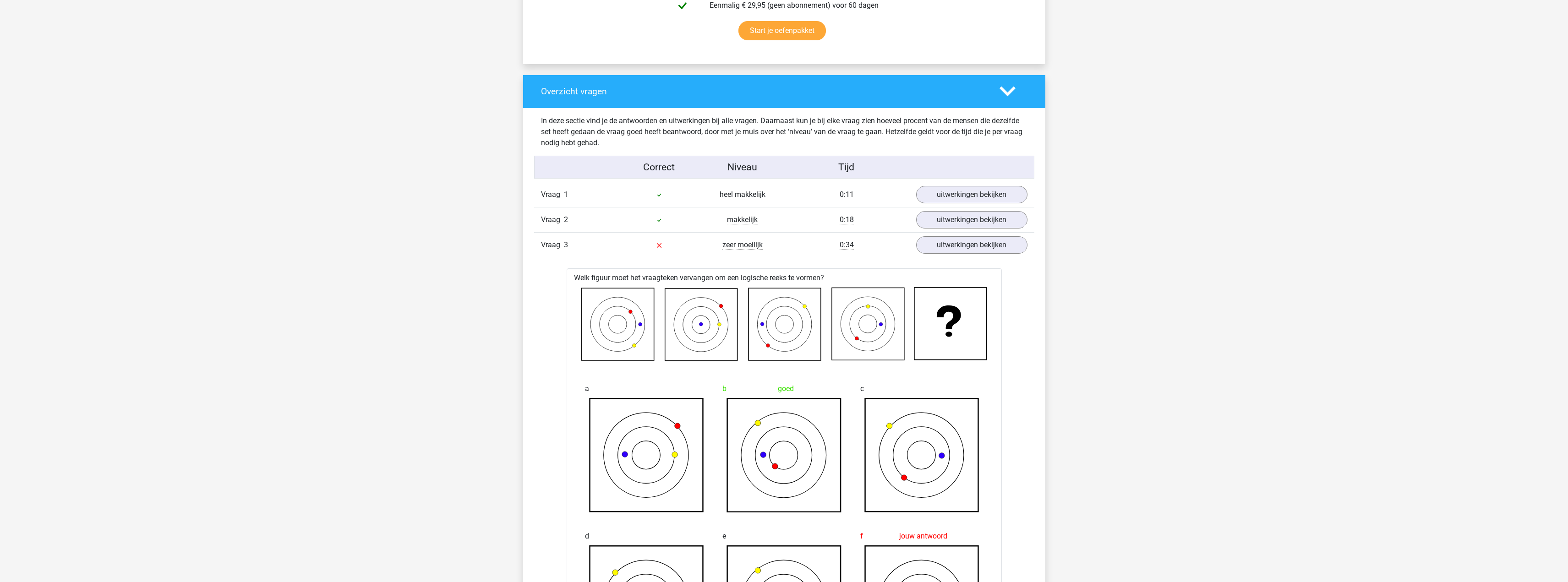
scroll to position [595, 0]
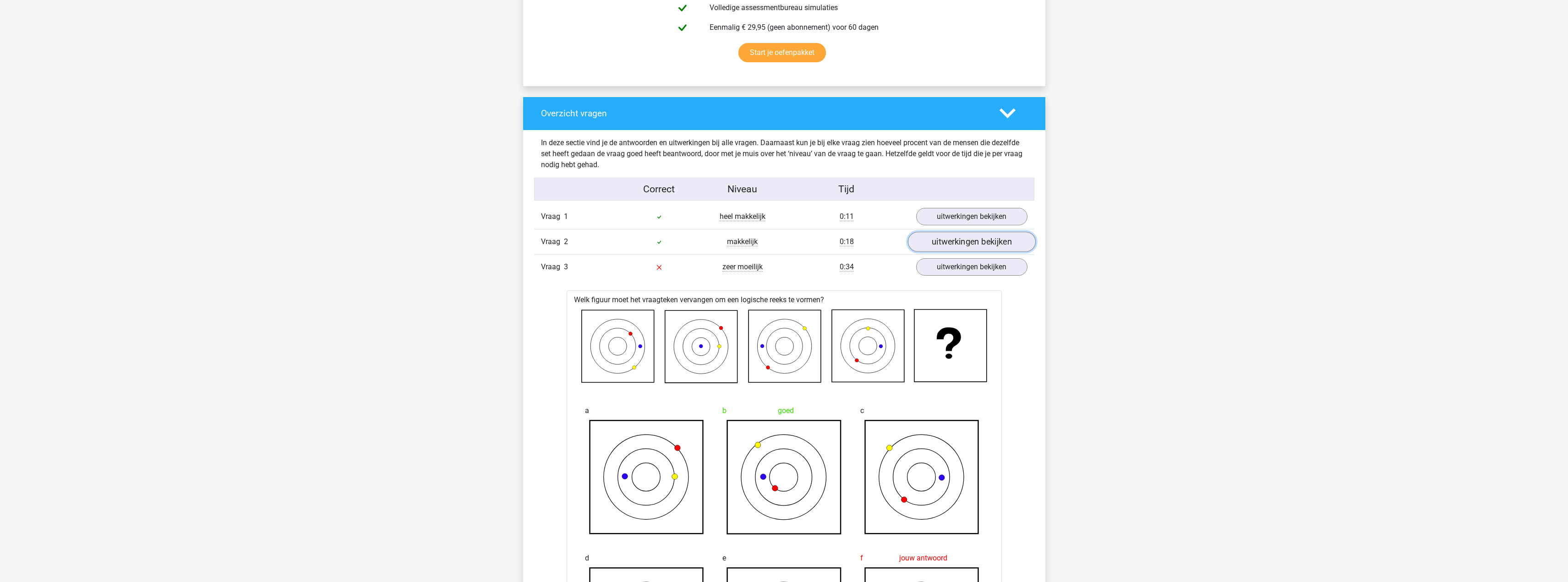
click at [963, 239] on link "uitwerkingen bekijken" at bounding box center [971, 241] width 127 height 20
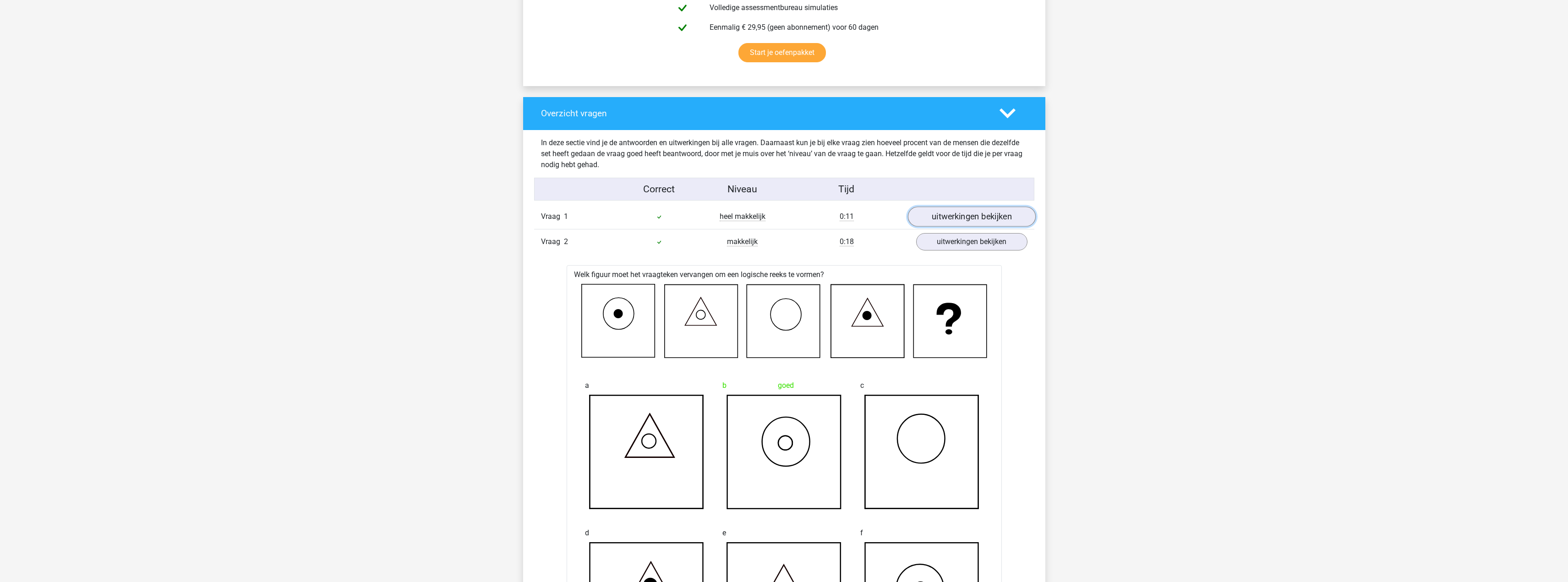
click at [994, 215] on link "uitwerkingen bekijken" at bounding box center [971, 216] width 127 height 20
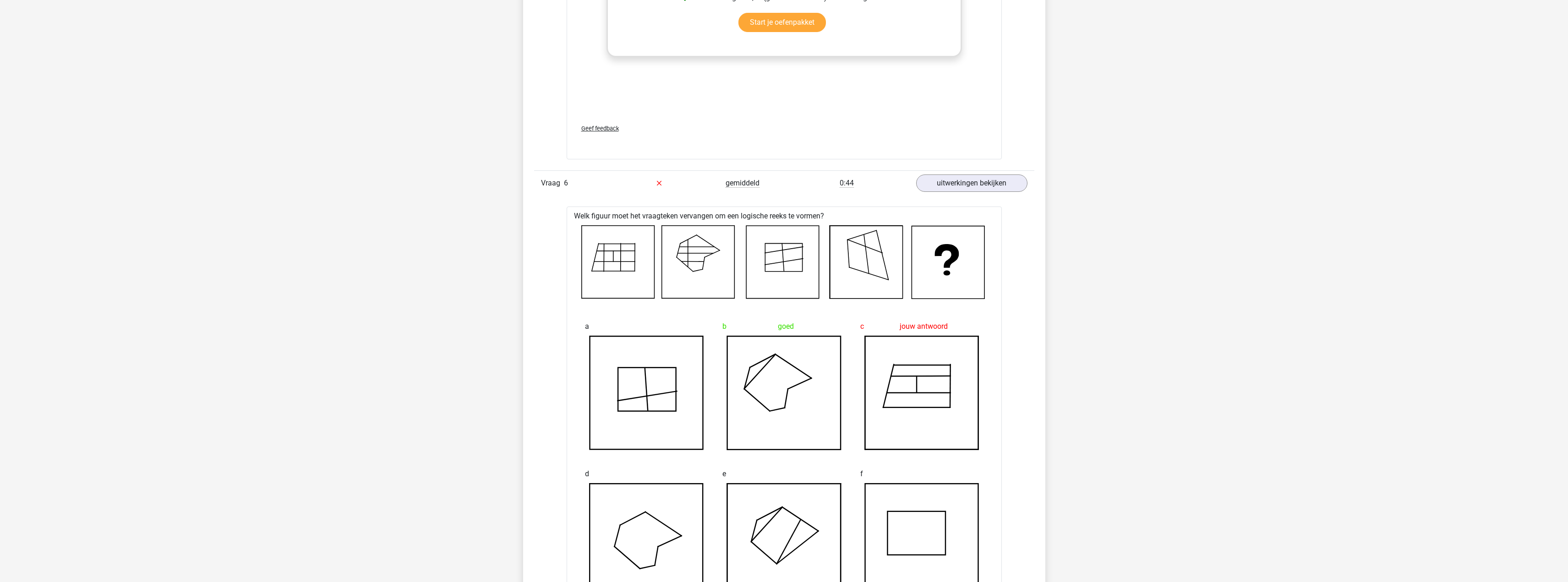
scroll to position [4120, 0]
